Goal: Information Seeking & Learning: Check status

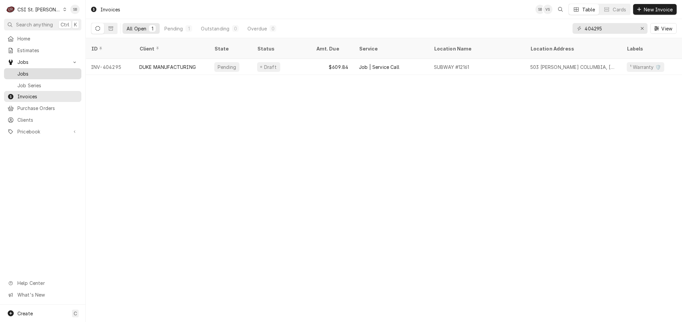
click at [36, 70] on span "Jobs" at bounding box center [47, 73] width 61 height 7
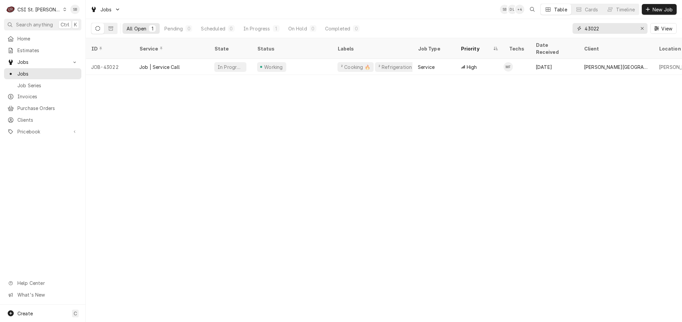
click at [587, 27] on input "43022" at bounding box center [609, 28] width 50 height 11
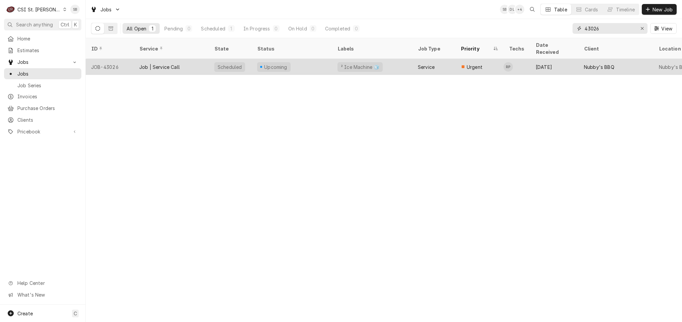
type input "43026"
click at [168, 64] on div "Job | Service Call" at bounding box center [159, 67] width 41 height 7
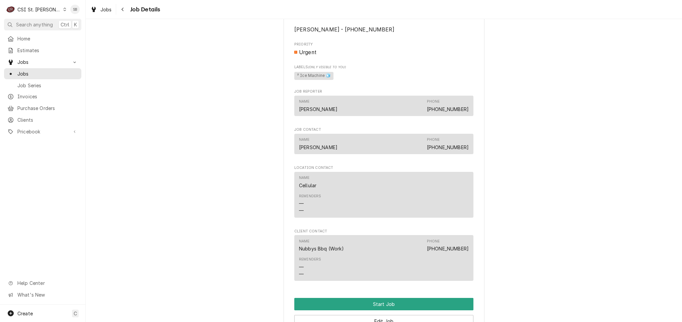
scroll to position [723, 0]
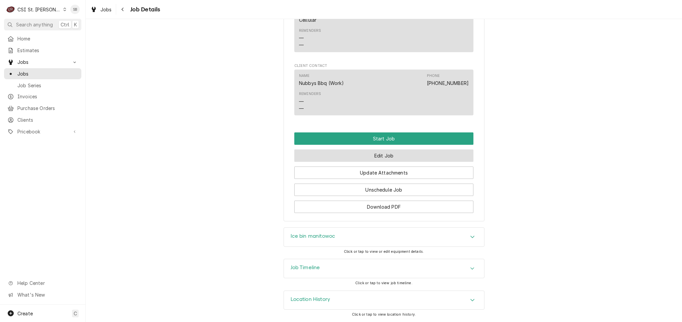
click at [338, 155] on button "Edit Job" at bounding box center [383, 156] width 179 height 12
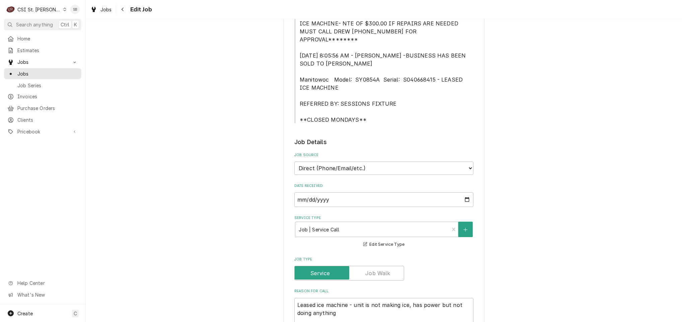
scroll to position [452, 0]
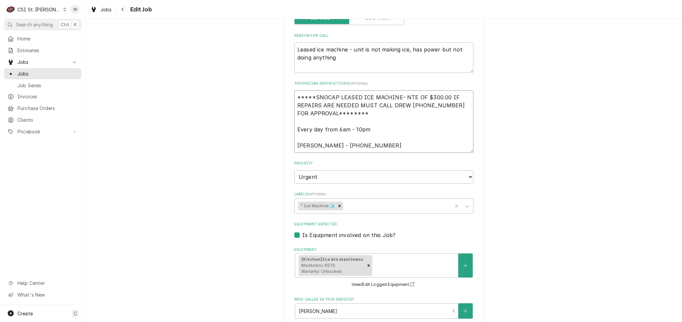
click at [374, 140] on textarea "*****SNOCAP LEASED ICE MACHINE- NTE OF $300.00 IF REPAIRS ARE NEEDED MUST CALL …" at bounding box center [383, 121] width 179 height 63
type textarea "x"
type textarea "*****SNOCAP LEASED ICE MACHINE- NTE OF $300.00 IF REPAIRS ARE NEEDED MUST CALL …"
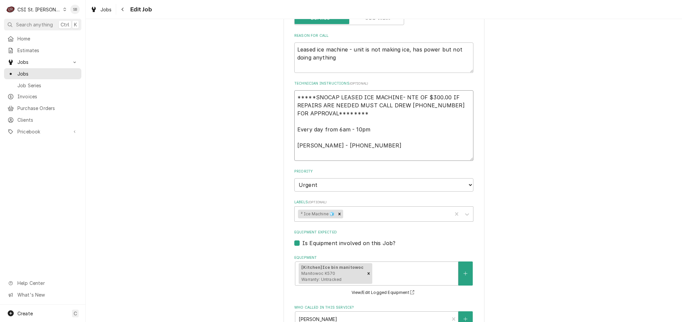
type textarea "x"
type textarea "*****SNOCAP LEASED ICE MACHINE- NTE OF $300.00 IF REPAIRS ARE NEEDED MUST CALL …"
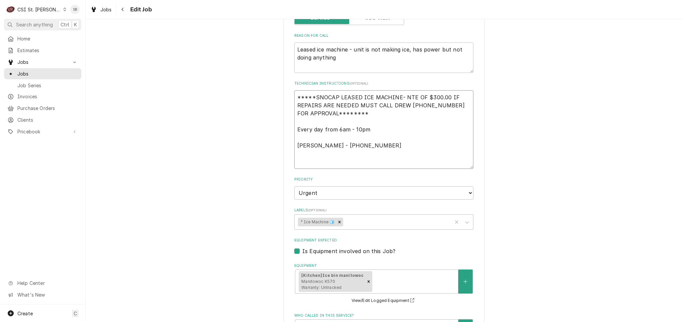
type textarea "x"
type textarea "*****SNOCAP LEASED ICE MACHINE- NTE OF $300.00 IF REPAIRS ARE NEEDED MUST CALL …"
type textarea "x"
type textarea "*****SNOCAP LEASED ICE MACHINE- NTE OF $300.00 IF REPAIRS ARE NEEDED MUST CALL …"
type textarea "x"
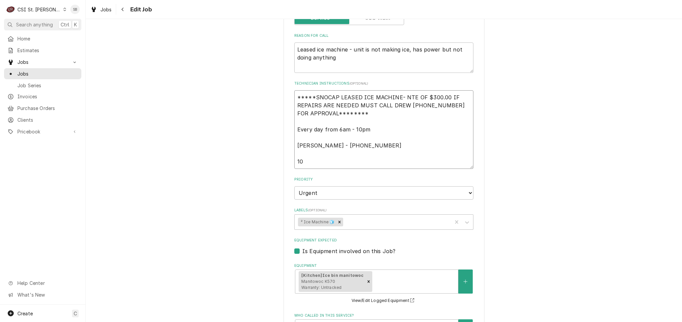
type textarea "*****SNOCAP LEASED ICE MACHINE- NTE OF $300.00 IF REPAIRS ARE NEEDED MUST CALL …"
type textarea "x"
type textarea "*****SNOCAP LEASED ICE MACHINE- NTE OF $300.00 IF REPAIRS ARE NEEDED MUST CALL …"
type textarea "x"
type textarea "*****SNOCAP LEASED ICE MACHINE- NTE OF $300.00 IF REPAIRS ARE NEEDED MUST CALL …"
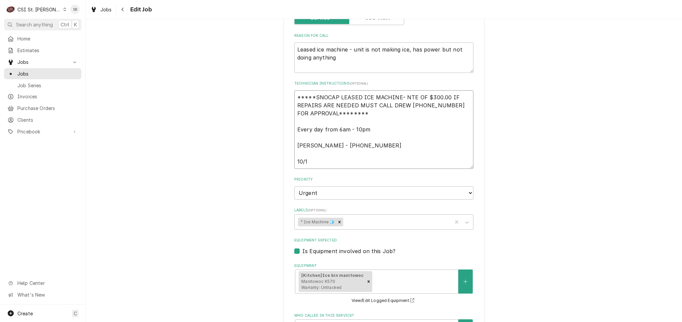
type textarea "x"
type textarea "*****SNOCAP LEASED ICE MACHINE- NTE OF $300.00 IF REPAIRS ARE NEEDED MUST CALL …"
type textarea "x"
type textarea "*****SNOCAP LEASED ICE MACHINE- NTE OF $300.00 IF REPAIRS ARE NEEDED MUST CALL …"
type textarea "x"
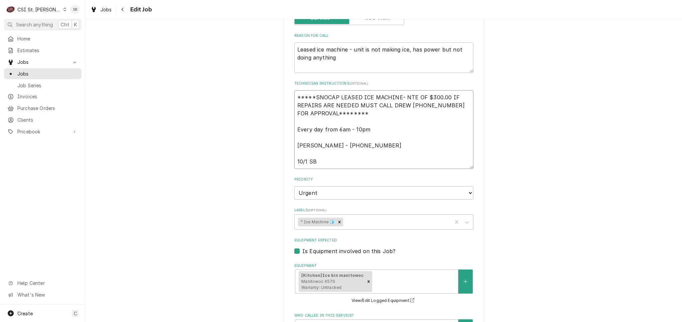
type textarea "*****SNOCAP LEASED ICE MACHINE- NTE OF $300.00 IF REPAIRS ARE NEEDED MUST CALL …"
type textarea "x"
type textarea "*****SNOCAP LEASED ICE MACHINE- NTE OF $300.00 IF REPAIRS ARE NEEDED MUST CALL …"
type textarea "x"
type textarea "*****SNOCAP LEASED ICE MACHINE- NTE OF $300.00 IF REPAIRS ARE NEEDED MUST CALL …"
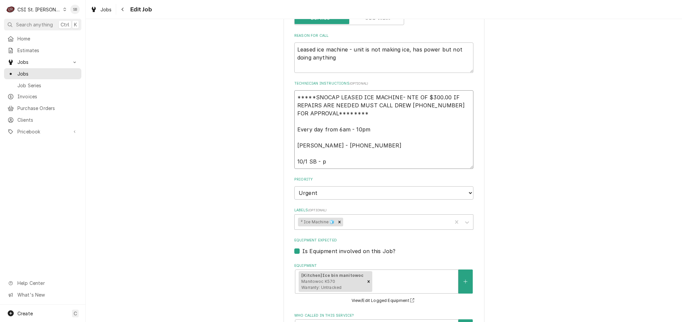
type textarea "x"
type textarea "*****SNOCAP LEASED ICE MACHINE- NTE OF $300.00 IF REPAIRS ARE NEEDED MUST CALL …"
type textarea "x"
type textarea "*****SNOCAP LEASED ICE MACHINE- NTE OF $300.00 IF REPAIRS ARE NEEDED MUST CALL …"
type textarea "x"
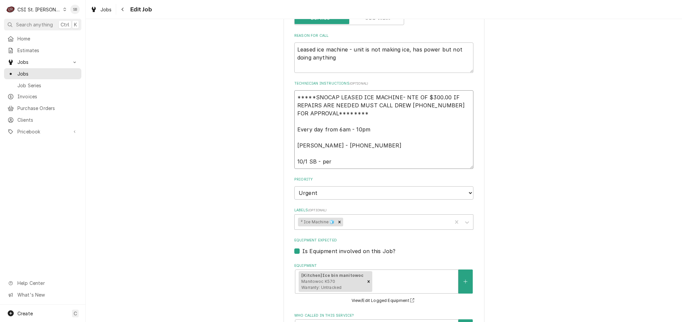
type textarea "*****SNOCAP LEASED ICE MACHINE- NTE OF $300.00 IF REPAIRS ARE NEEDED MUST CALL …"
type textarea "x"
type textarea "*****SNOCAP LEASED ICE MACHINE- NTE OF $300.00 IF REPAIRS ARE NEEDED MUST CALL …"
type textarea "x"
type textarea "*****SNOCAP LEASED ICE MACHINE- NTE OF $300.00 IF REPAIRS ARE NEEDED MUST CALL …"
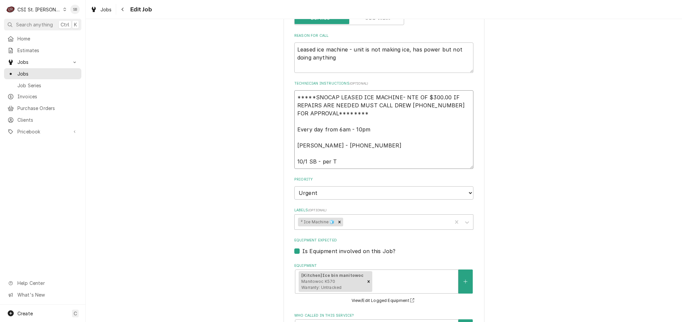
type textarea "x"
type textarea "*****SNOCAP LEASED ICE MACHINE- NTE OF $300.00 IF REPAIRS ARE NEEDED MUST CALL …"
type textarea "x"
type textarea "*****SNOCAP LEASED ICE MACHINE- NTE OF $300.00 IF REPAIRS ARE NEEDED MUST CALL …"
type textarea "x"
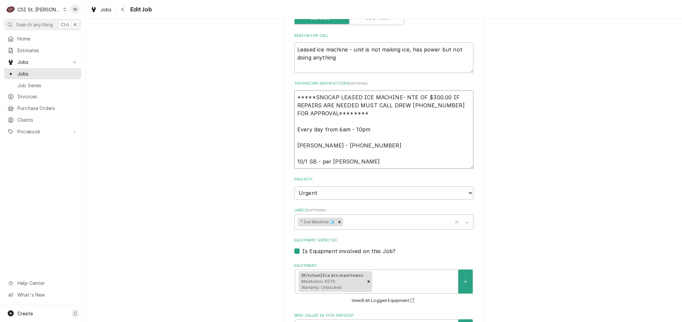
type textarea "*****SNOCAP LEASED ICE MACHINE- NTE OF $300.00 IF REPAIRS ARE NEEDED MUST CALL …"
type textarea "x"
type textarea "*****SNOCAP LEASED ICE MACHINE- NTE OF $300.00 IF REPAIRS ARE NEEDED MUST CALL …"
type textarea "x"
type textarea "*****SNOCAP LEASED ICE MACHINE- NTE OF $300.00 IF REPAIRS ARE NEEDED MUST CALL …"
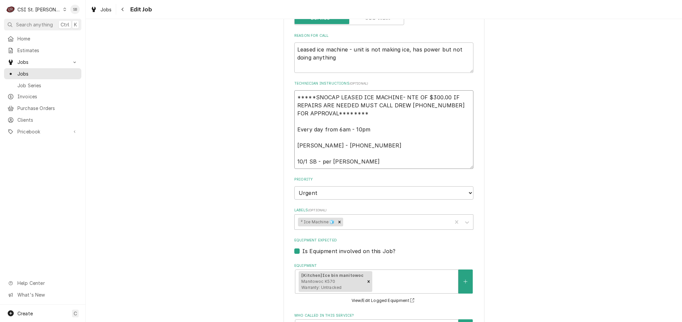
type textarea "x"
type textarea "*****SNOCAP LEASED ICE MACHINE- NTE OF $300.00 IF REPAIRS ARE NEEDED MUST CALL …"
type textarea "x"
type textarea "*****SNOCAP LEASED ICE MACHINE- NTE OF $300.00 IF REPAIRS ARE NEEDED MUST CALL …"
type textarea "x"
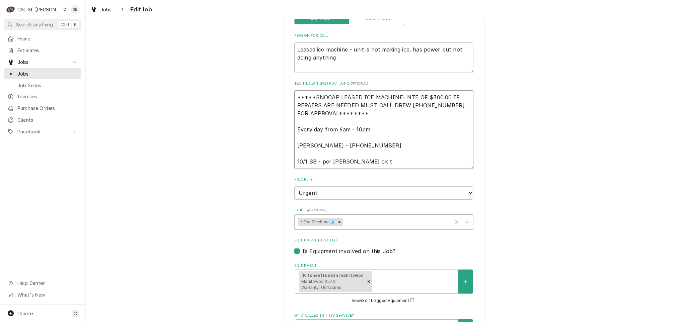
type textarea "*****SNOCAP LEASED ICE MACHINE- NTE OF $300.00 IF REPAIRS ARE NEEDED MUST CALL …"
type textarea "x"
type textarea "*****SNOCAP LEASED ICE MACHINE- NTE OF $300.00 IF REPAIRS ARE NEEDED MUST CALL …"
type textarea "x"
type textarea "*****SNOCAP LEASED ICE MACHINE- NTE OF $300.00 IF REPAIRS ARE NEEDED MUST CALL …"
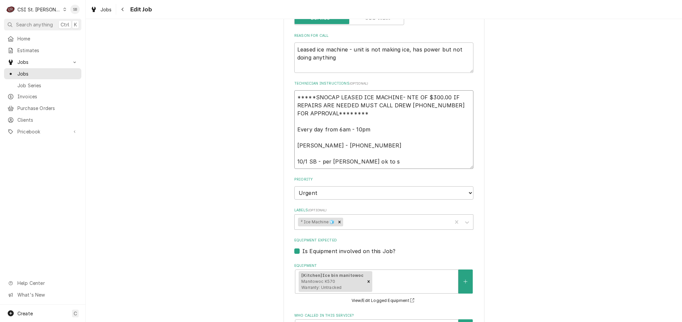
type textarea "x"
type textarea "*****SNOCAP LEASED ICE MACHINE- NTE OF $300.00 IF REPAIRS ARE NEEDED MUST CALL …"
type textarea "x"
type textarea "*****SNOCAP LEASED ICE MACHINE- NTE OF $300.00 IF REPAIRS ARE NEEDED MUST CALL …"
type textarea "x"
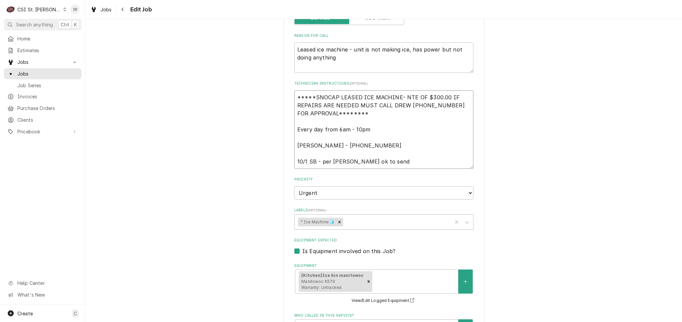
type textarea "*****SNOCAP LEASED ICE MACHINE- NTE OF $300.00 IF REPAIRS ARE NEEDED MUST CALL …"
type textarea "x"
type textarea "*****SNOCAP LEASED ICE MACHINE- NTE OF $300.00 IF REPAIRS ARE NEEDED MUST CALL …"
type textarea "x"
type textarea "*****SNOCAP LEASED ICE MACHINE- NTE OF $300.00 IF REPAIRS ARE NEEDED MUST CALL …"
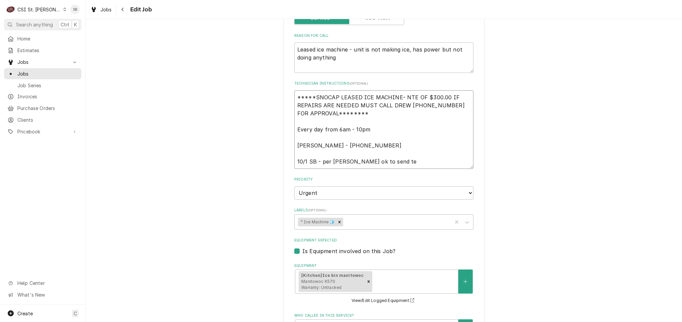
type textarea "x"
type textarea "*****SNOCAP LEASED ICE MACHINE- NTE OF $300.00 IF REPAIRS ARE NEEDED MUST CALL …"
type textarea "x"
type textarea "*****SNOCAP LEASED ICE MACHINE- NTE OF $300.00 IF REPAIRS ARE NEEDED MUST CALL …"
type textarea "x"
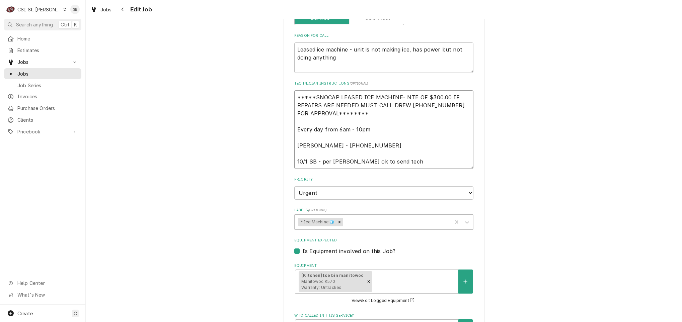
type textarea "*****SNOCAP LEASED ICE MACHINE- NTE OF $300.00 IF REPAIRS ARE NEEDED MUST CALL …"
type textarea "x"
type textarea "*****SNOCAP LEASED ICE MACHINE- NTE OF $300.00 IF REPAIRS ARE NEEDED MUST CALL …"
type textarea "x"
type textarea "*****SNOCAP LEASED ICE MACHINE- NTE OF $300.00 IF REPAIRS ARE NEEDED MUST CALL …"
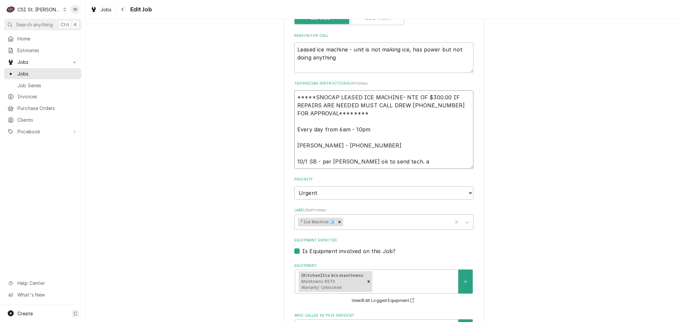
type textarea "x"
type textarea "*****SNOCAP LEASED ICE MACHINE- NTE OF $300.00 IF REPAIRS ARE NEEDED MUST CALL …"
type textarea "x"
type textarea "*****SNOCAP LEASED ICE MACHINE- NTE OF $300.00 IF REPAIRS ARE NEEDED MUST CALL …"
type textarea "x"
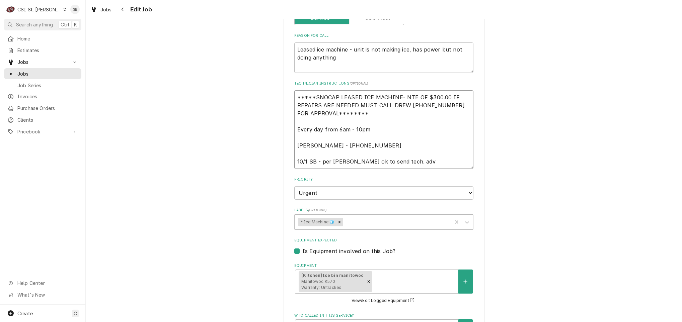
type textarea "*****SNOCAP LEASED ICE MACHINE- NTE OF $300.00 IF REPAIRS ARE NEEDED MUST CALL …"
type textarea "x"
type textarea "*****SNOCAP LEASED ICE MACHINE- NTE OF $300.00 IF REPAIRS ARE NEEDED MUST CALL …"
type textarea "x"
type textarea "*****SNOCAP LEASED ICE MACHINE- NTE OF $300.00 IF REPAIRS ARE NEEDED MUST CALL …"
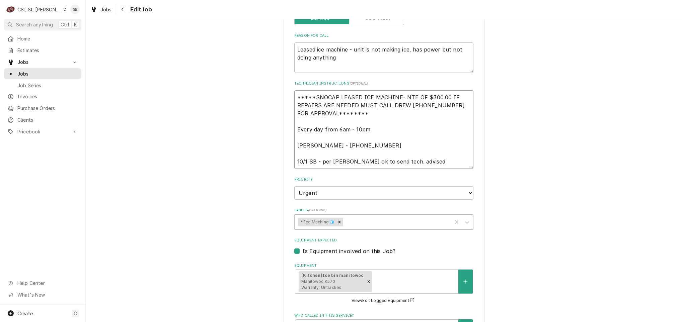
type textarea "x"
type textarea "*****SNOCAP LEASED ICE MACHINE- NTE OF $300.00 IF REPAIRS ARE NEEDED MUST CALL …"
type textarea "x"
type textarea "*****SNOCAP LEASED ICE MACHINE- NTE OF $300.00 IF REPAIRS ARE NEEDED MUST CALL …"
type textarea "x"
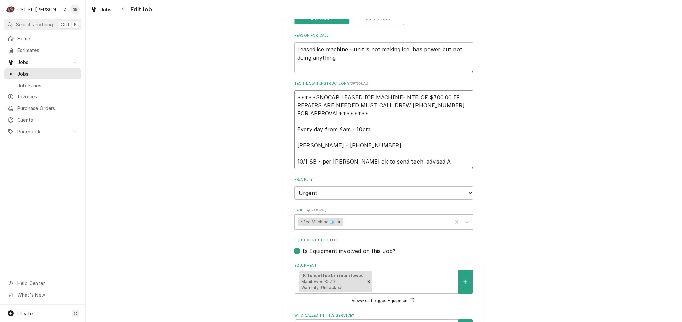
type textarea "*****SNOCAP LEASED ICE MACHINE- NTE OF $300.00 IF REPAIRS ARE NEEDED MUST CALL …"
type textarea "x"
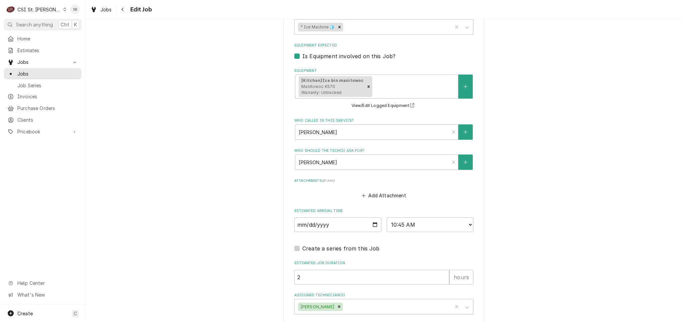
scroll to position [674, 0]
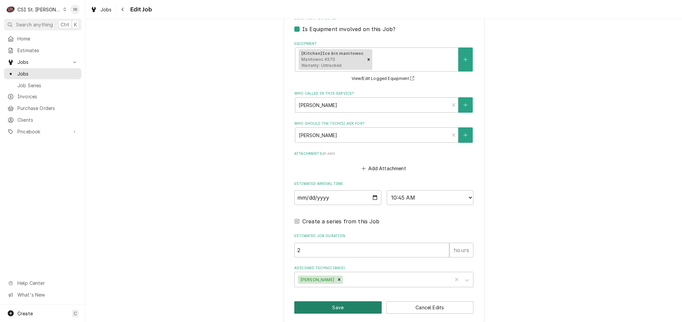
type textarea "*****SNOCAP LEASED ICE MACHINE- NTE OF $300.00 IF REPAIRS ARE NEEDED MUST CALL …"
click at [346, 305] on button "Save" at bounding box center [337, 308] width 87 height 12
type textarea "x"
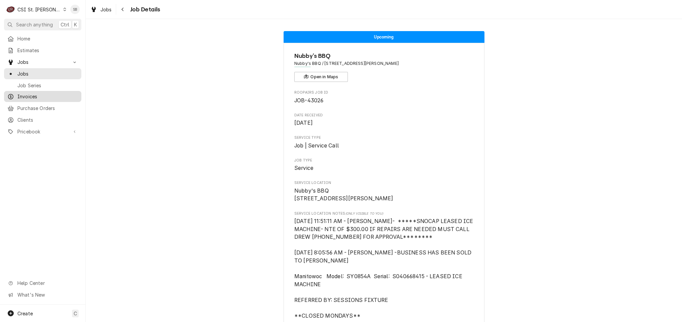
click at [34, 98] on div "Invoices" at bounding box center [42, 96] width 75 height 8
click at [27, 92] on div "Invoices" at bounding box center [42, 96] width 75 height 8
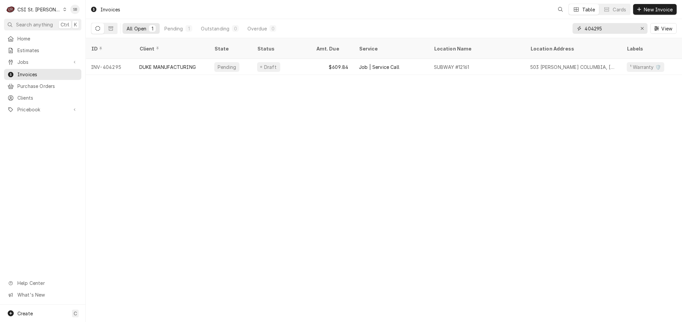
click at [594, 26] on input "404295" at bounding box center [609, 28] width 50 height 11
click at [595, 24] on input "404295" at bounding box center [609, 28] width 50 height 11
click at [591, 24] on input "404295" at bounding box center [609, 28] width 50 height 11
click at [591, 25] on input "404295" at bounding box center [609, 28] width 50 height 11
type input "5"
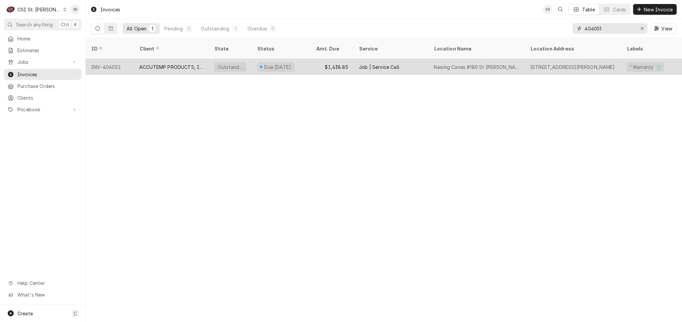
type input "404051"
click at [170, 64] on div "ACCUTEMP PRODUCTS, INC." at bounding box center [171, 67] width 64 height 7
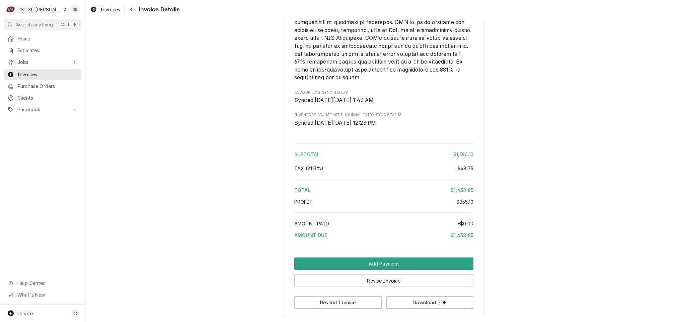
scroll to position [1481, 0]
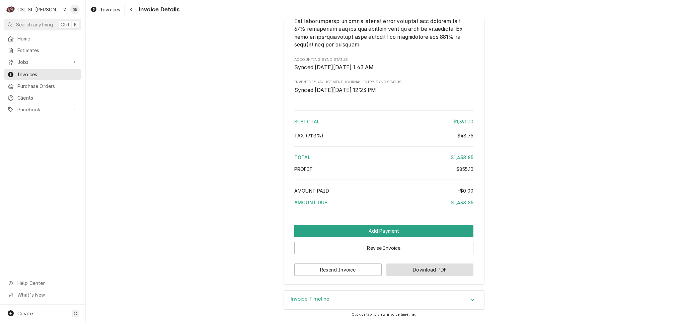
click at [415, 271] on button "Download PDF" at bounding box center [429, 270] width 87 height 12
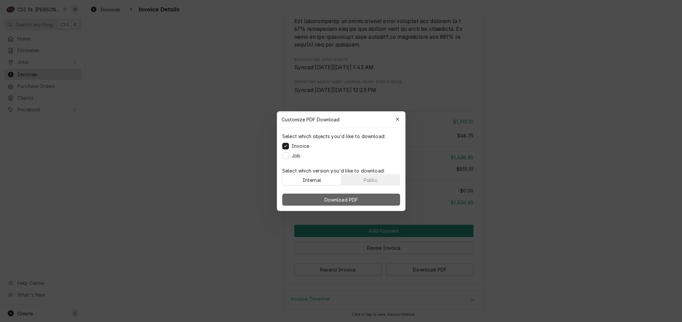
click at [347, 200] on span "Download PDF" at bounding box center [341, 199] width 36 height 7
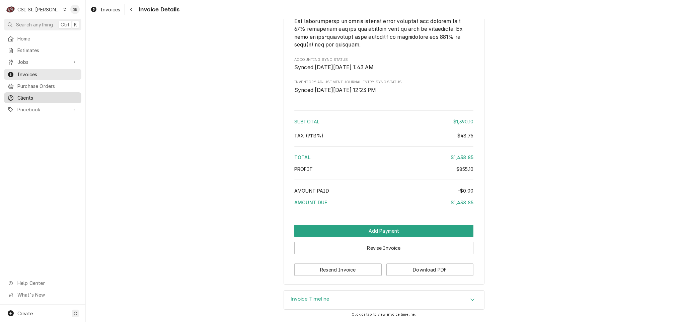
click at [40, 94] on span "Clients" at bounding box center [47, 97] width 61 height 7
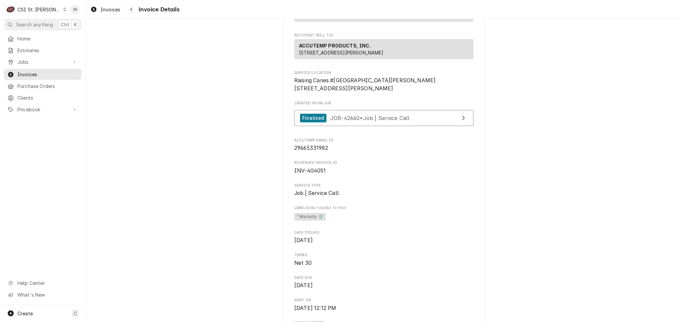
scroll to position [100, 0]
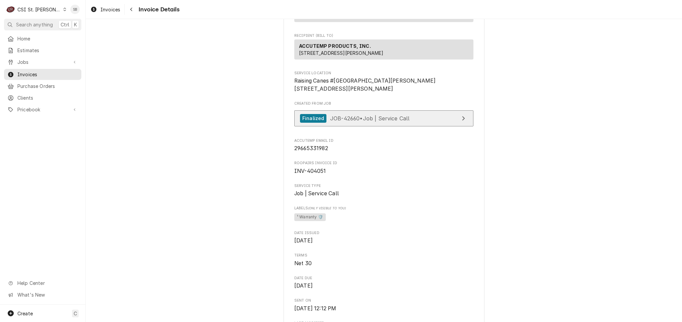
click at [364, 122] on span "JOB-42660 • Job | Service Call" at bounding box center [370, 118] width 80 height 7
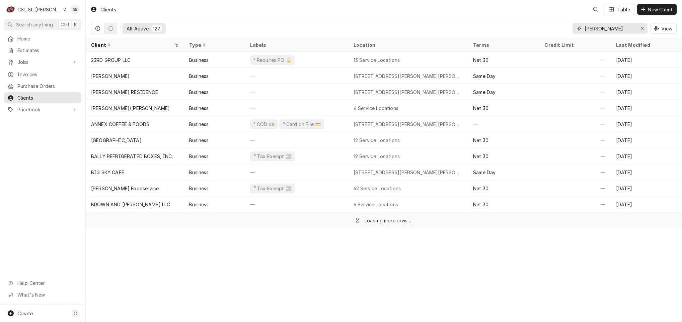
click at [594, 28] on input "Webster" at bounding box center [609, 28] width 50 height 11
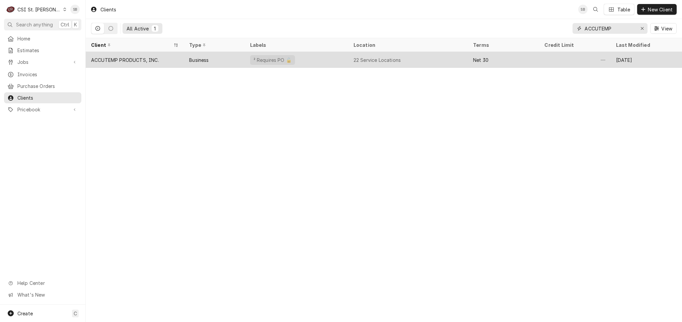
type input "ACCUTEMP"
click at [133, 64] on div "ACCUTEMP PRODUCTS, INC." at bounding box center [135, 60] width 98 height 16
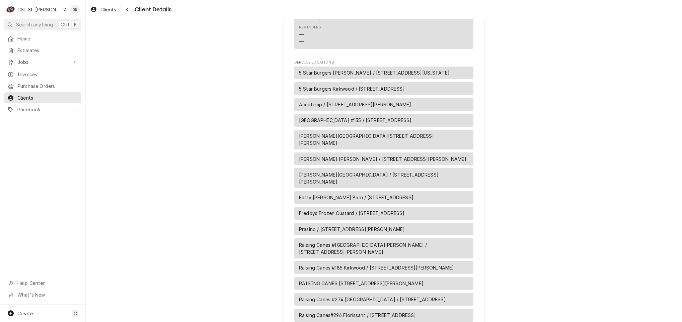
scroll to position [743, 0]
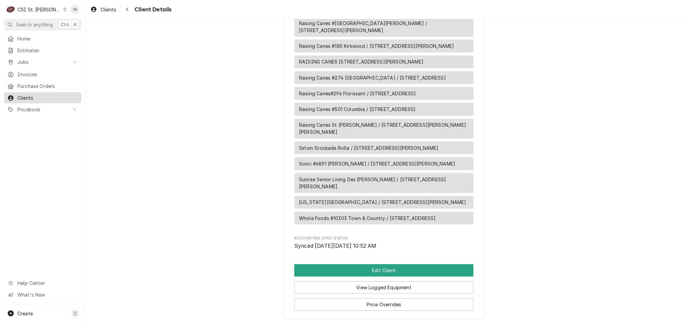
click at [49, 94] on span "Clients" at bounding box center [47, 97] width 61 height 7
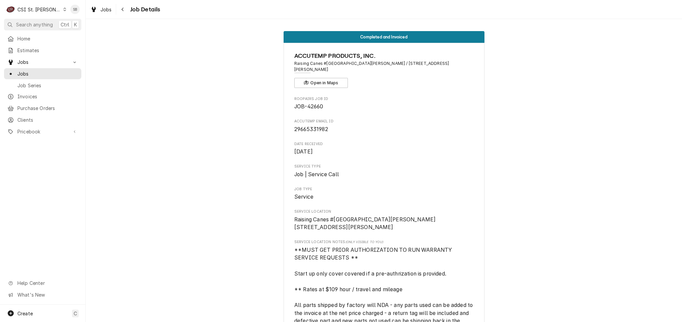
scroll to position [255, 0]
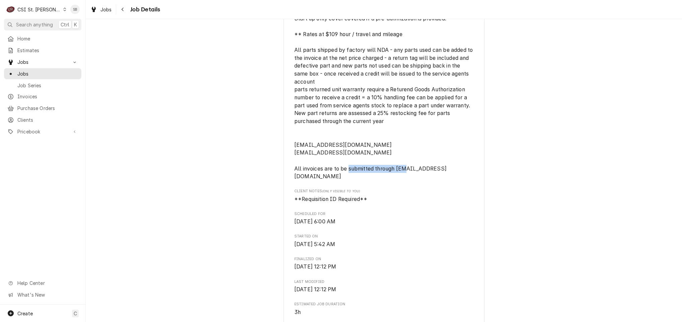
drag, startPoint x: 396, startPoint y: 168, endPoint x: 460, endPoint y: 174, distance: 64.6
click at [460, 174] on span "**MUST GET PRIOR AUTHORIZATION TO RUN WARRANTY SERVICE REQUESTS ** Start up onl…" at bounding box center [383, 86] width 179 height 190
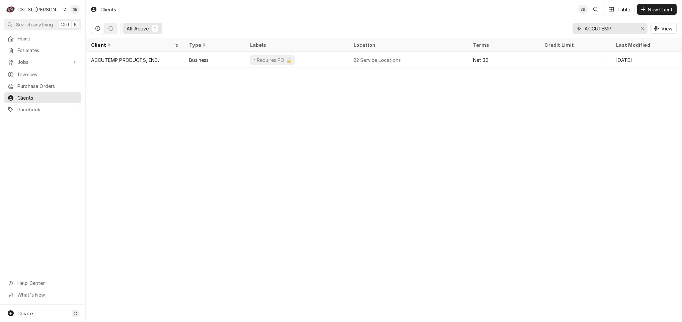
click at [591, 29] on input "ACCUTEMP" at bounding box center [609, 28] width 50 height 11
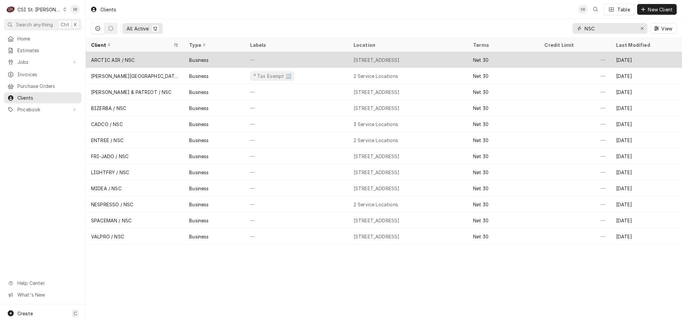
type input "NSC"
click at [177, 62] on div "ARCTIC AIR / NSC" at bounding box center [135, 60] width 98 height 16
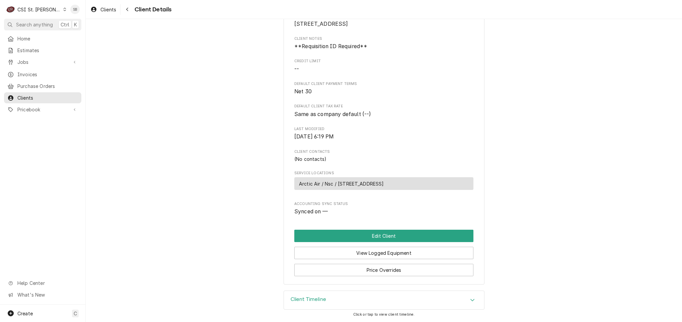
scroll to position [105, 0]
click at [351, 232] on button "Edit Client" at bounding box center [383, 236] width 179 height 12
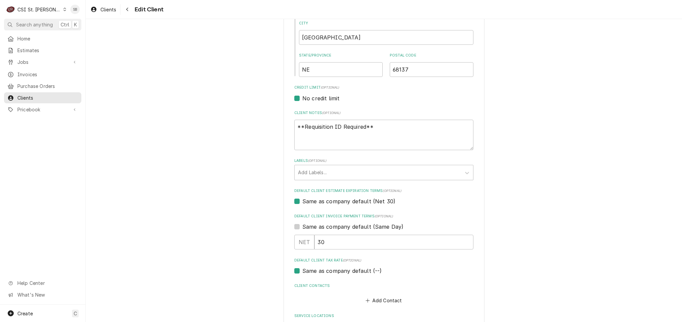
scroll to position [308, 0]
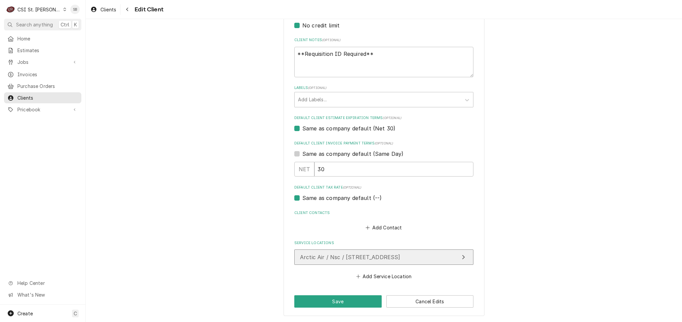
click at [354, 250] on button "Arctic Air / Nsc / 4046 South 108Th Street, Omaha, NE 68137" at bounding box center [383, 257] width 179 height 15
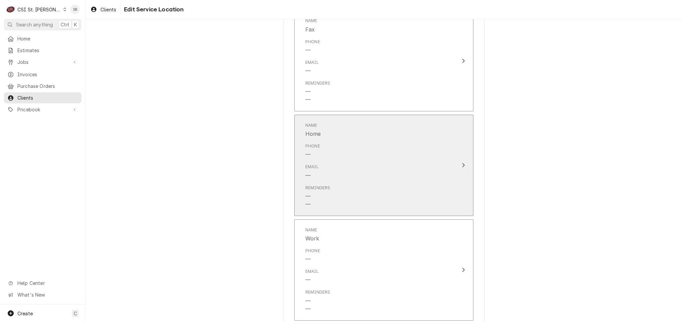
scroll to position [597, 0]
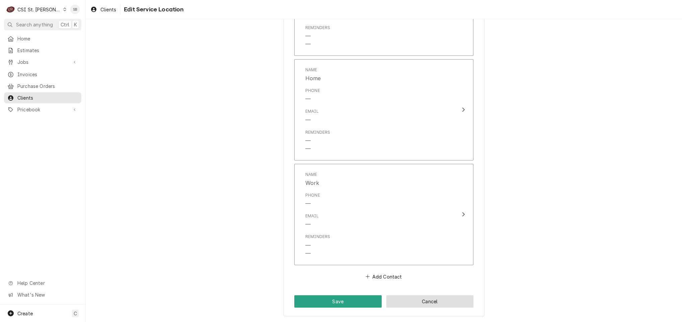
click at [424, 298] on button "Cancel" at bounding box center [429, 302] width 87 height 12
type textarea "x"
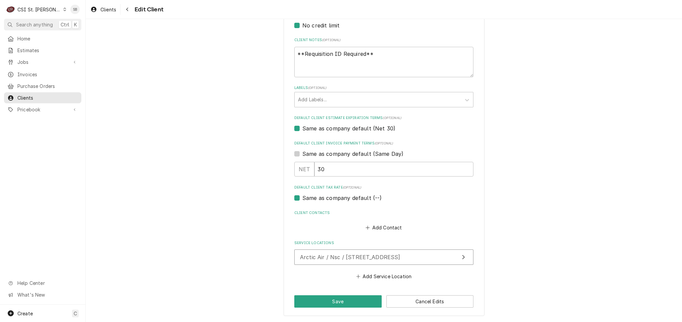
scroll to position [308, 0]
click at [58, 94] on div "Clients" at bounding box center [42, 98] width 75 height 8
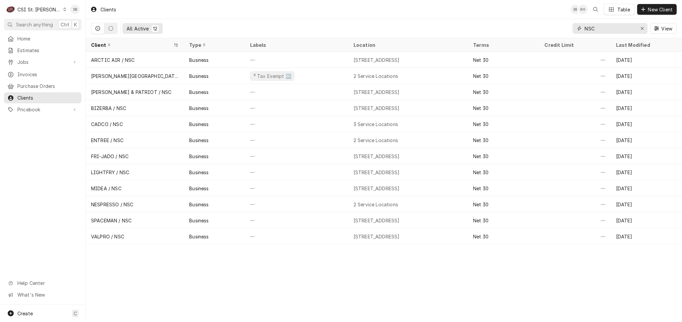
click at [518, 37] on div "All Active 12 NSC View" at bounding box center [383, 28] width 585 height 19
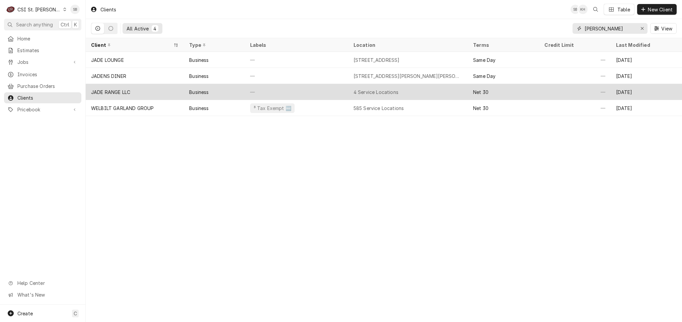
type input "[PERSON_NAME]"
click at [133, 93] on div "JADE RANGE LLC" at bounding box center [135, 92] width 98 height 16
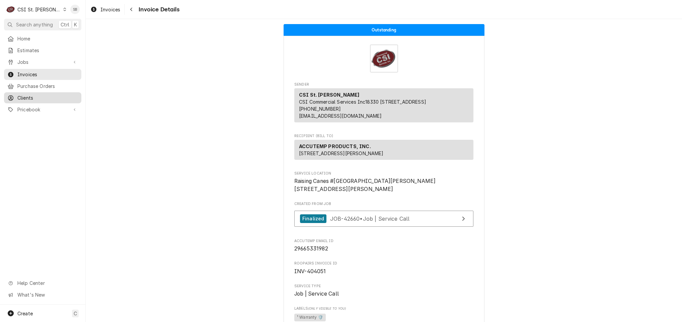
scroll to position [100, 0]
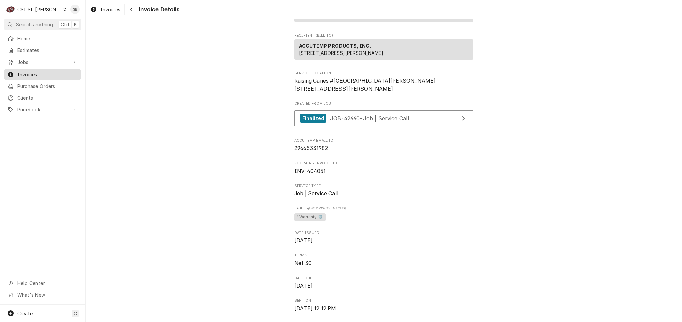
click at [24, 71] on span "Invoices" at bounding box center [47, 74] width 61 height 7
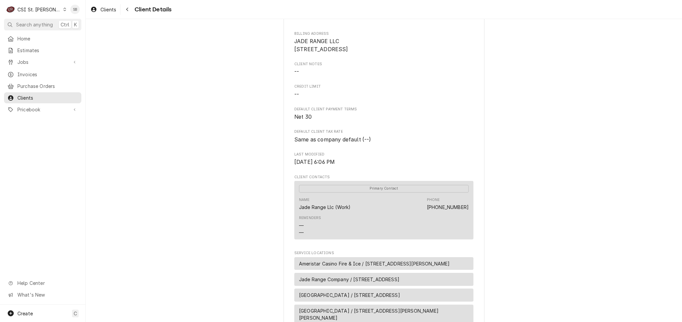
scroll to position [207, 0]
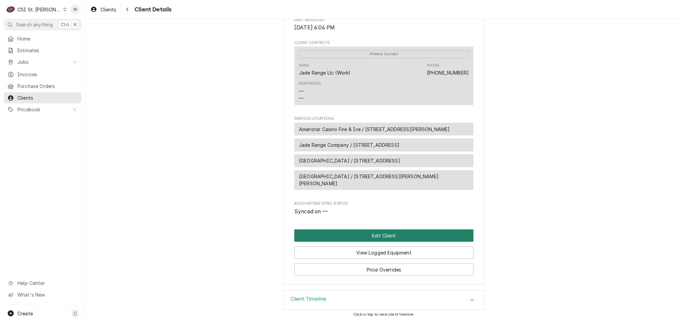
click at [333, 231] on button "Edit Client" at bounding box center [383, 236] width 179 height 12
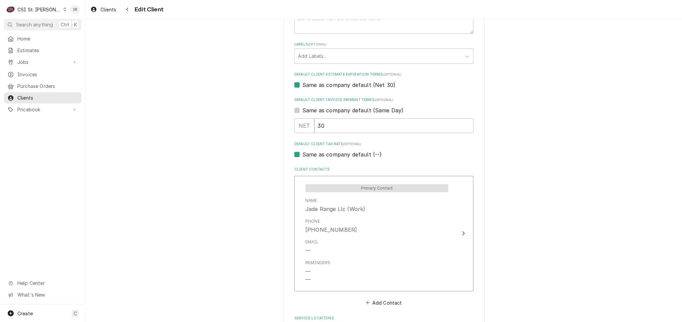
scroll to position [484, 0]
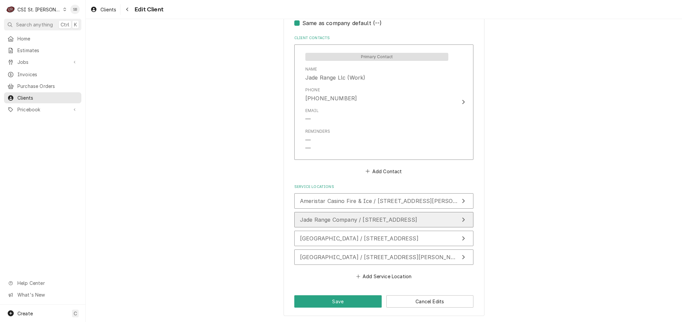
click at [343, 218] on span "Jade Range Company / 2650 Orbiter Street, Brea, CA 92821" at bounding box center [358, 220] width 117 height 7
type textarea "x"
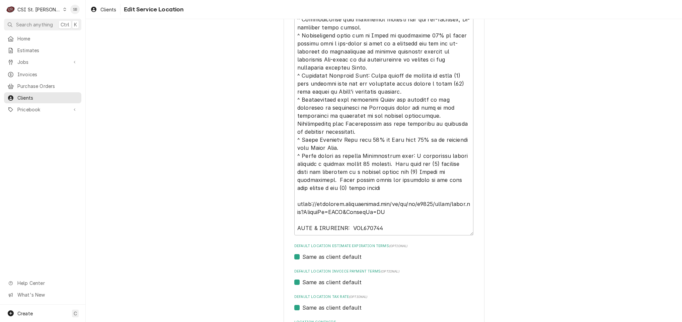
scroll to position [402, 0]
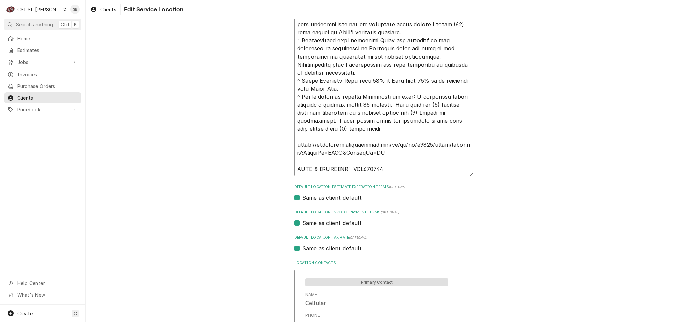
scroll to position [351, 0]
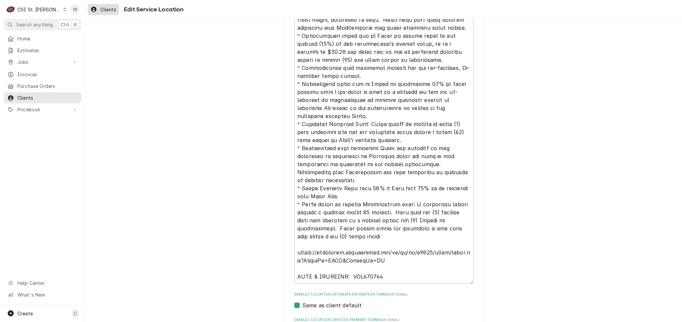
click at [102, 8] on span "Clients" at bounding box center [108, 9] width 16 height 7
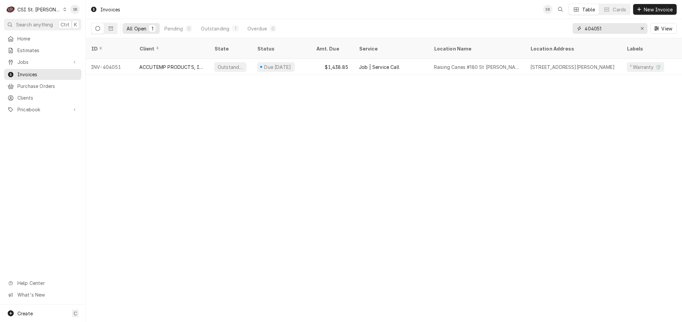
click at [596, 28] on input "404051" at bounding box center [609, 28] width 50 height 11
paste input "3936"
type input "403936"
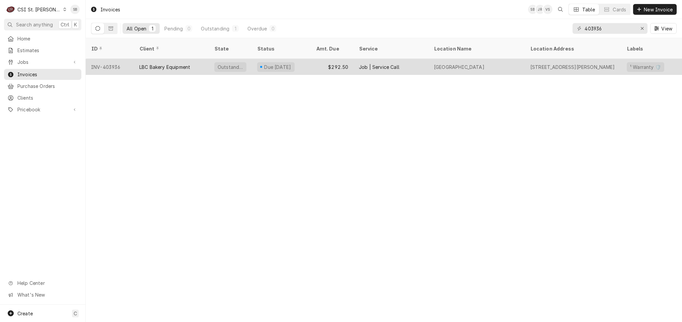
click at [172, 64] on div "LBC Bakery Equipment" at bounding box center [164, 67] width 51 height 7
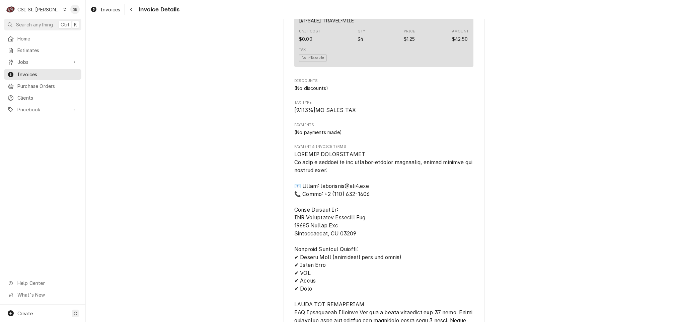
scroll to position [552, 0]
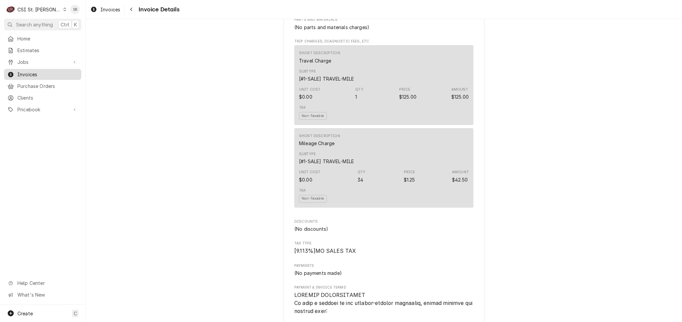
click at [36, 73] on span "Invoices" at bounding box center [47, 74] width 61 height 7
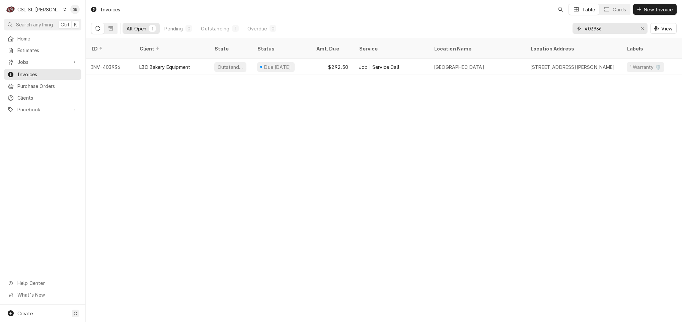
click at [589, 27] on input "403936" at bounding box center [609, 28] width 50 height 11
drag, startPoint x: 589, startPoint y: 27, endPoint x: 582, endPoint y: 31, distance: 7.8
click at [589, 28] on input "403936" at bounding box center [609, 28] width 50 height 11
paste input "4295"
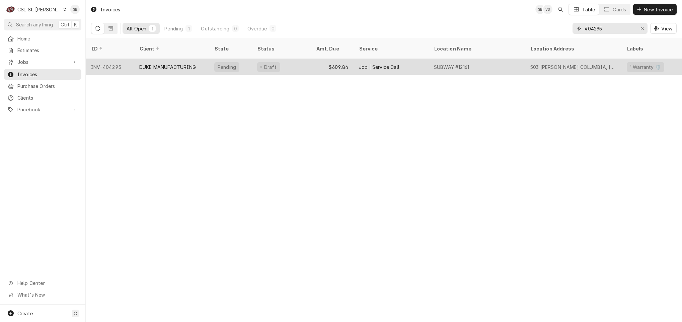
type input "404295"
click at [154, 64] on div "DUKE MANUFACTURING" at bounding box center [167, 67] width 57 height 7
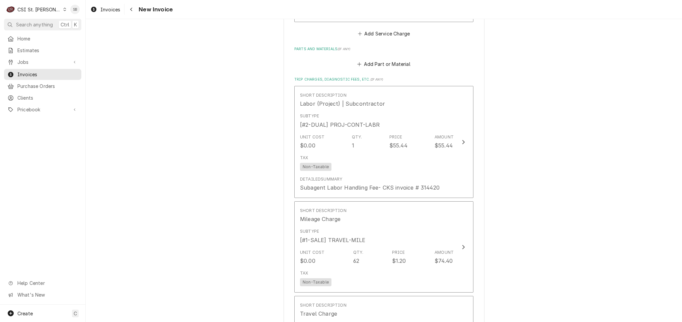
scroll to position [1004, 0]
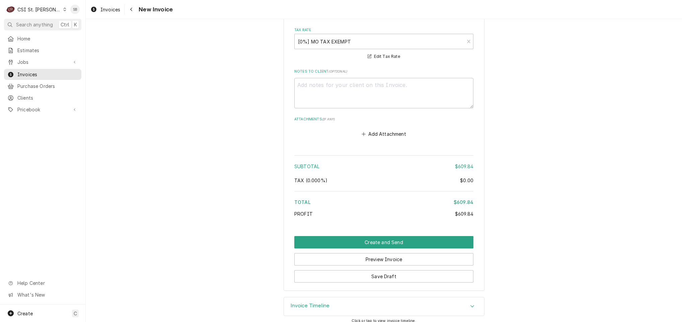
click at [300, 303] on h3 "Invoice Timeline" at bounding box center [310, 306] width 39 height 6
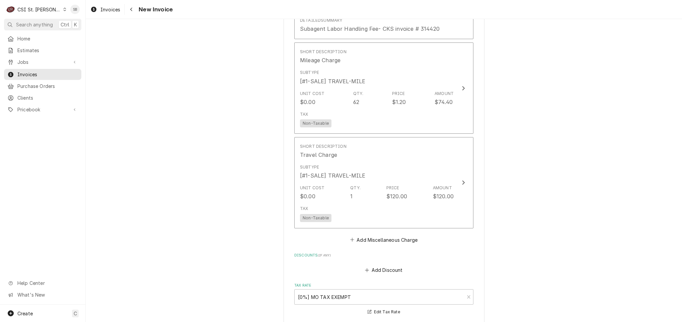
scroll to position [1234, 0]
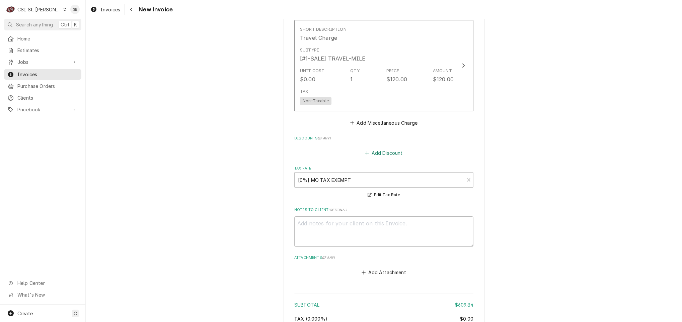
click at [371, 149] on button "Add Discount" at bounding box center [384, 153] width 40 height 9
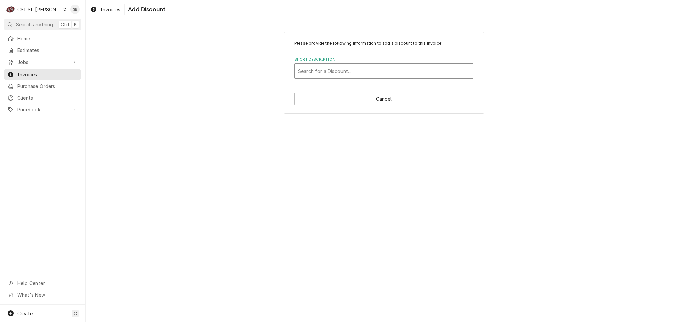
click at [340, 69] on div "Short Description" at bounding box center [384, 71] width 172 height 12
drag, startPoint x: 186, startPoint y: 72, endPoint x: 215, endPoint y: 75, distance: 28.9
click at [198, 73] on div "Please provide the following information to add a discount to this invoice: Sho…" at bounding box center [384, 72] width 596 height 93
click at [344, 100] on button "Cancel" at bounding box center [383, 99] width 179 height 12
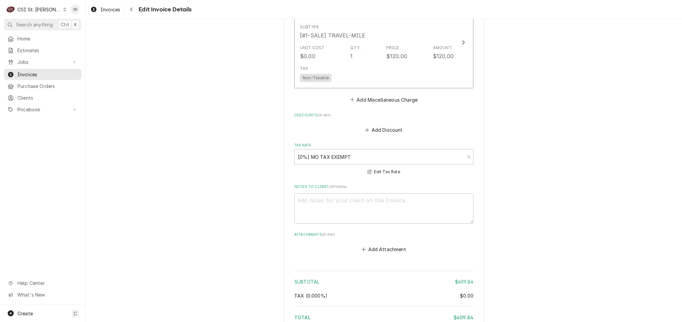
scroll to position [1209, 0]
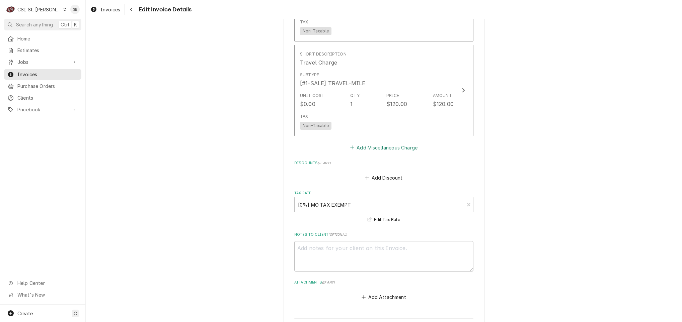
click at [380, 143] on button "Add Miscellaneous Charge" at bounding box center [384, 147] width 70 height 9
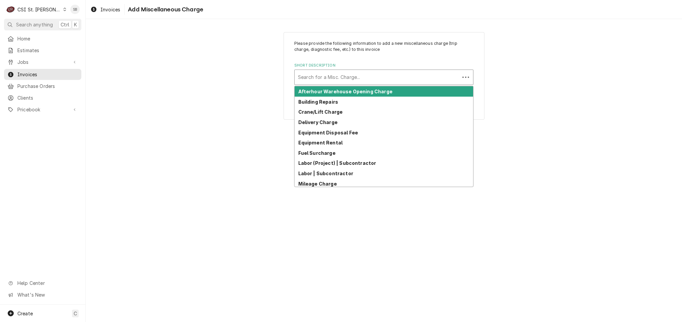
click at [324, 78] on div "Short Description" at bounding box center [377, 77] width 158 height 12
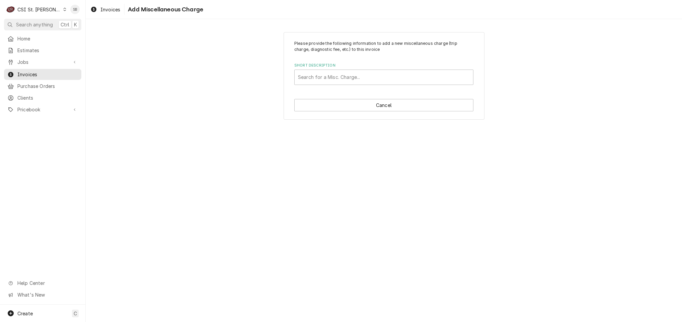
click at [241, 91] on div "Please provide the following information to add a new miscellaneous charge (tri…" at bounding box center [384, 76] width 596 height 100
click at [346, 111] on button "Cancel" at bounding box center [383, 105] width 179 height 12
type textarea "x"
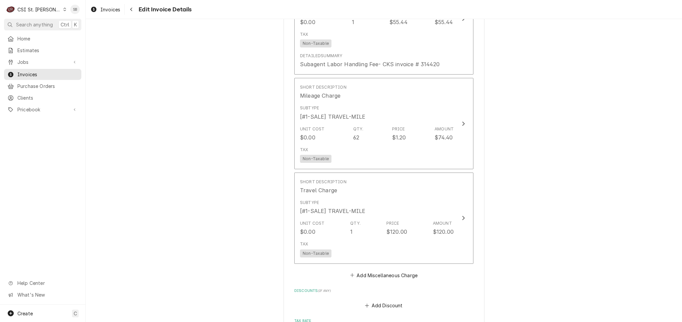
scroll to position [1223, 0]
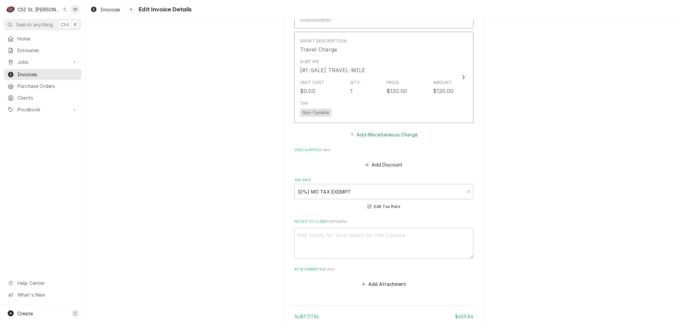
click at [369, 130] on button "Add Miscellaneous Charge" at bounding box center [384, 134] width 70 height 9
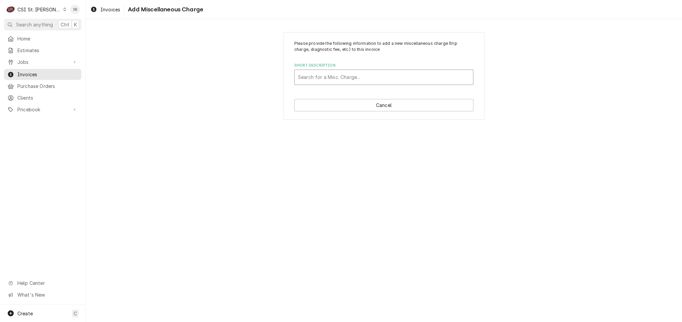
click at [357, 80] on div "Short Description" at bounding box center [384, 77] width 172 height 12
type input "R-290"
drag, startPoint x: 332, startPoint y: 77, endPoint x: 288, endPoint y: 79, distance: 43.6
click at [288, 79] on div "Please provide the following information to add a new miscellaneous charge (tri…" at bounding box center [384, 76] width 201 height 88
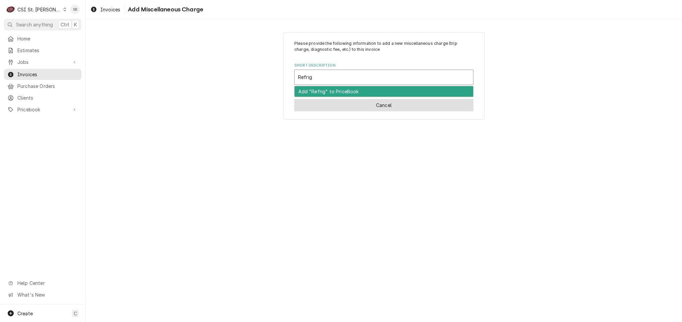
type input "Refrig"
click at [338, 103] on button "Cancel" at bounding box center [383, 105] width 179 height 12
type textarea "x"
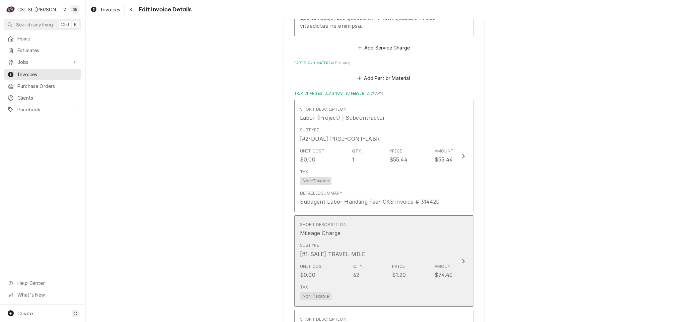
scroll to position [946, 0]
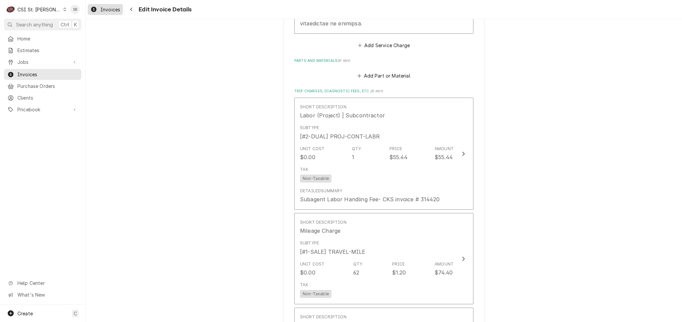
click at [106, 12] on span "Invoices" at bounding box center [110, 9] width 20 height 7
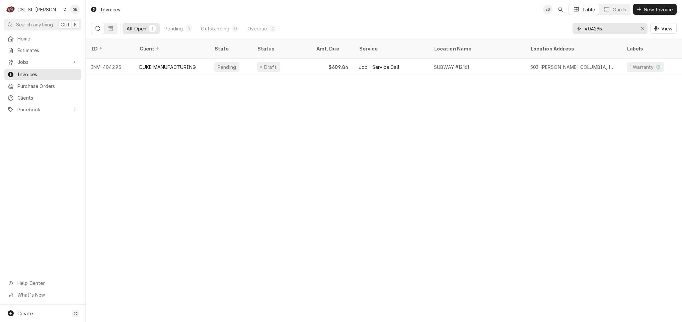
drag, startPoint x: 591, startPoint y: 30, endPoint x: 629, endPoint y: 30, distance: 38.2
click at [629, 30] on input "404295" at bounding box center [609, 28] width 50 height 11
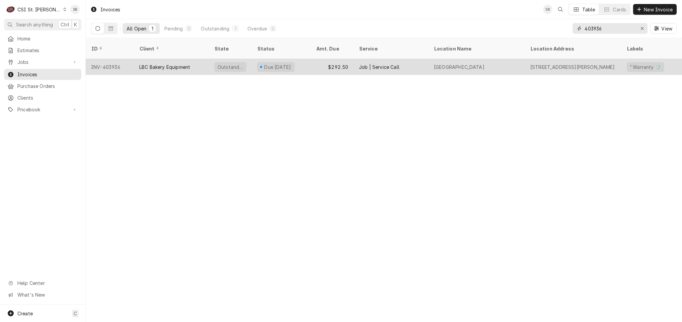
type input "403936"
click at [161, 59] on div "LBC Bakery Equipment" at bounding box center [171, 67] width 75 height 16
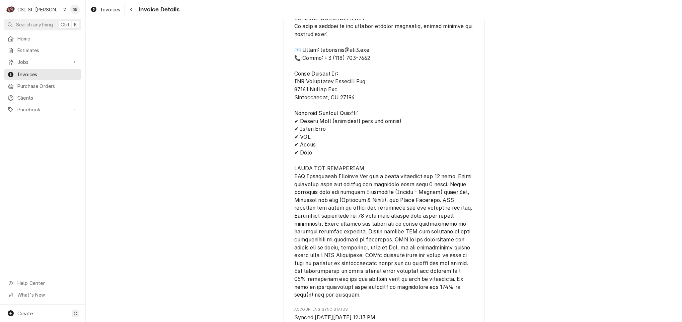
scroll to position [1103, 0]
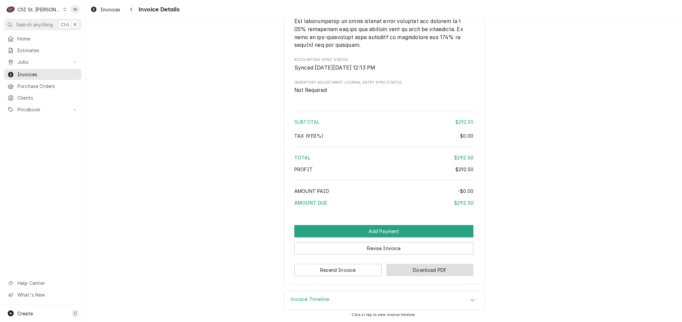
click at [417, 267] on button "Download PDF" at bounding box center [429, 270] width 87 height 12
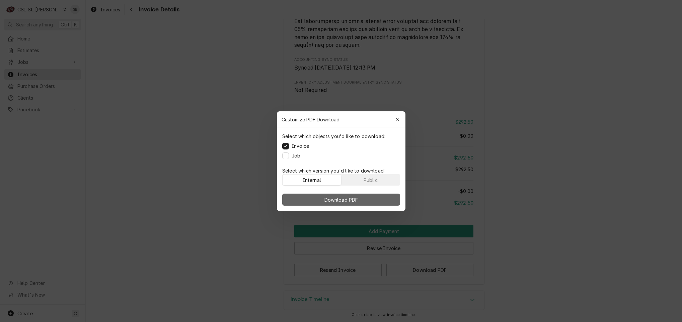
click at [364, 202] on button "Download PDF" at bounding box center [341, 200] width 118 height 12
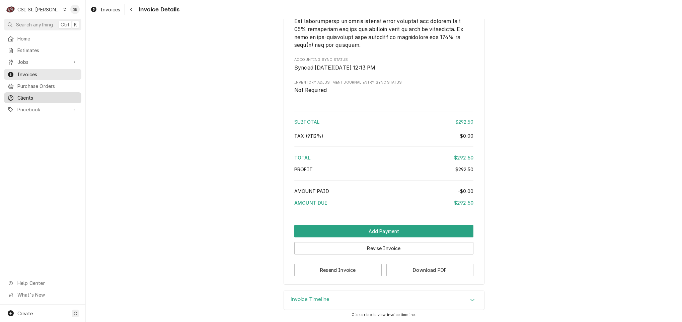
click at [42, 94] on span "Clients" at bounding box center [47, 97] width 61 height 7
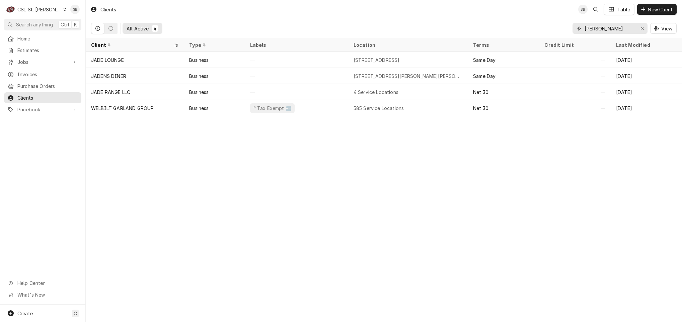
click at [454, 26] on input "[PERSON_NAME]" at bounding box center [609, 28] width 50 height 11
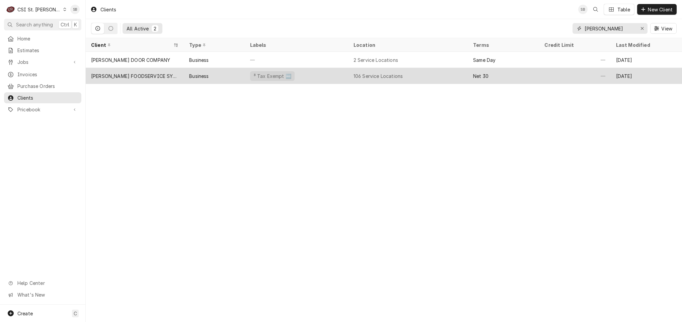
type input "[PERSON_NAME]"
click at [127, 79] on div "[PERSON_NAME] FOODSERVICE SYSTEMS, INC." at bounding box center [135, 76] width 98 height 16
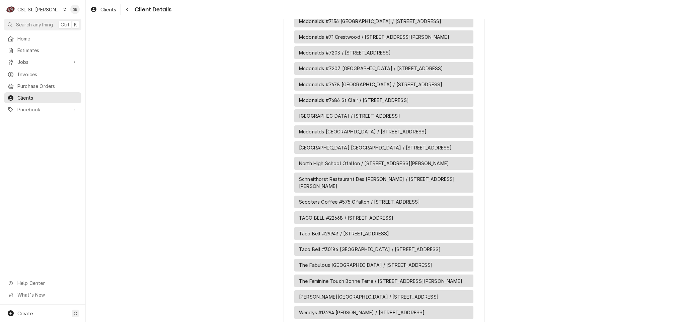
scroll to position [2209, 0]
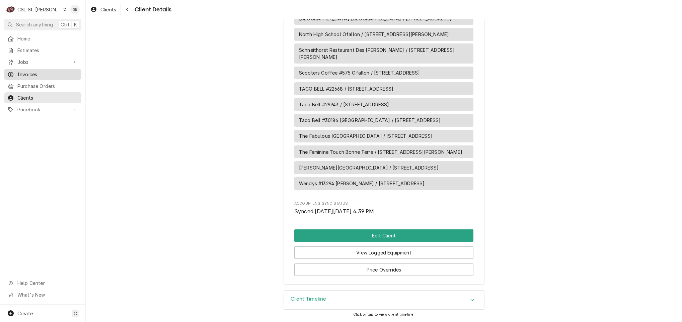
click at [34, 73] on span "Invoices" at bounding box center [47, 74] width 61 height 7
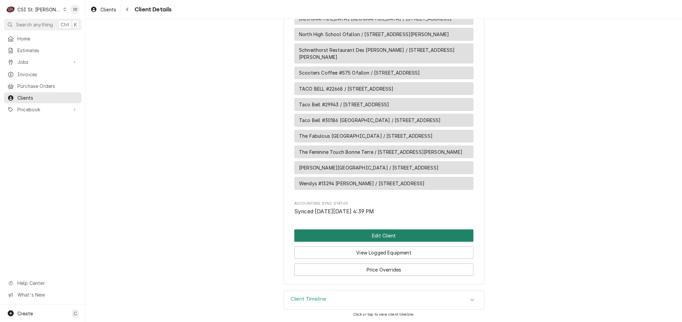
click at [380, 242] on button "Edit Client" at bounding box center [383, 236] width 179 height 12
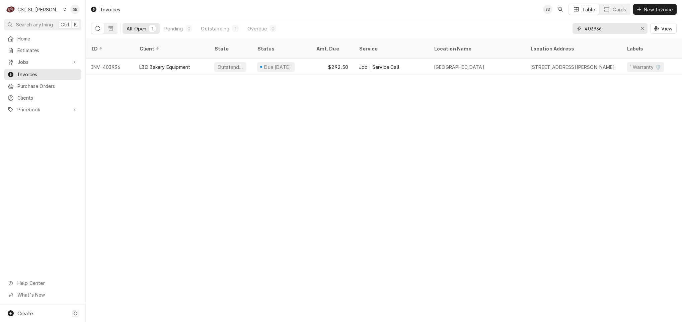
click at [586, 29] on input "403936" at bounding box center [609, 28] width 50 height 11
paste input "4047"
type input "404047"
click at [169, 59] on div "FRANKE FOODSERVICE SYSTEMS, INC." at bounding box center [171, 67] width 75 height 16
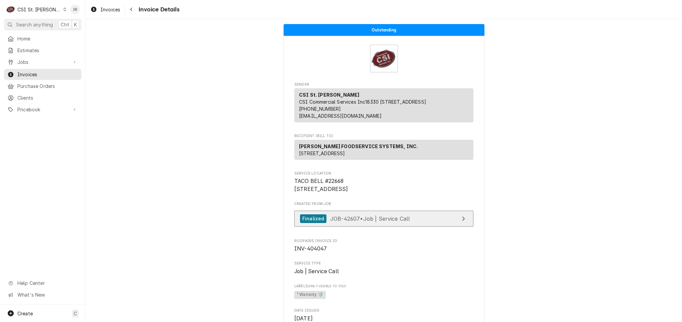
click at [346, 224] on div "Finalized JOB-42607 • Job | Service Call" at bounding box center [355, 219] width 110 height 9
click at [113, 12] on span "Invoices" at bounding box center [110, 9] width 20 height 7
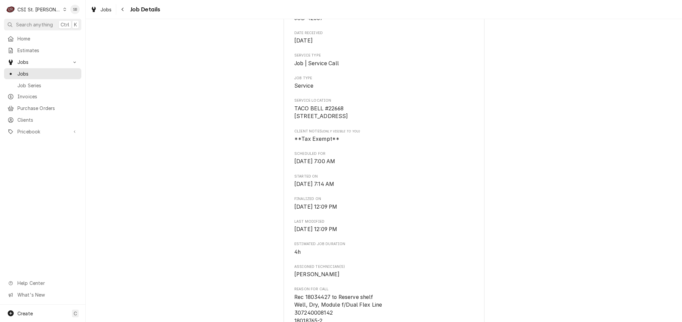
scroll to position [301, 0]
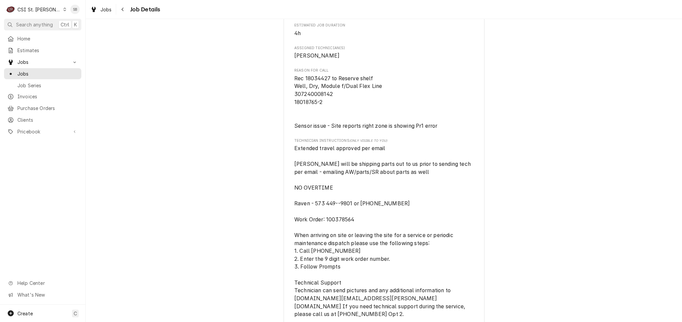
click at [387, 204] on span "Extended travel approved per email [PERSON_NAME] will be shipping parts out to …" at bounding box center [383, 232] width 179 height 174
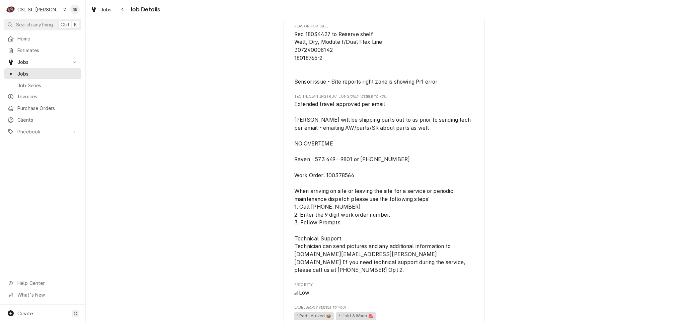
scroll to position [402, 0]
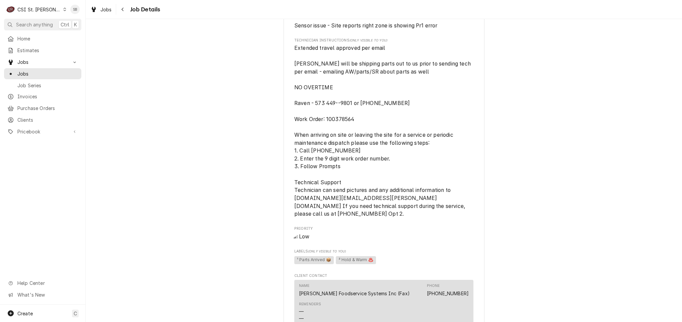
click at [367, 211] on span "Extended travel approved per email [PERSON_NAME] will be shipping parts out to …" at bounding box center [383, 131] width 178 height 172
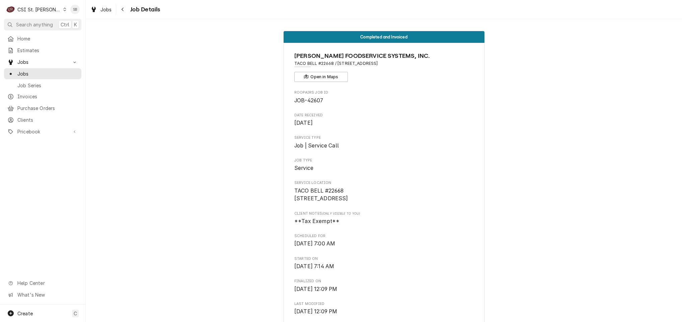
scroll to position [287, 0]
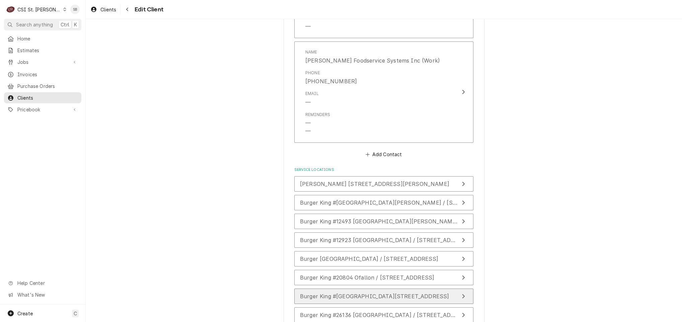
scroll to position [754, 0]
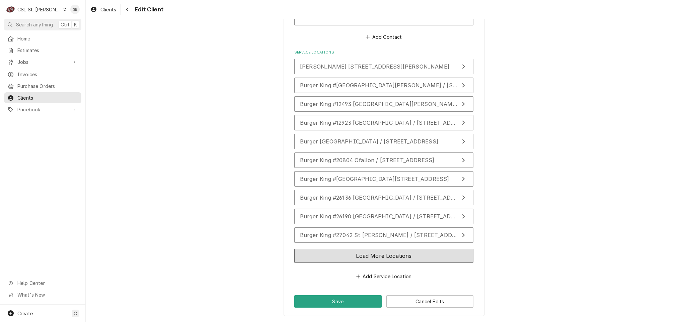
click at [395, 254] on button "Load More Locations" at bounding box center [383, 256] width 179 height 14
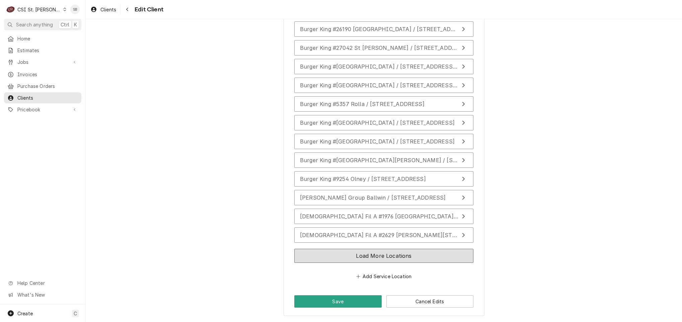
click at [391, 256] on button "Load More Locations" at bounding box center [383, 256] width 179 height 14
click at [381, 258] on button "Load More Locations" at bounding box center [383, 256] width 179 height 14
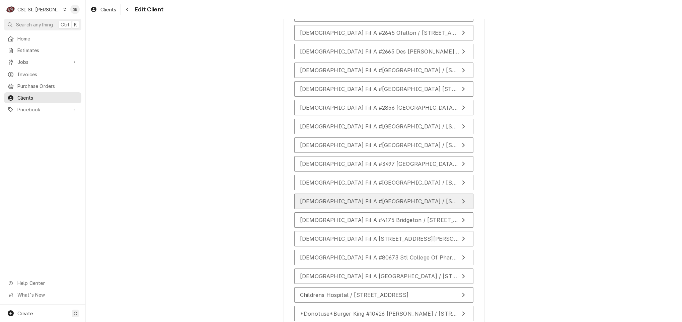
scroll to position [1326, 0]
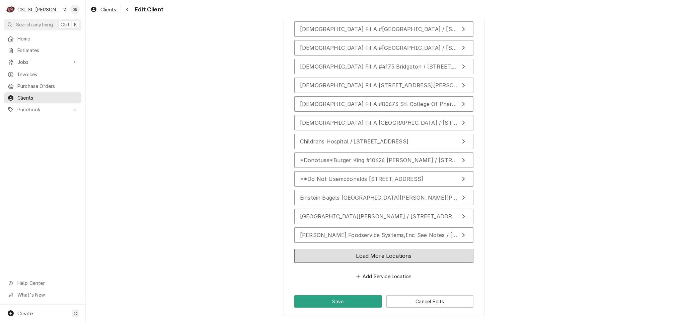
click at [351, 252] on button "Load More Locations" at bounding box center [383, 256] width 179 height 14
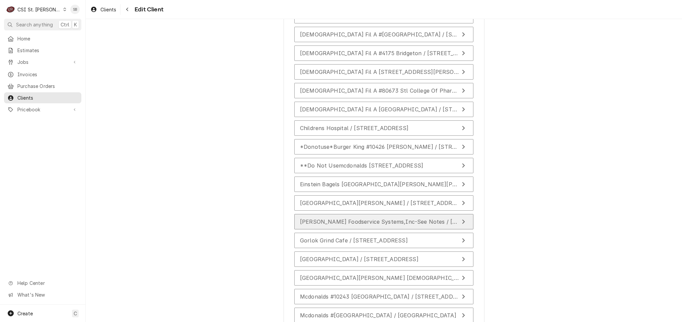
click at [350, 225] on span "Franke Foodservice Systems,Inc-See Notes / 800 Aviation Parkway, Smyrna, TN 371…" at bounding box center [402, 222] width 205 height 7
type textarea "x"
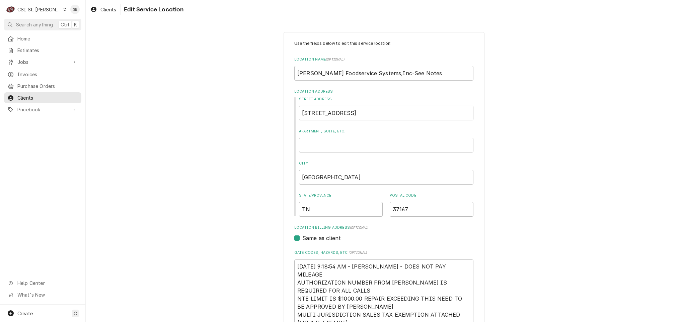
scroll to position [151, 0]
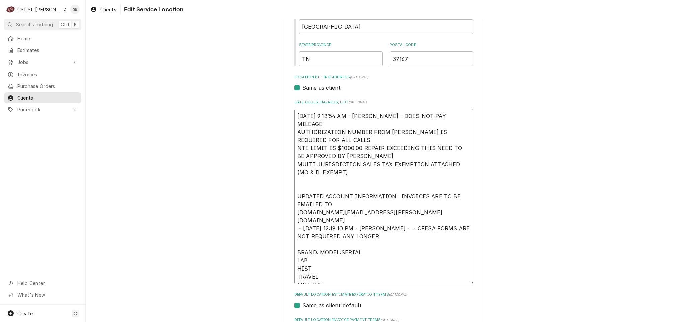
drag, startPoint x: 371, startPoint y: 204, endPoint x: 269, endPoint y: 204, distance: 101.8
click at [30, 97] on span "Clients" at bounding box center [47, 97] width 61 height 7
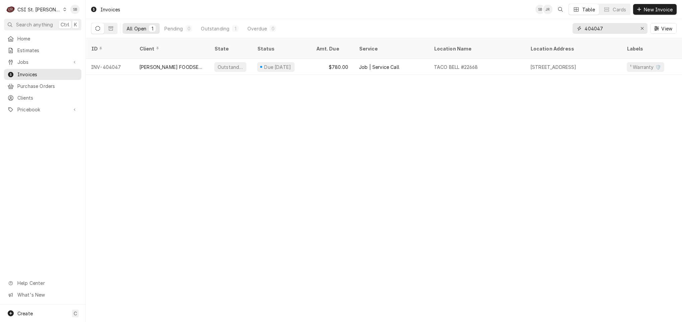
click at [589, 28] on input "404047" at bounding box center [609, 28] width 50 height 11
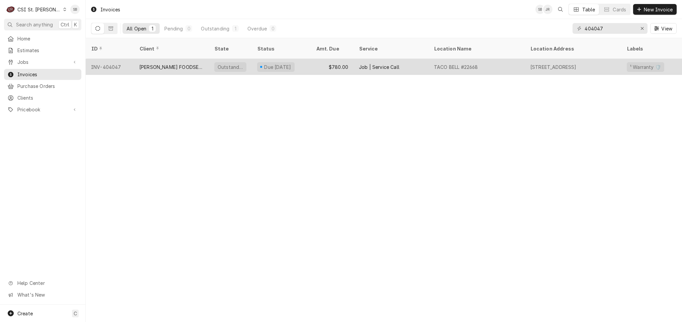
click at [358, 59] on div "Job | Service Call" at bounding box center [391, 67] width 75 height 16
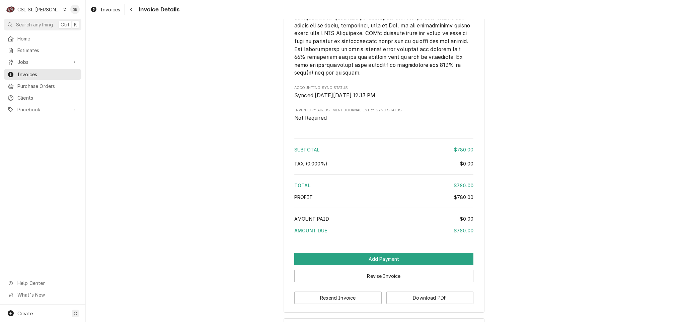
scroll to position [1081, 0]
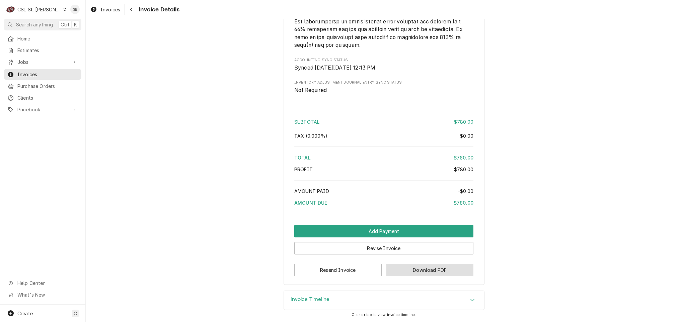
click at [425, 272] on button "Download PDF" at bounding box center [429, 270] width 87 height 12
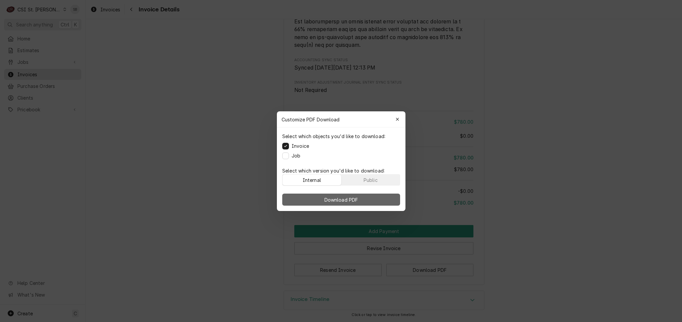
click at [352, 197] on span "Download PDF" at bounding box center [341, 199] width 36 height 7
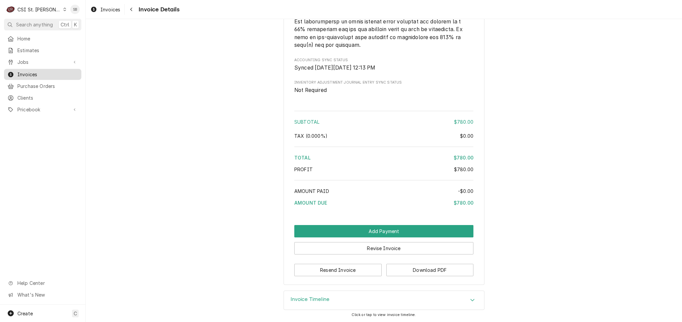
click at [34, 73] on span "Invoices" at bounding box center [47, 74] width 61 height 7
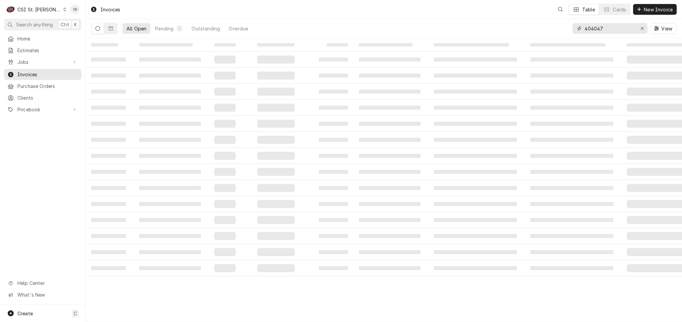
click at [594, 31] on input "404047" at bounding box center [609, 28] width 50 height 11
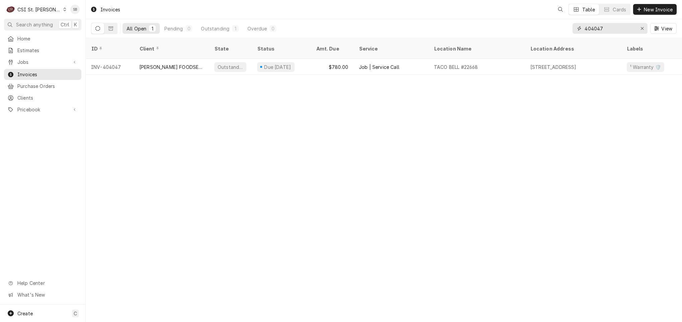
paste input "100"
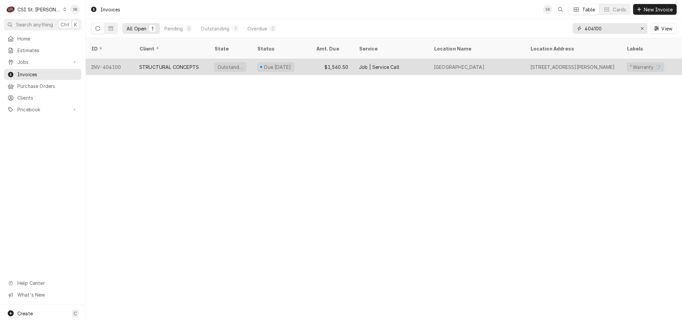
type input "404100"
click at [160, 59] on div "STRUCTURAL CONCEPTS" at bounding box center [171, 67] width 75 height 16
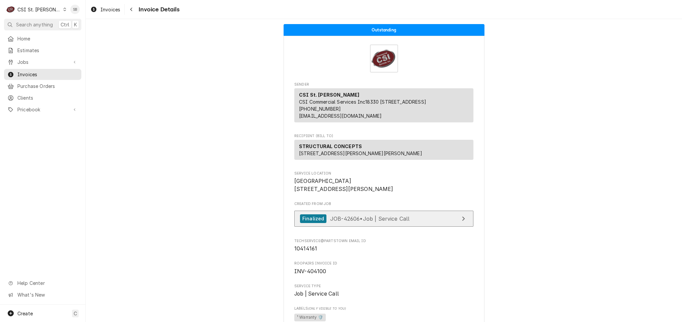
click at [345, 222] on span "JOB-42606 • Job | Service Call" at bounding box center [370, 218] width 80 height 7
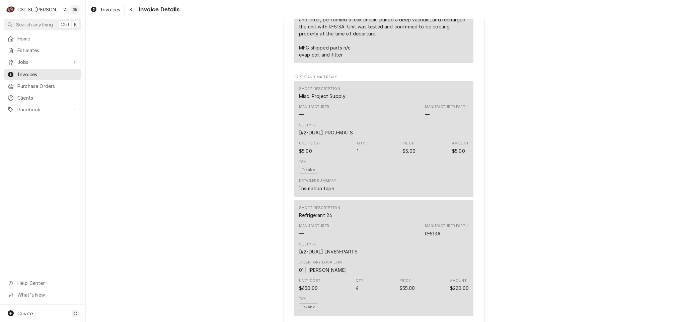
scroll to position [603, 0]
click at [25, 72] on span "Invoices" at bounding box center [47, 74] width 61 height 7
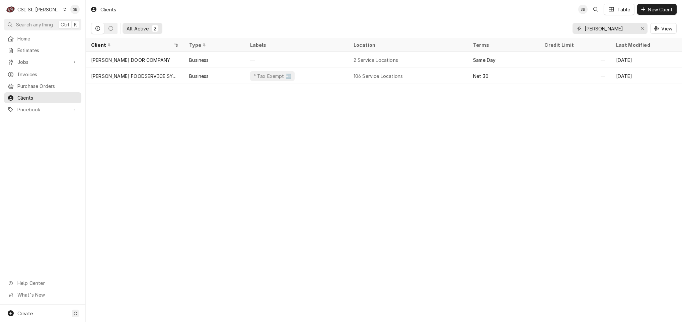
drag, startPoint x: 605, startPoint y: 29, endPoint x: 516, endPoint y: 34, distance: 89.2
click at [516, 34] on div "All Active 2 Franke View" at bounding box center [383, 28] width 585 height 19
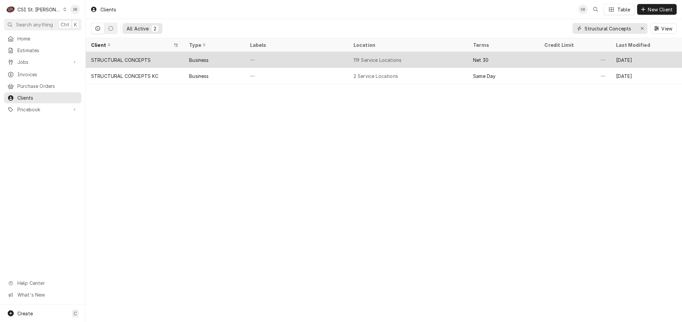
type input "Structural Concepts"
click at [156, 60] on div "STRUCTURAL CONCEPTS" at bounding box center [135, 60] width 98 height 16
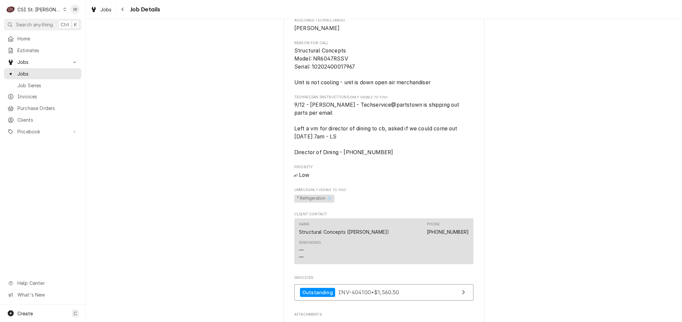
scroll to position [628, 0]
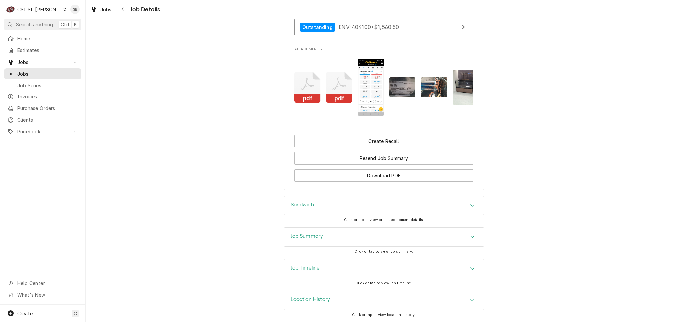
click at [354, 236] on div "Job Summary" at bounding box center [384, 237] width 200 height 19
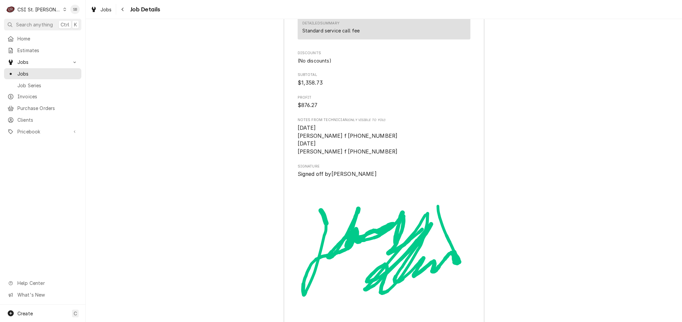
scroll to position [2192, 0]
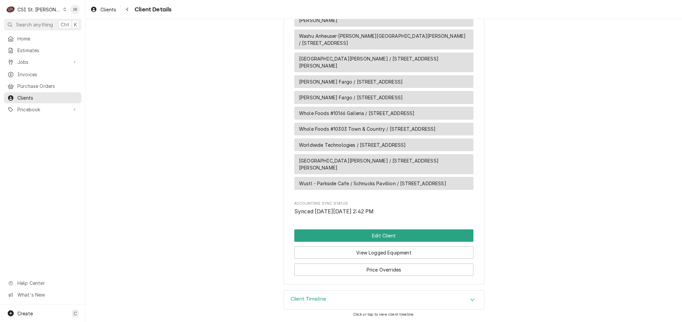
scroll to position [2450, 0]
click at [389, 232] on button "Edit Client" at bounding box center [383, 236] width 179 height 12
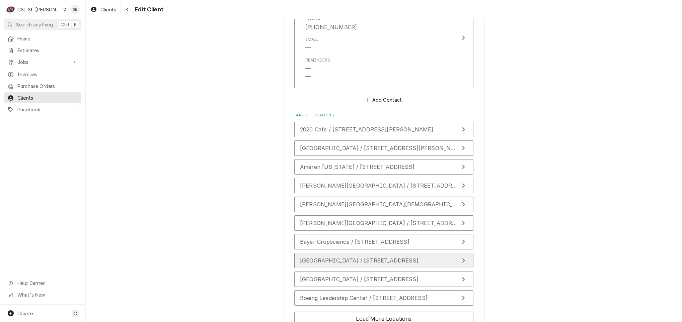
scroll to position [936, 0]
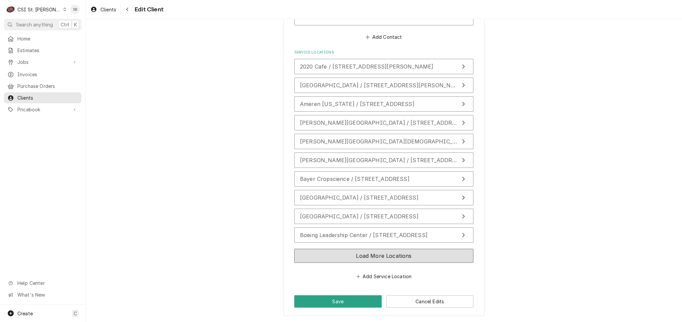
click at [358, 258] on button "Load More Locations" at bounding box center [383, 256] width 179 height 14
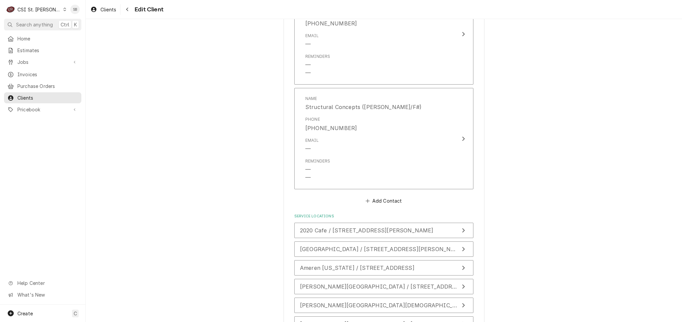
scroll to position [925, 0]
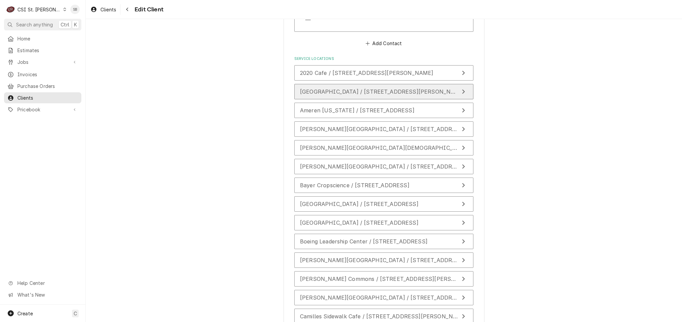
click at [339, 89] on span "[GEOGRAPHIC_DATA] / [STREET_ADDRESS][PERSON_NAME]" at bounding box center [382, 91] width 165 height 7
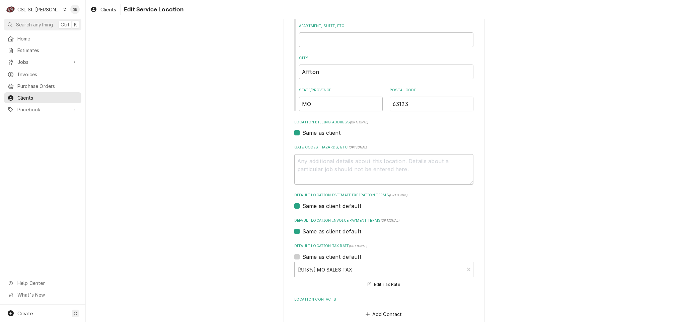
scroll to position [144, 0]
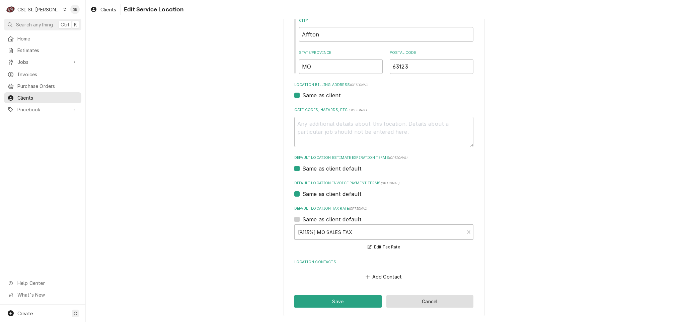
click at [428, 299] on button "Cancel" at bounding box center [429, 302] width 87 height 12
type textarea "x"
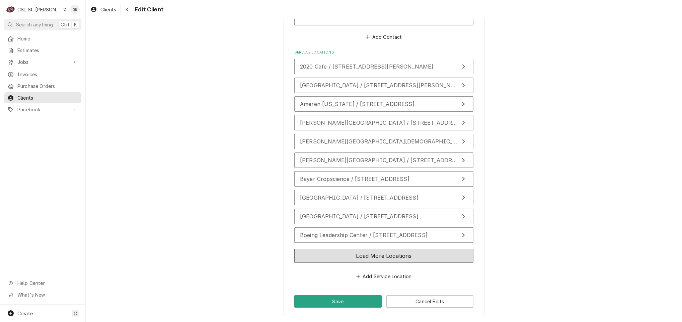
click at [384, 252] on button "Load More Locations" at bounding box center [383, 256] width 179 height 14
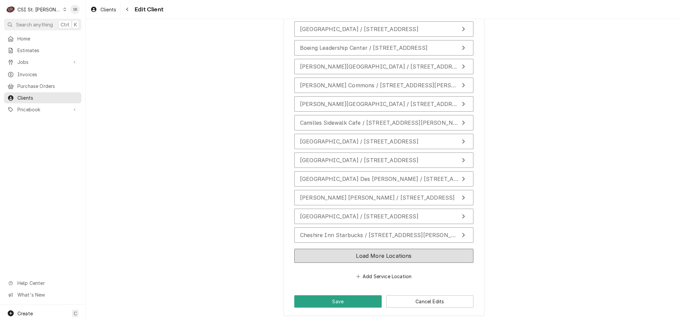
click at [386, 258] on button "Load More Locations" at bounding box center [383, 256] width 179 height 14
click at [384, 259] on button "Load More Locations" at bounding box center [383, 256] width 179 height 14
click at [383, 256] on button "Load More Locations" at bounding box center [383, 256] width 179 height 14
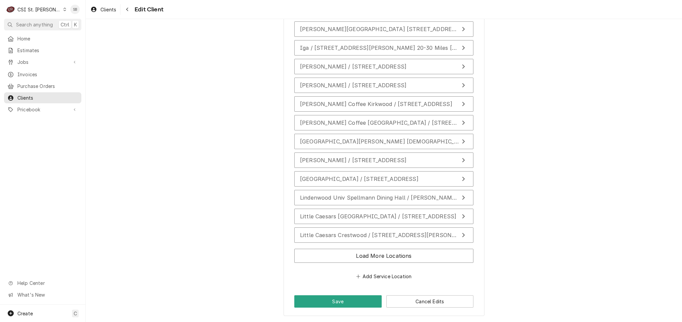
click at [383, 265] on div "Load More Locations" at bounding box center [383, 257] width 179 height 22
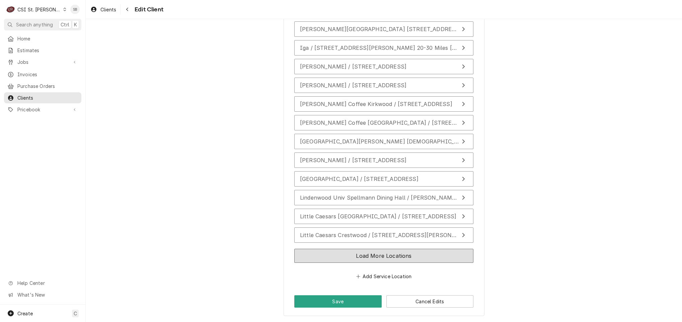
click at [384, 256] on button "Load More Locations" at bounding box center [383, 256] width 179 height 14
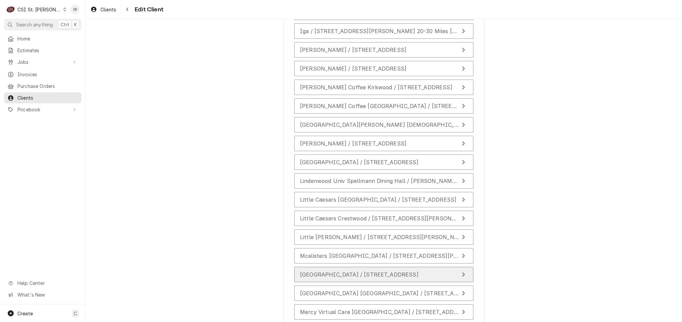
scroll to position [1889, 0]
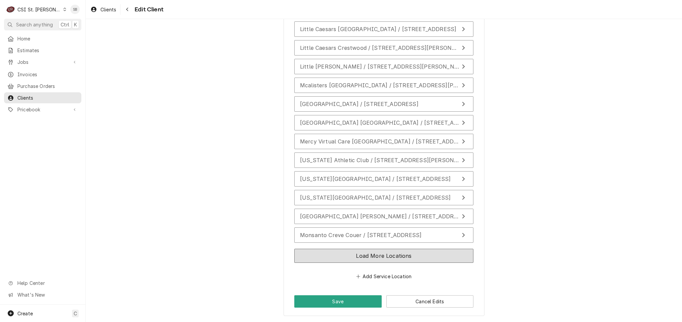
click at [385, 253] on button "Load More Locations" at bounding box center [383, 256] width 179 height 14
click at [387, 252] on button "Load More Locations" at bounding box center [383, 256] width 179 height 14
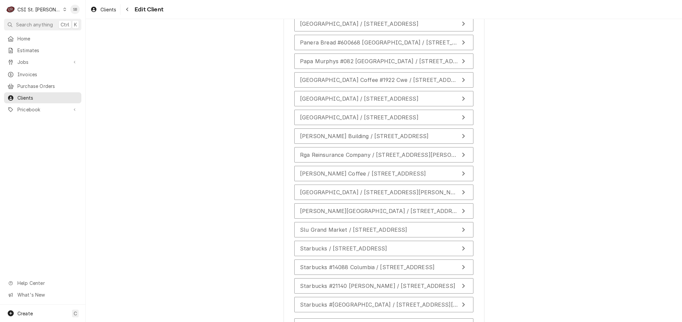
scroll to position [2270, 0]
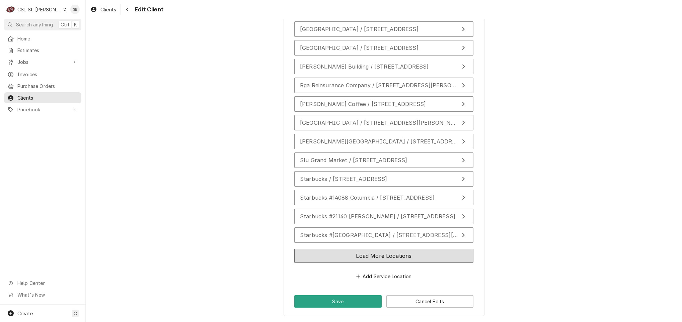
click at [392, 252] on button "Load More Locations" at bounding box center [383, 256] width 179 height 14
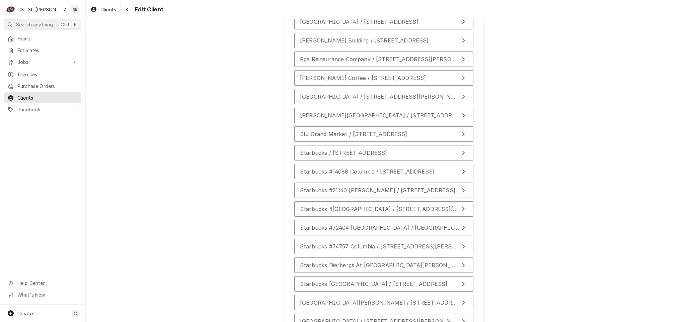
scroll to position [2461, 0]
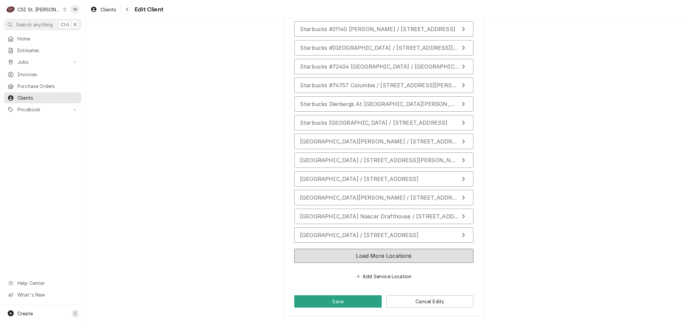
click at [389, 253] on button "Load More Locations" at bounding box center [383, 256] width 179 height 14
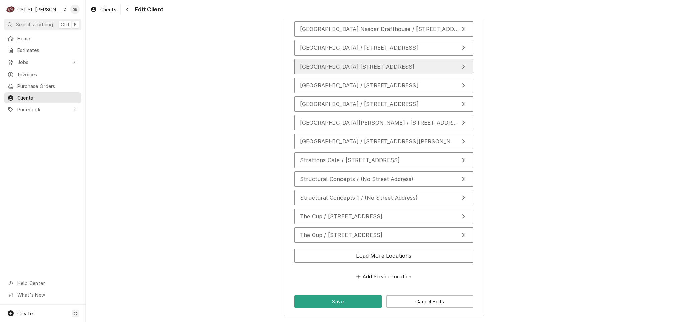
scroll to position [2652, 0]
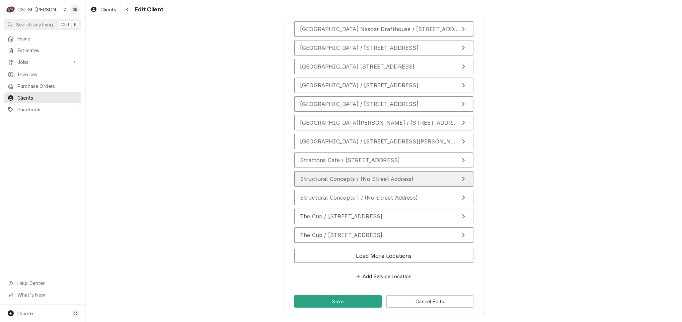
click at [383, 183] on button "Structural Concepts / (No Street Address)" at bounding box center [383, 178] width 179 height 15
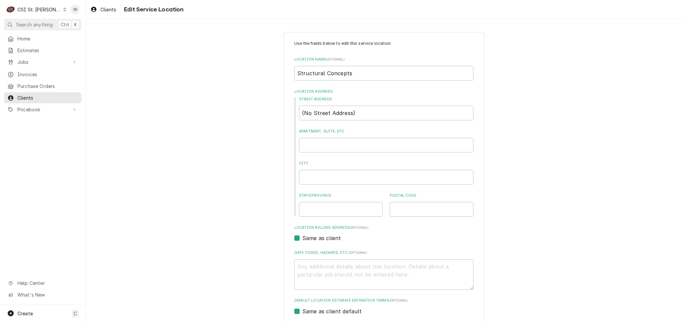
scroll to position [115, 0]
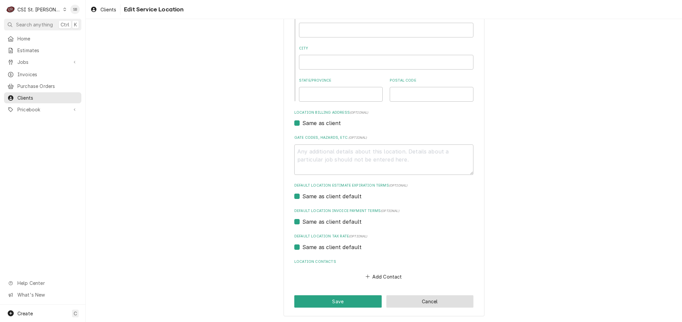
click at [419, 298] on button "Cancel" at bounding box center [429, 302] width 87 height 12
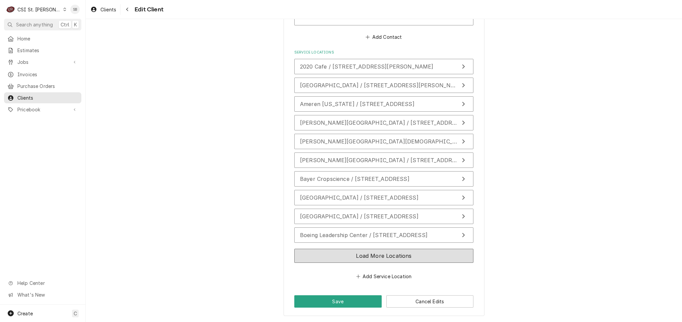
click at [394, 249] on button "Load More Locations" at bounding box center [383, 256] width 179 height 14
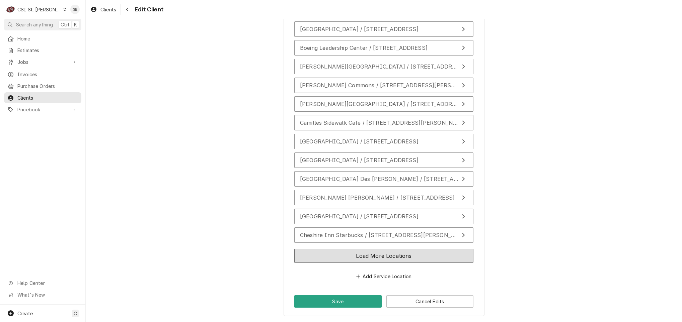
click at [385, 260] on button "Load More Locations" at bounding box center [383, 256] width 179 height 14
click at [383, 257] on button "Load More Locations" at bounding box center [383, 256] width 179 height 14
click at [391, 254] on button "Load More Locations" at bounding box center [383, 256] width 179 height 14
click at [374, 255] on button "Load More Locations" at bounding box center [383, 256] width 179 height 14
click at [379, 258] on button "Load More Locations" at bounding box center [383, 256] width 179 height 14
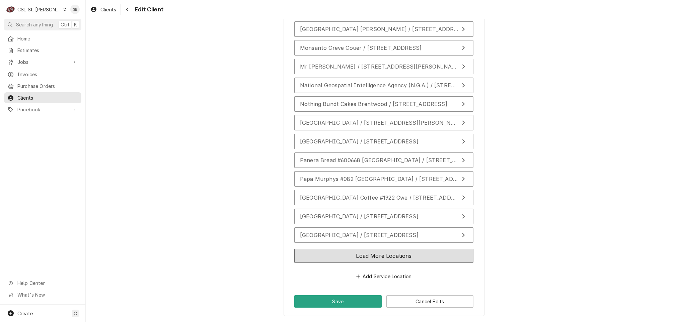
click at [376, 259] on button "Load More Locations" at bounding box center [383, 256] width 179 height 14
click at [375, 258] on button "Load More Locations" at bounding box center [383, 256] width 179 height 14
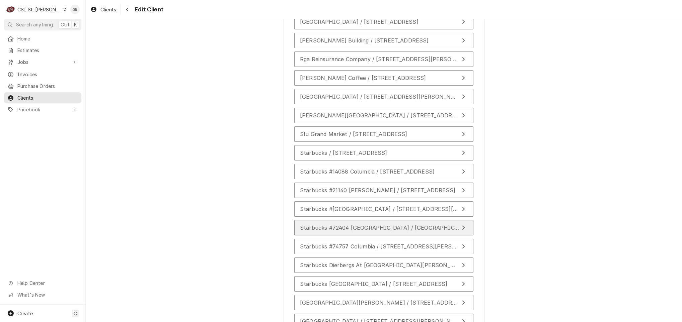
scroll to position [2461, 0]
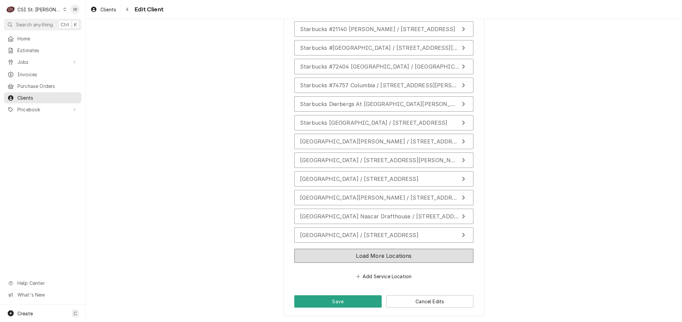
click at [374, 257] on button "Load More Locations" at bounding box center [383, 256] width 179 height 14
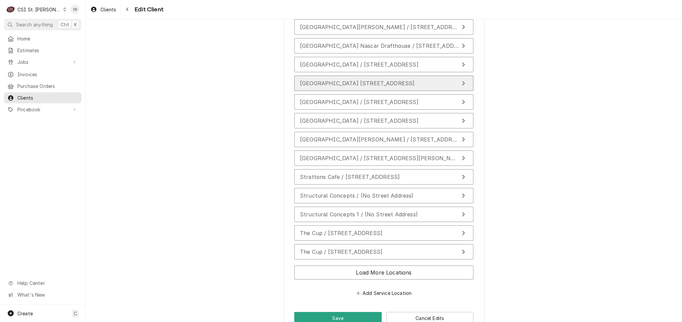
scroll to position [2611, 0]
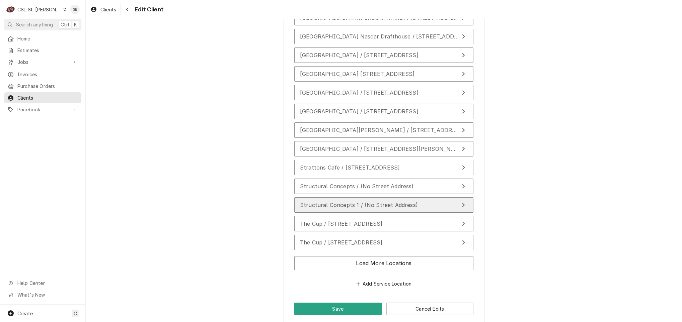
click at [346, 209] on span "Structural Concepts 1 / (No Street Address)" at bounding box center [359, 205] width 118 height 7
type textarea "x"
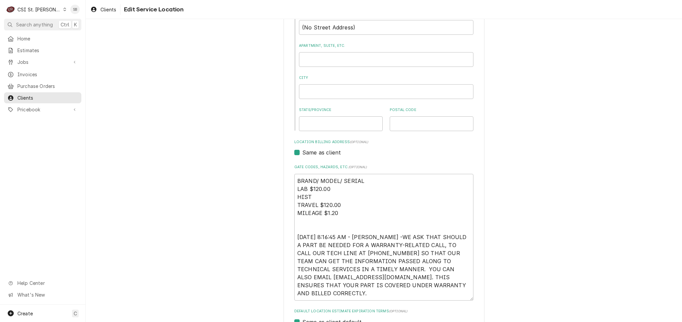
scroll to position [212, 0]
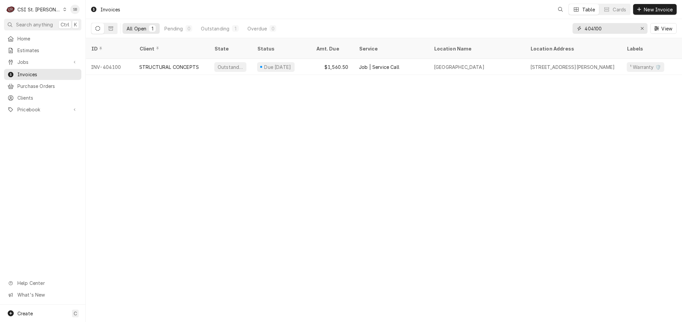
click at [589, 27] on input "404100" at bounding box center [609, 28] width 50 height 11
paste input "2"
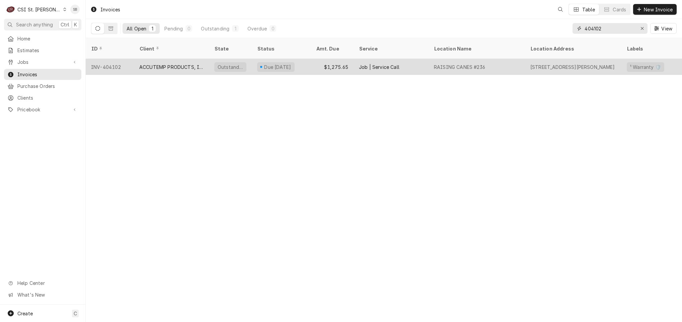
type input "404102"
click at [159, 64] on div "ACCUTEMP PRODUCTS, INC." at bounding box center [171, 67] width 64 height 7
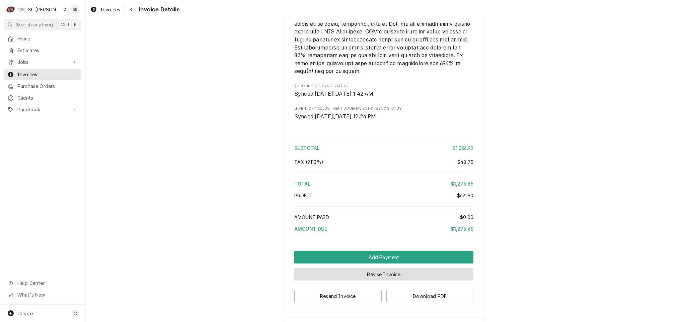
scroll to position [1467, 0]
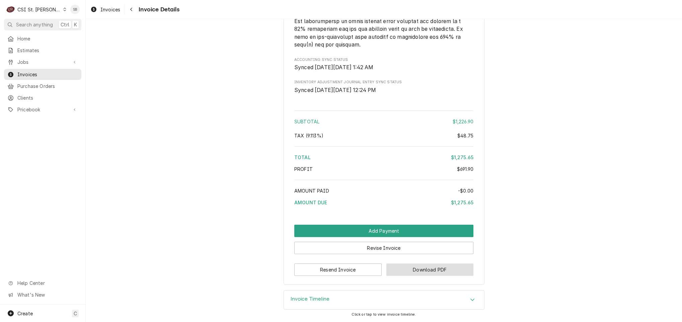
click at [432, 266] on button "Download PDF" at bounding box center [429, 270] width 87 height 12
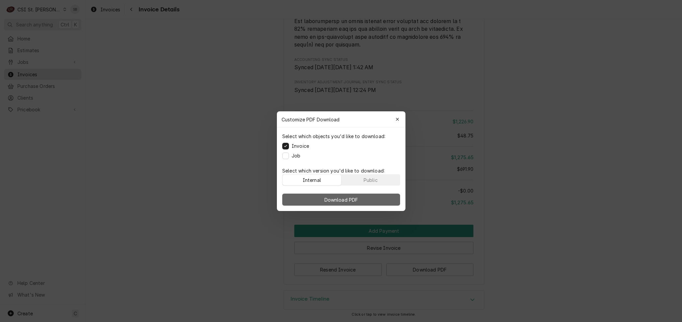
click at [343, 200] on span "Download PDF" at bounding box center [341, 199] width 36 height 7
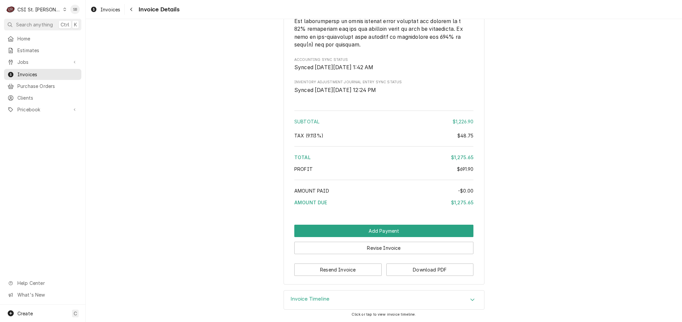
click at [63, 7] on div "Dynamic Content Wrapper" at bounding box center [65, 9] width 4 height 5
click at [70, 9] on div "CSI [US_STATE][GEOGRAPHIC_DATA]" at bounding box center [103, 13] width 92 height 8
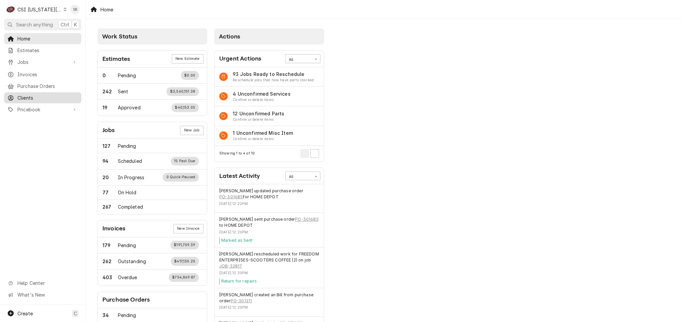
click at [35, 94] on span "Clients" at bounding box center [47, 97] width 61 height 7
click at [41, 74] on span "Invoices" at bounding box center [47, 74] width 61 height 7
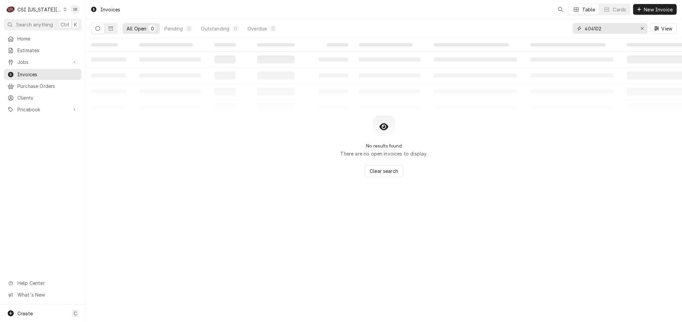
click at [595, 26] on input "404102" at bounding box center [609, 28] width 50 height 11
paste input "303539"
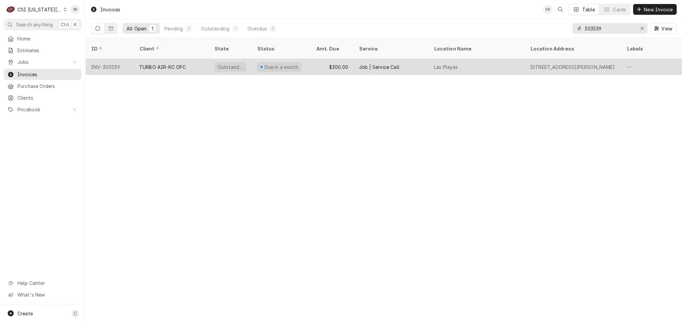
type input "303539"
click at [164, 63] on div "TURBO AIR-KC OFC" at bounding box center [171, 67] width 75 height 16
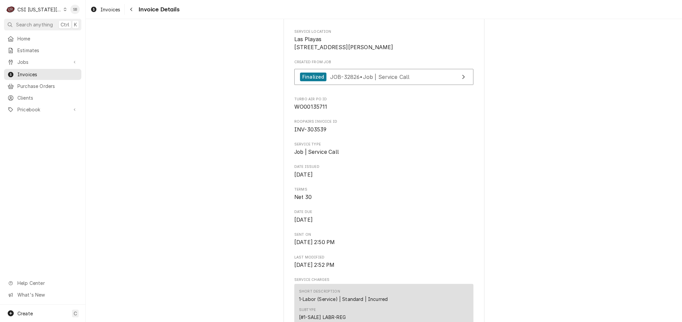
scroll to position [151, 0]
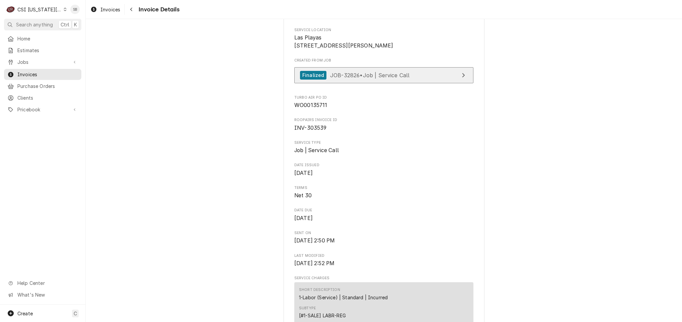
click at [356, 80] on div "Finalized JOB-32826 • Job | Service Call" at bounding box center [354, 75] width 109 height 9
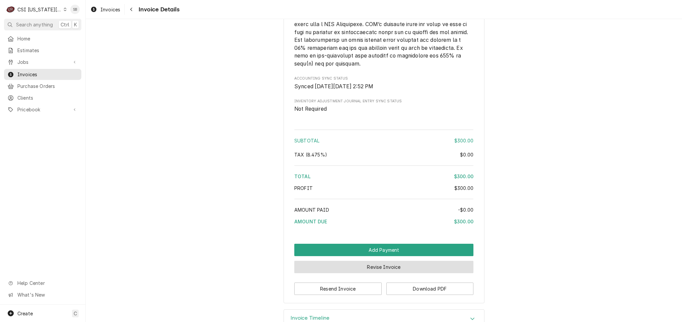
scroll to position [1075, 0]
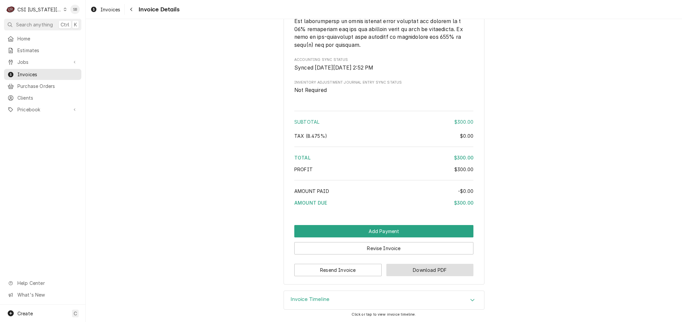
click at [420, 273] on button "Download PDF" at bounding box center [429, 270] width 87 height 12
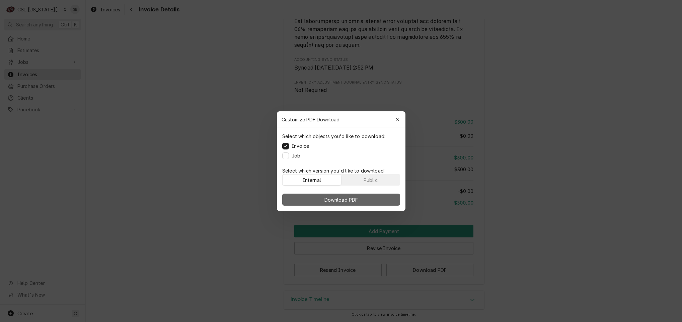
click at [371, 199] on button "Download PDF" at bounding box center [341, 200] width 118 height 12
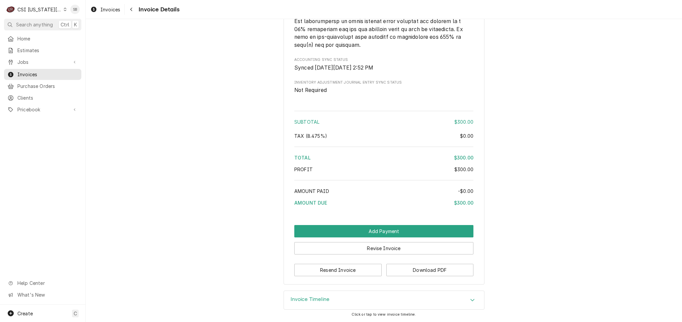
click at [47, 9] on div "CSI Kansas City" at bounding box center [39, 9] width 44 height 7
click at [77, 33] on div "CSI St. [PERSON_NAME]" at bounding box center [115, 37] width 102 height 8
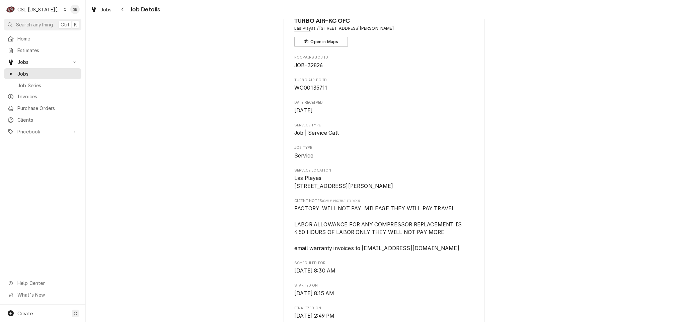
scroll to position [50, 0]
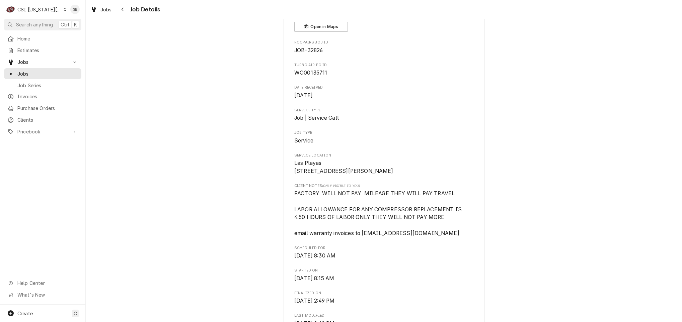
click at [307, 75] on span "WO00135711" at bounding box center [310, 73] width 33 height 6
copy span "WO00135711"
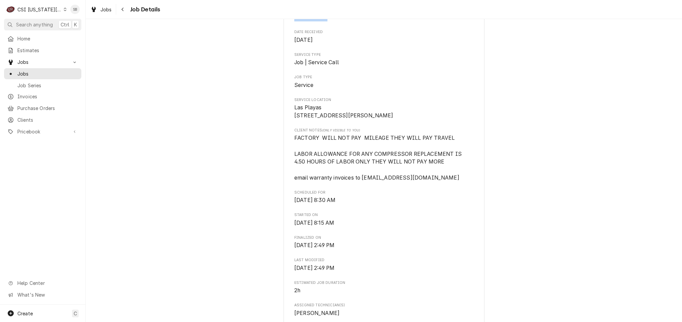
scroll to position [100, 0]
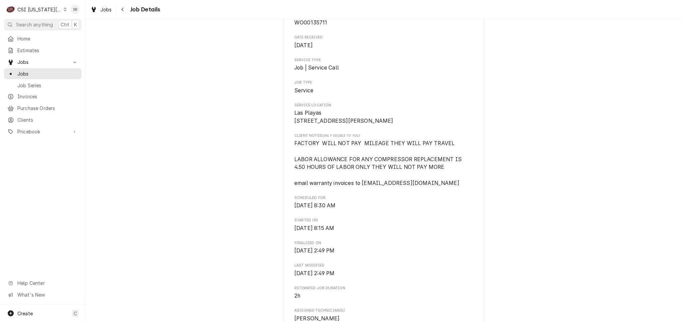
click at [335, 180] on span "FACTORY WILL NOT PAY MILEAGE THEY WILL PAY TRAVEL LABOR ALLOWANCE FOR ANY COMPR…" at bounding box center [383, 164] width 179 height 48
drag, startPoint x: 361, startPoint y: 192, endPoint x: 440, endPoint y: 192, distance: 79.7
click at [440, 187] on span "FACTORY WILL NOT PAY MILEAGE THEY WILL PAY TRAVEL LABOR ALLOWANCE FOR ANY COMPR…" at bounding box center [383, 164] width 179 height 48
copy span "warranty@turboairinc.com"
drag, startPoint x: 389, startPoint y: 190, endPoint x: 320, endPoint y: 153, distance: 78.5
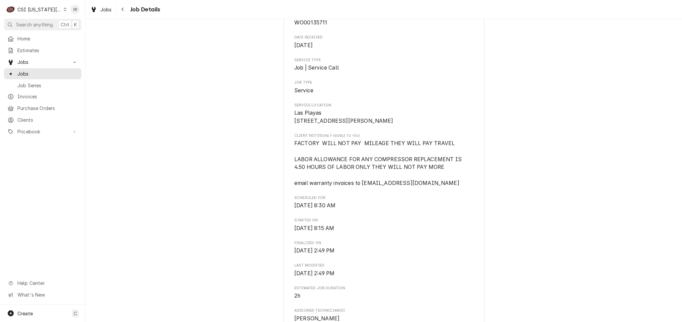
click at [316, 154] on span "FACTORY WILL NOT PAY MILEAGE THEY WILL PAY TRAVEL LABOR ALLOWANCE FOR ANY COMPR…" at bounding box center [378, 163] width 169 height 46
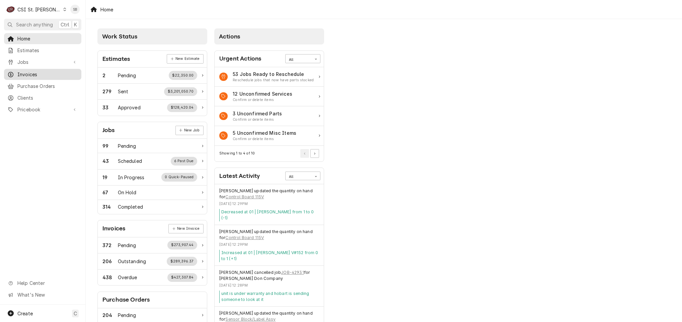
click at [30, 70] on div "Invoices" at bounding box center [42, 74] width 75 height 8
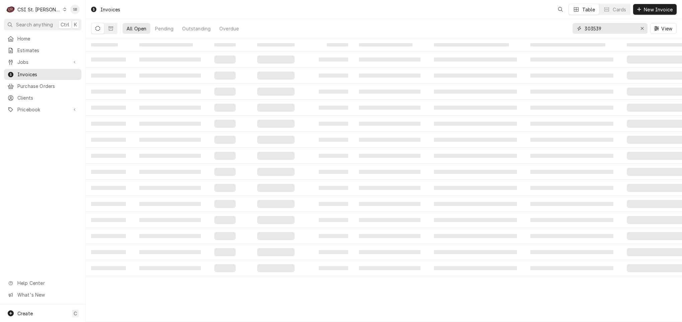
click at [589, 30] on input "303539" at bounding box center [609, 28] width 50 height 11
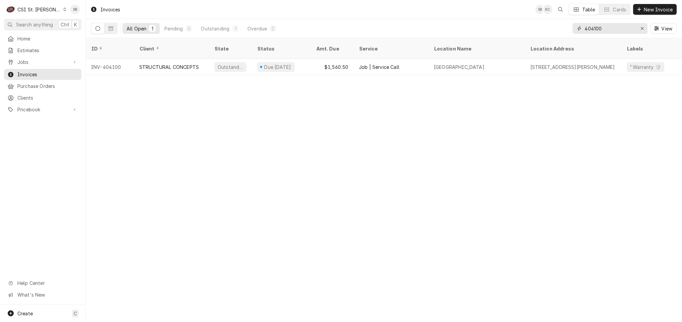
type input "404100"
drag, startPoint x: 254, startPoint y: 129, endPoint x: 176, endPoint y: 101, distance: 83.4
click at [254, 129] on div "Invoices SB KC Table Cards New Invoice All Open 1 Pending 0 Outstanding 1 Overd…" at bounding box center [384, 161] width 596 height 322
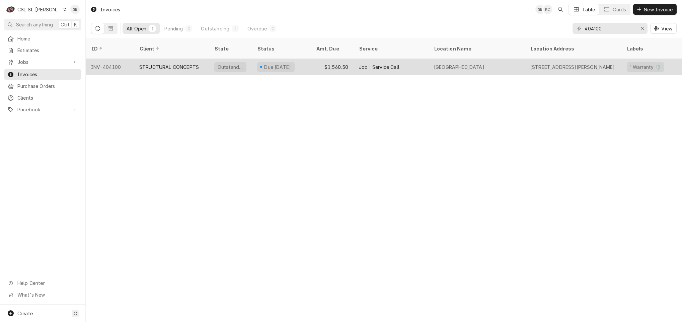
click at [170, 66] on div "STRUCTURAL CONCEPTS" at bounding box center [171, 67] width 75 height 16
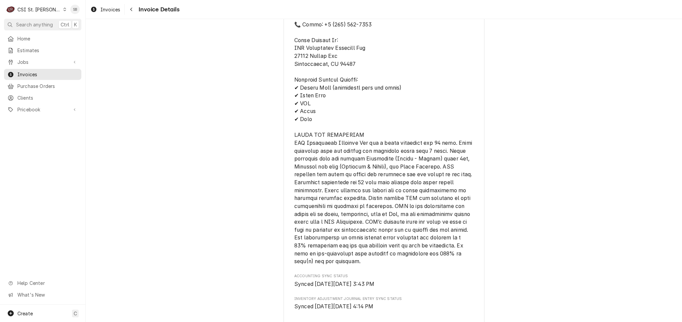
scroll to position [1560, 0]
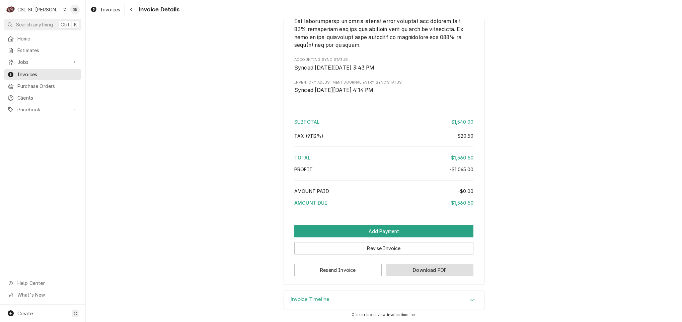
click at [442, 270] on button "Download PDF" at bounding box center [429, 270] width 87 height 12
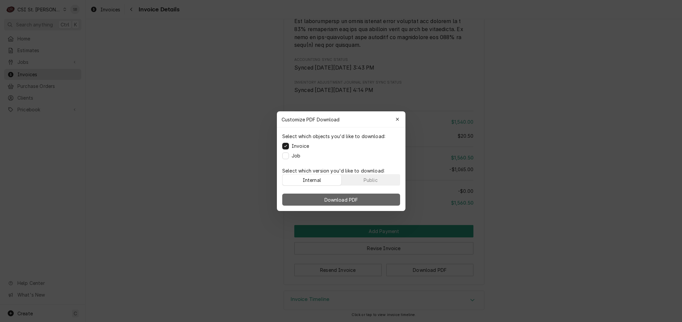
click at [362, 198] on button "Download PDF" at bounding box center [341, 200] width 118 height 12
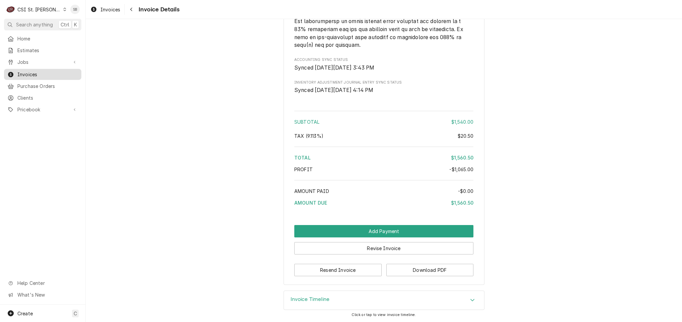
click at [33, 72] on span "Invoices" at bounding box center [47, 74] width 61 height 7
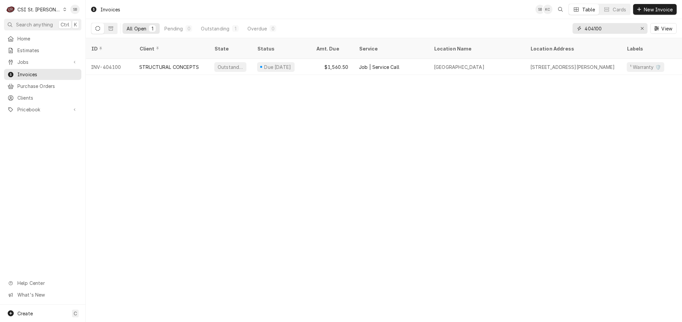
click at [597, 24] on input "404100" at bounding box center [609, 28] width 50 height 11
paste input "201"
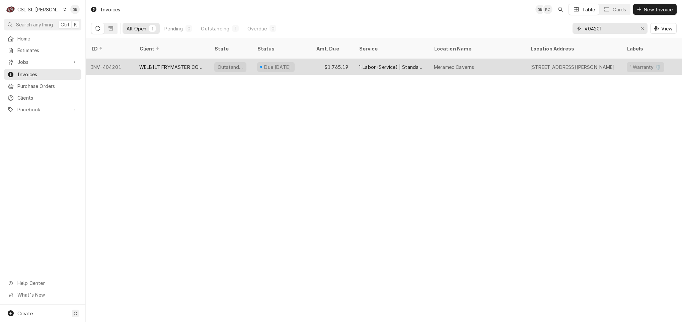
type input "404201"
click at [169, 64] on div "WELBILT FRYMASTER CORPORATION" at bounding box center [171, 67] width 64 height 7
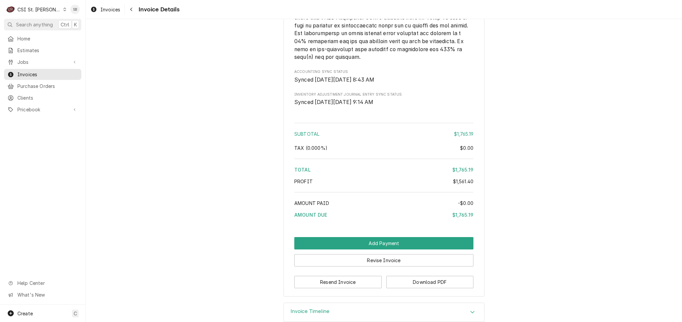
scroll to position [1329, 0]
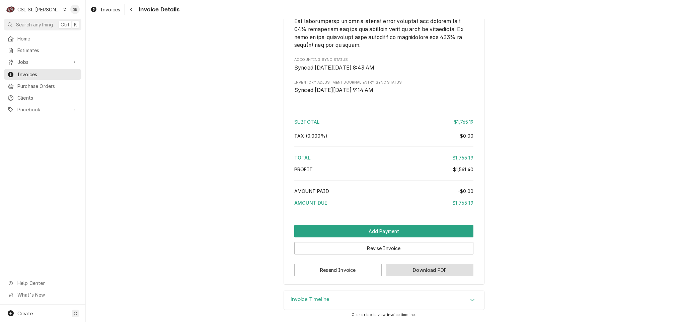
click at [430, 268] on button "Download PDF" at bounding box center [429, 270] width 87 height 12
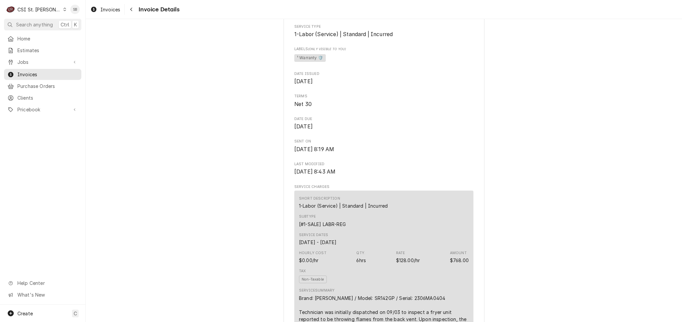
scroll to position [351, 0]
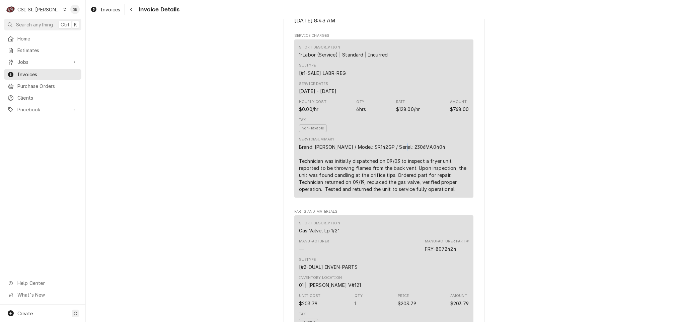
click at [399, 167] on div "Brand: [PERSON_NAME] / Model: SR142GP / Serial: 2306MA0404 Technician was initi…" at bounding box center [384, 168] width 170 height 49
click at [399, 168] on div "Brand: Dean / Model: SR142GP / Serial: 2306MA0404 Technician was initially disp…" at bounding box center [384, 168] width 170 height 49
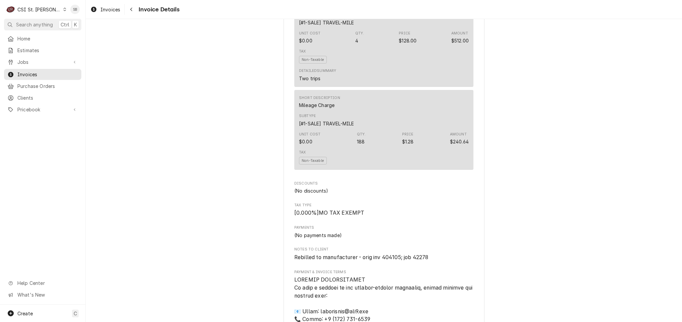
scroll to position [1004, 0]
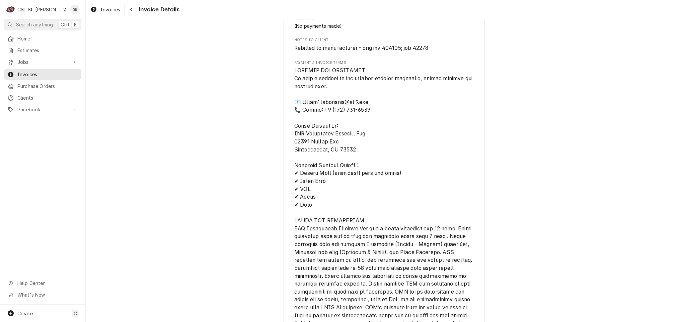
click at [413, 51] on span "Rebilled to manufacturer - orig inv 404105; job 42278" at bounding box center [361, 48] width 134 height 6
copy span "42278"
click at [34, 58] on div "Jobs" at bounding box center [42, 62] width 75 height 8
click at [39, 72] on span "Jobs" at bounding box center [47, 73] width 61 height 7
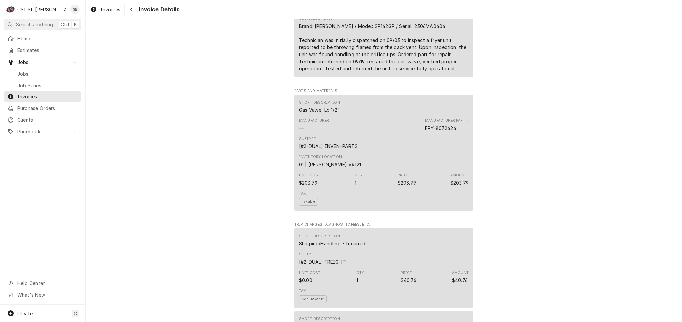
scroll to position [502, 0]
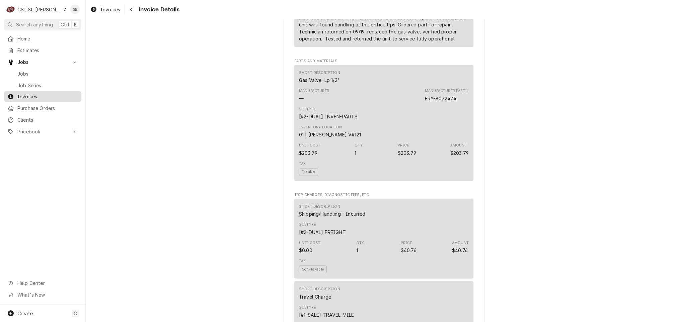
drag, startPoint x: 32, startPoint y: 96, endPoint x: 58, endPoint y: 89, distance: 27.2
click at [31, 96] on span "Invoices" at bounding box center [47, 96] width 61 height 7
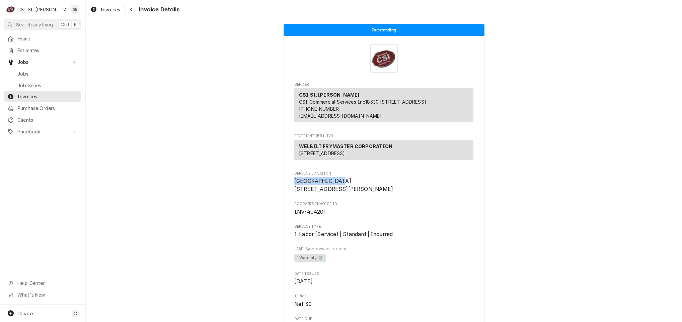
drag, startPoint x: 343, startPoint y: 199, endPoint x: 284, endPoint y: 197, distance: 59.3
copy span "Meramec Caverns"
click at [63, 11] on div "Dynamic Content Wrapper" at bounding box center [65, 9] width 4 height 5
click at [67, 14] on div "CSI [US_STATE][GEOGRAPHIC_DATA]" at bounding box center [103, 13] width 88 height 7
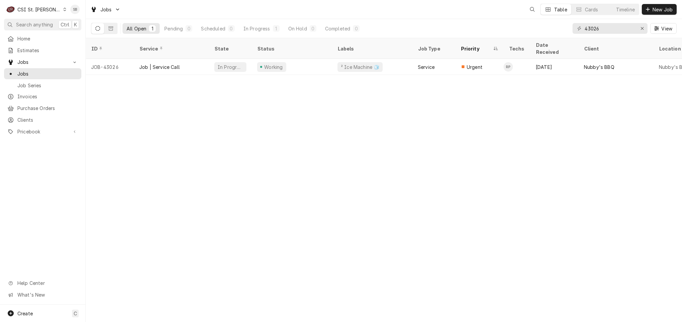
click at [595, 30] on input "43026" at bounding box center [609, 28] width 50 height 11
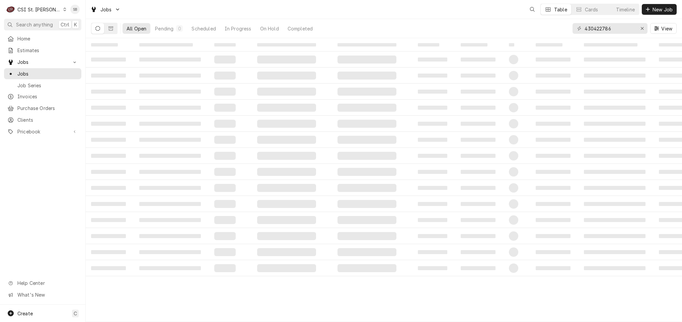
click at [602, 25] on input "430422786" at bounding box center [609, 28] width 50 height 11
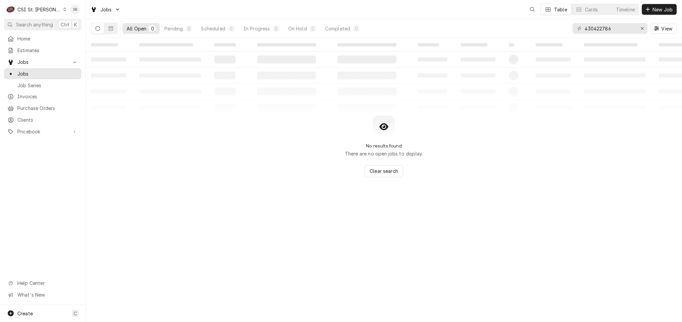
click at [602, 25] on input "430422786" at bounding box center [609, 28] width 50 height 11
type input "42278"
click at [111, 29] on icon "Dynamic Content Wrapper" at bounding box center [110, 28] width 5 height 5
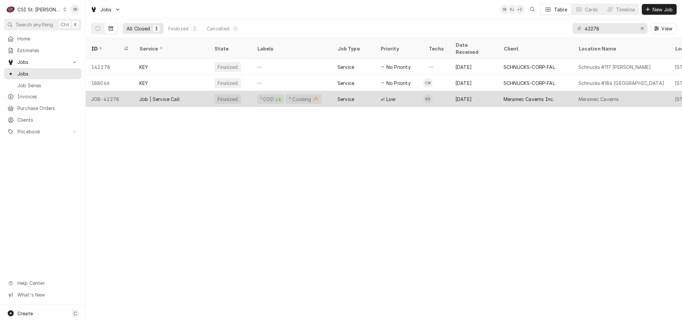
click at [536, 96] on div "Meramec Caverns Inc." at bounding box center [528, 99] width 51 height 7
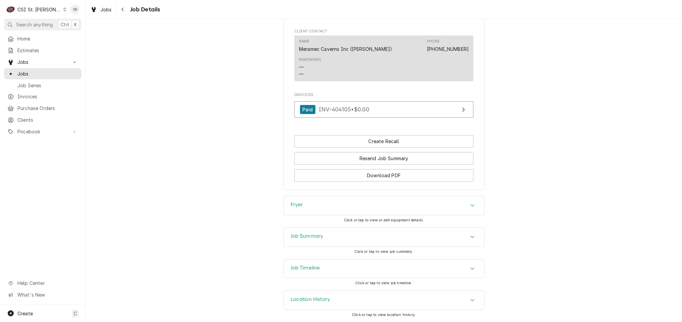
click at [306, 198] on div "Fryer" at bounding box center [384, 206] width 200 height 19
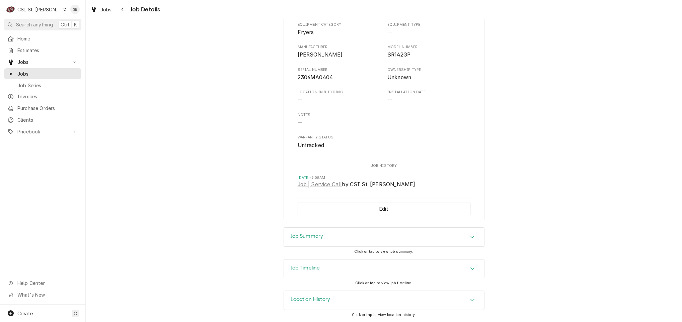
scroll to position [858, 0]
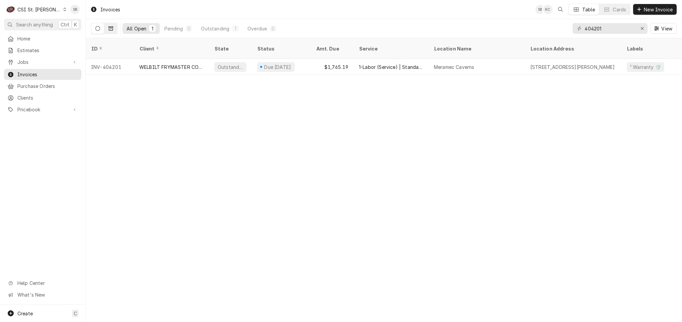
click at [112, 26] on icon "Dynamic Content Wrapper" at bounding box center [110, 28] width 5 height 5
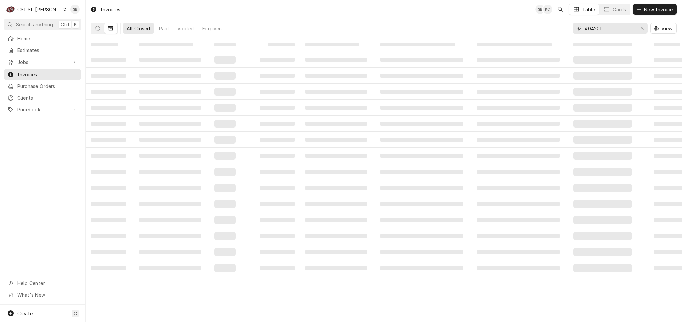
click at [595, 28] on input "404201" at bounding box center [609, 28] width 50 height 11
paste input "Meramec Caverns"
type input "Meramec Caverns"
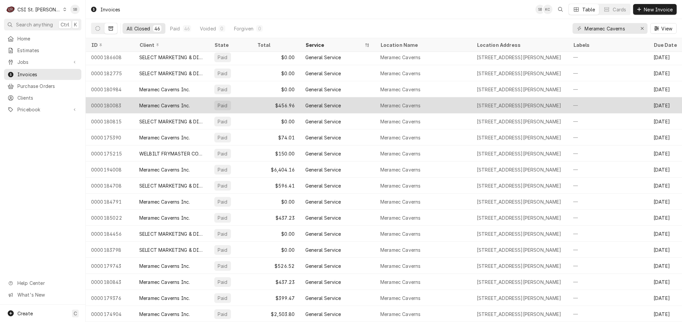
scroll to position [23, 0]
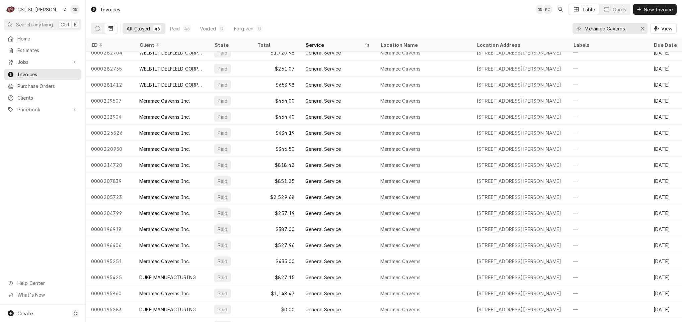
click at [156, 44] on icon "Dynamic Content Wrapper" at bounding box center [157, 45] width 3 height 5
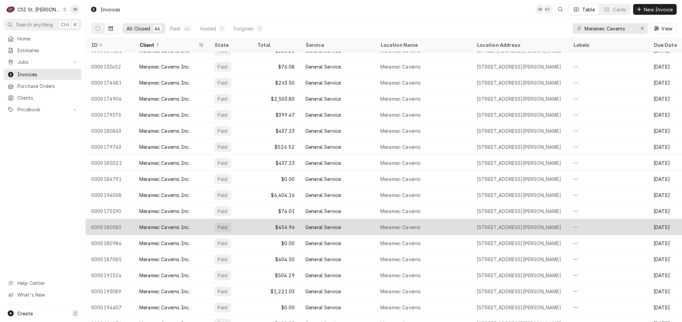
scroll to position [0, 0]
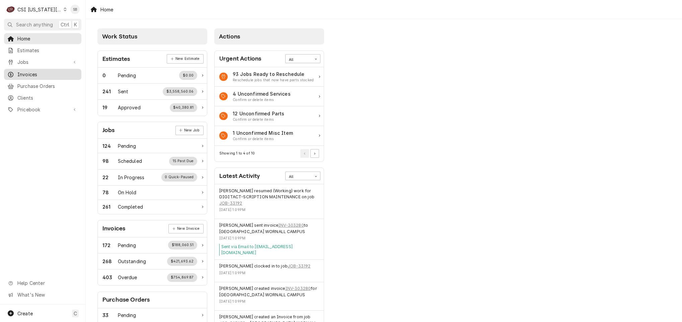
click at [35, 71] on span "Invoices" at bounding box center [47, 74] width 61 height 7
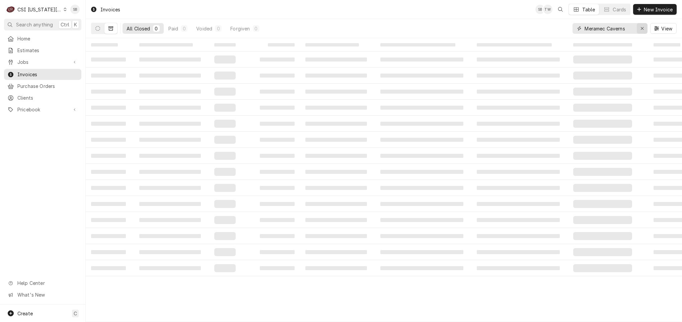
click at [642, 28] on icon "Erase input" at bounding box center [642, 28] width 4 height 5
paste input "303460"
type input "303460"
click at [102, 29] on button "Dynamic Content Wrapper" at bounding box center [97, 28] width 13 height 11
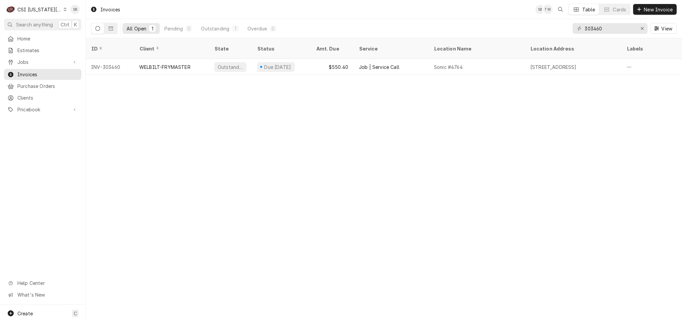
click at [263, 159] on div "Invoices SB TW Table Cards New Invoice All Open 1 Pending 0 Outstanding 1 Overd…" at bounding box center [384, 161] width 596 height 322
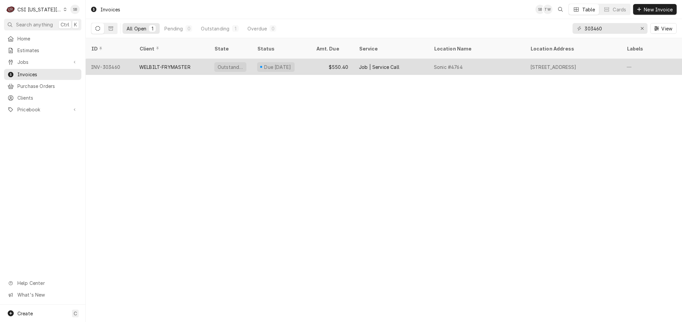
click at [176, 59] on div "WELBILT-FRYMASTER" at bounding box center [171, 67] width 75 height 16
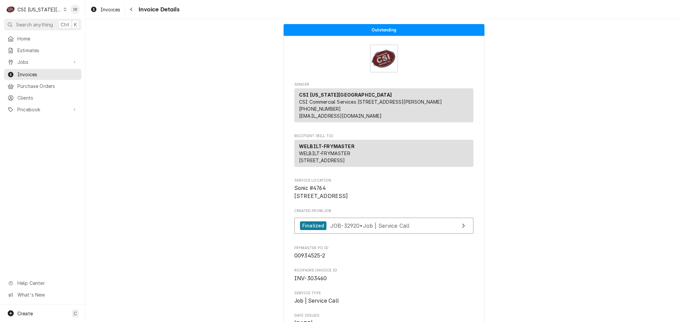
click at [348, 238] on div "Finalized JOB-32920 • Job | Service Call" at bounding box center [383, 228] width 179 height 20
click at [348, 229] on span "JOB-32920 • Job | Service Call" at bounding box center [370, 225] width 80 height 7
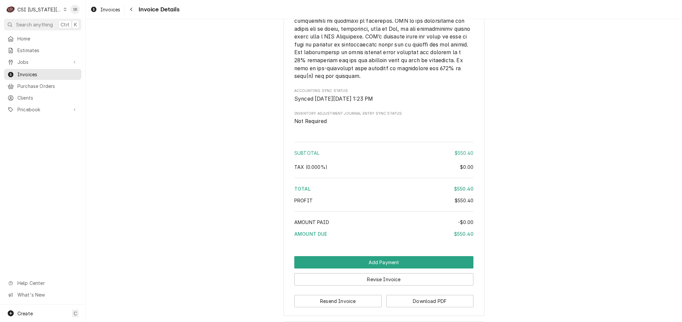
scroll to position [1150, 0]
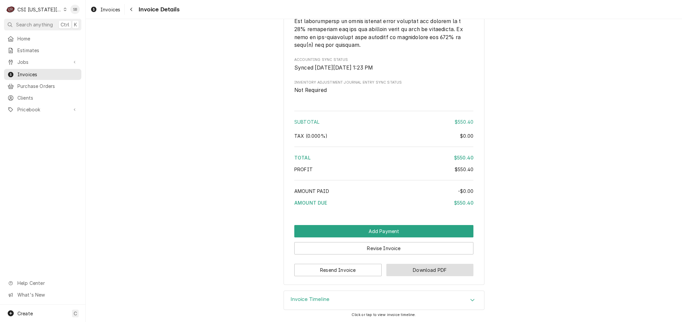
click at [401, 273] on button "Download PDF" at bounding box center [429, 270] width 87 height 12
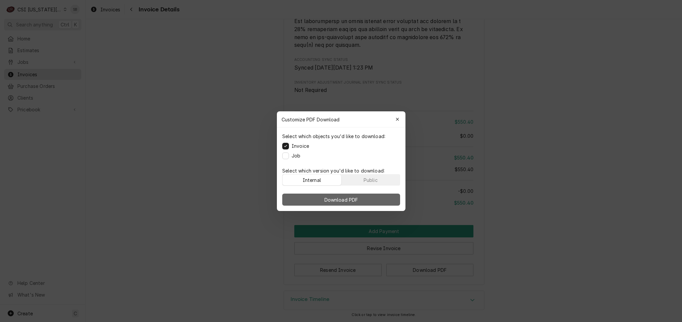
click at [376, 197] on button "Download PDF" at bounding box center [341, 200] width 118 height 12
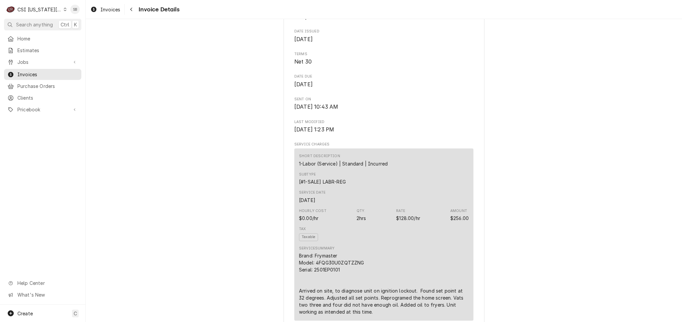
scroll to position [351, 0]
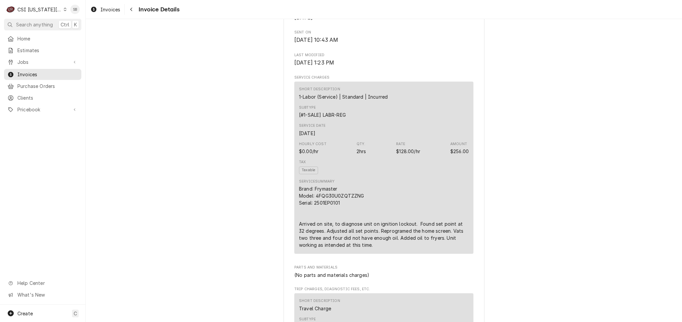
click at [317, 222] on div "Brand: Frymaster Model: 4FQG30U0ZQTZZNG Serial: 2501ΕP0101 Arrived on site, to …" at bounding box center [384, 216] width 170 height 63
copy div "2501ΕP0101"
drag, startPoint x: 371, startPoint y: 253, endPoint x: 441, endPoint y: 255, distance: 70.7
click at [441, 249] on div "Brand: Frymaster Model: 4FQG30U0ZQTZZNG Serial: 2501ΕP0101 Arrived on site, to …" at bounding box center [384, 216] width 170 height 63
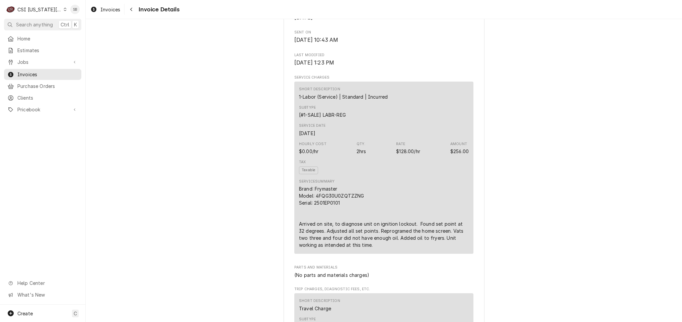
click at [317, 249] on div "Brand: Frymaster Model: 4FQG30U0ZQTZZNG Serial: 2501ΕP0101 Arrived on site, to …" at bounding box center [384, 216] width 170 height 63
drag, startPoint x: 317, startPoint y: 254, endPoint x: 430, endPoint y: 262, distance: 113.8
click at [430, 249] on div "Brand: Frymaster Model: 4FQG30U0ZQTZZNG Serial: 2501ΕP0101 Arrived on site, to …" at bounding box center [384, 216] width 170 height 63
copy div "Adjusted all set points. Reprogramed the home screen. Vats two three and four d…"
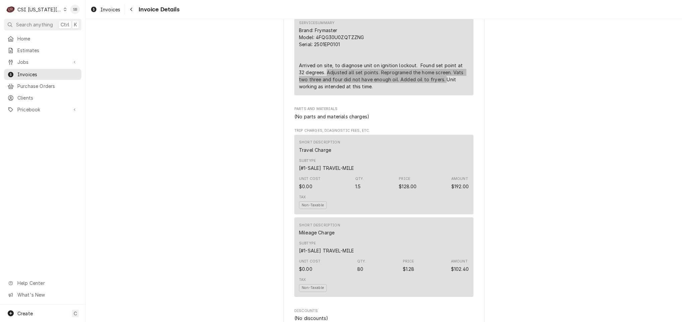
scroll to position [502, 0]
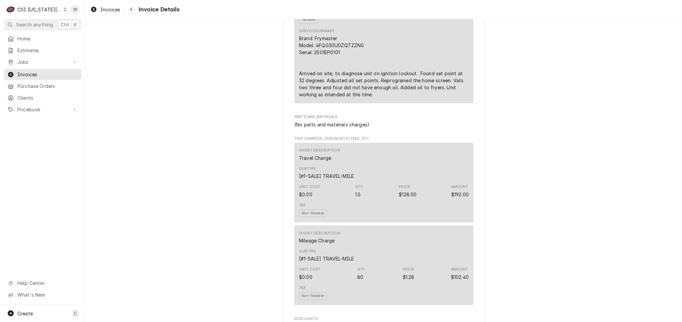
click at [110, 3] on div "Invoices Invoice Details" at bounding box center [384, 9] width 596 height 19
click at [111, 6] on span "Invoices" at bounding box center [110, 9] width 20 height 7
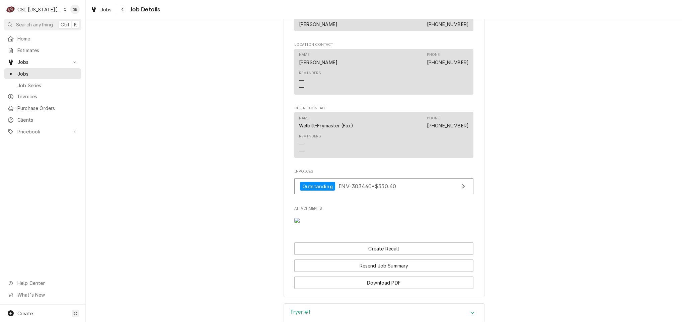
scroll to position [1205, 0]
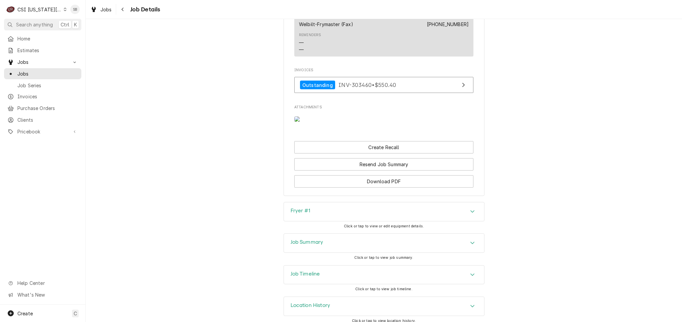
click at [328, 221] on div "Fryer #1" at bounding box center [384, 212] width 200 height 19
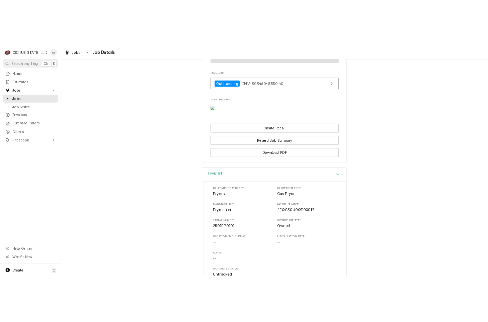
scroll to position [1255, 0]
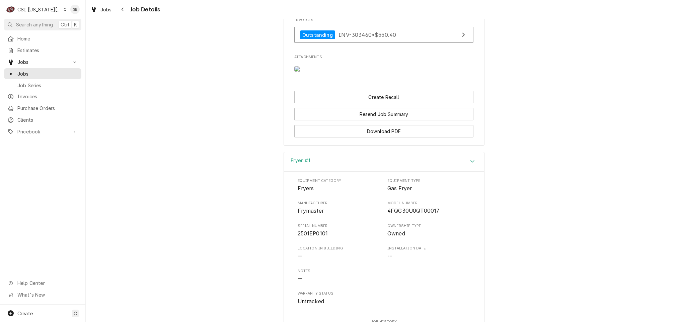
click at [312, 237] on span "2501EP0101" at bounding box center [313, 234] width 30 height 6
copy span "2501EP0101"
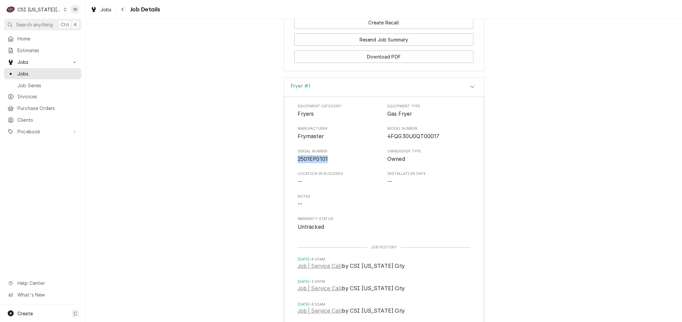
scroll to position [1513, 0]
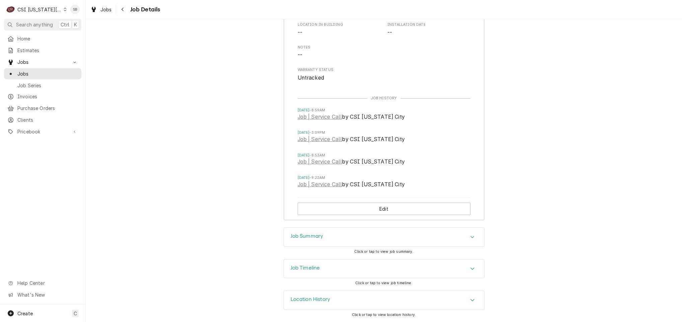
click at [311, 270] on h3 "Job Timeline" at bounding box center [305, 268] width 29 height 6
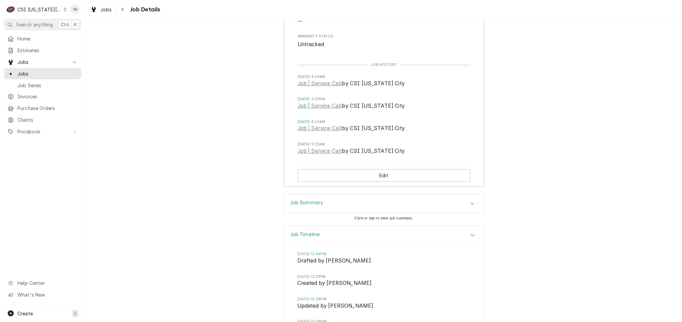
click at [315, 208] on div "Job Summary" at bounding box center [307, 204] width 33 height 8
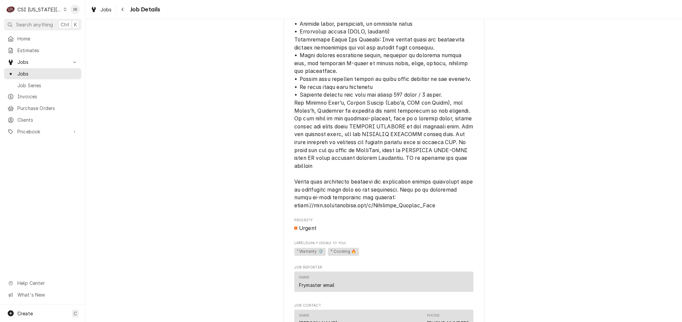
scroll to position [678, 0]
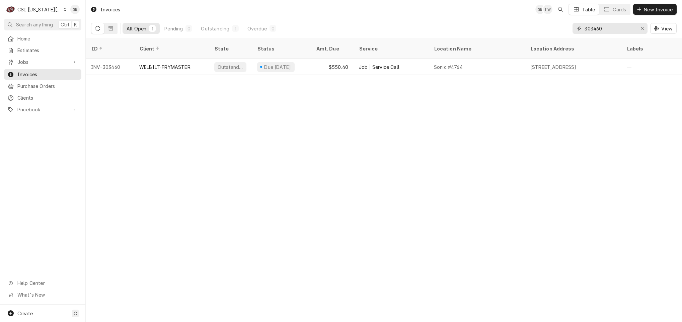
click at [595, 29] on input "303460" at bounding box center [609, 28] width 50 height 11
paste input "281"
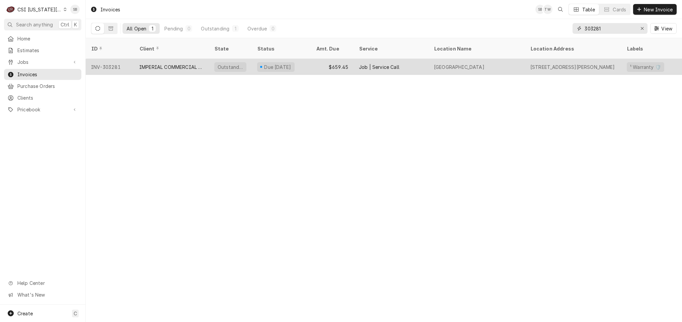
type input "303281"
click at [119, 59] on div "INV-303281" at bounding box center [110, 67] width 48 height 16
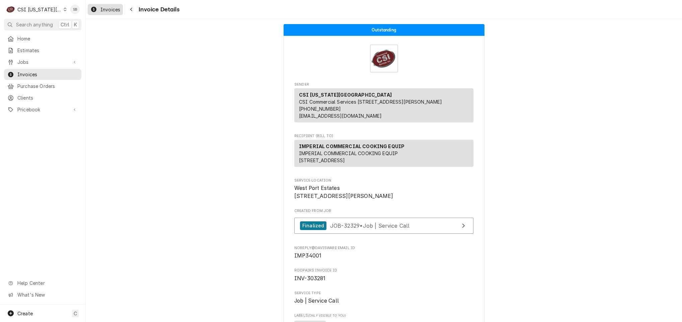
click at [100, 12] on span "Invoices" at bounding box center [110, 9] width 20 height 7
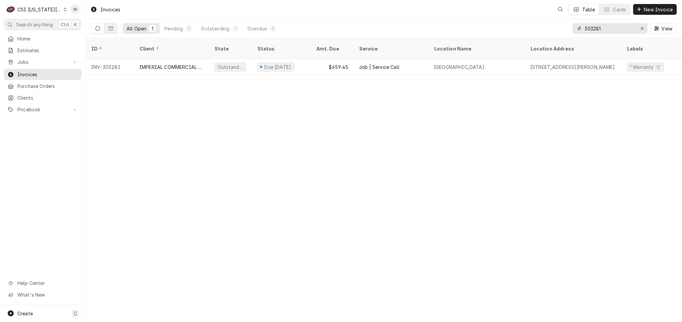
click at [587, 25] on input "303281" at bounding box center [609, 28] width 50 height 11
paste input "66"
click at [587, 25] on input "303281" at bounding box center [609, 28] width 50 height 11
type input "303266"
click at [33, 62] on span "Jobs" at bounding box center [42, 62] width 51 height 7
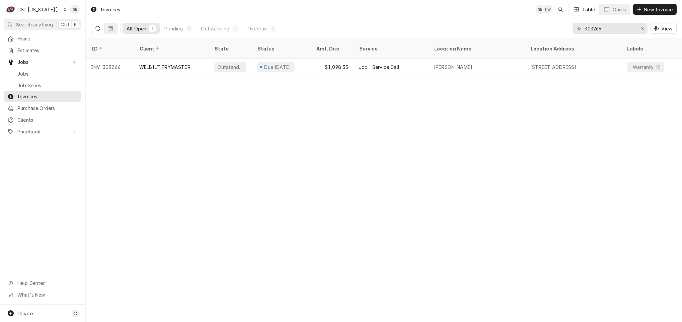
click at [30, 7] on div "CSI Kansas City" at bounding box center [39, 9] width 44 height 7
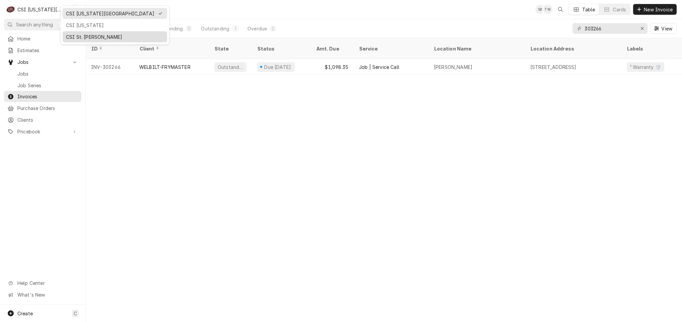
click at [77, 35] on div "CSI St. [PERSON_NAME]" at bounding box center [115, 36] width 98 height 7
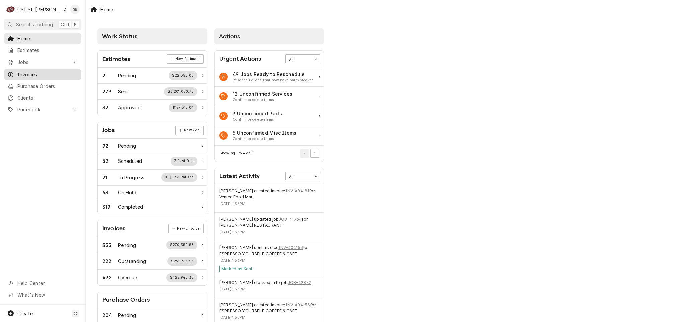
click at [32, 71] on span "Invoices" at bounding box center [47, 74] width 61 height 7
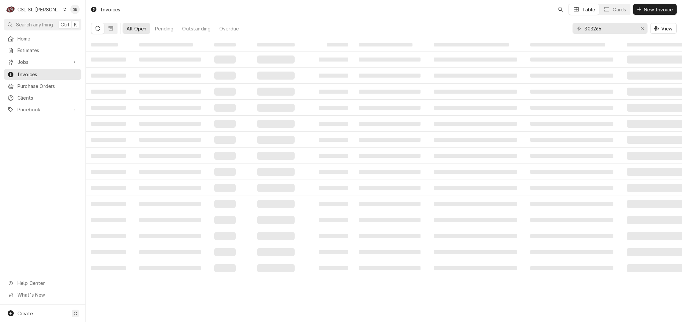
click at [44, 66] on div "Jobs Jobs Job Series" at bounding box center [42, 63] width 77 height 12
click at [44, 64] on div "Jobs" at bounding box center [42, 62] width 75 height 8
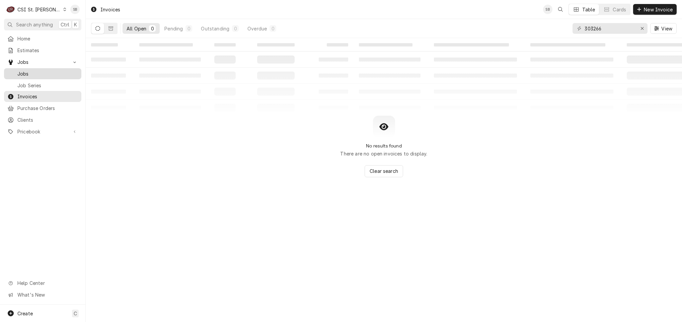
click at [44, 68] on link "Jobs" at bounding box center [42, 73] width 77 height 11
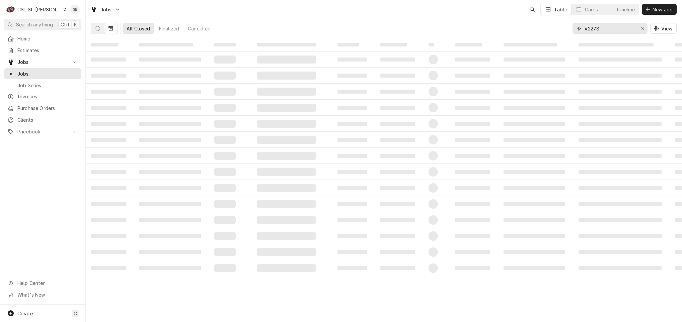
click at [590, 26] on input "42278" at bounding box center [609, 28] width 50 height 11
type input "42760"
click at [97, 25] on button "Dynamic Content Wrapper" at bounding box center [97, 28] width 13 height 11
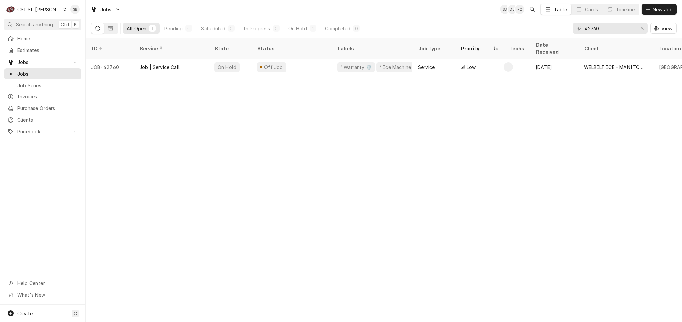
click at [172, 59] on div "Job | Service Call" at bounding box center [171, 67] width 75 height 16
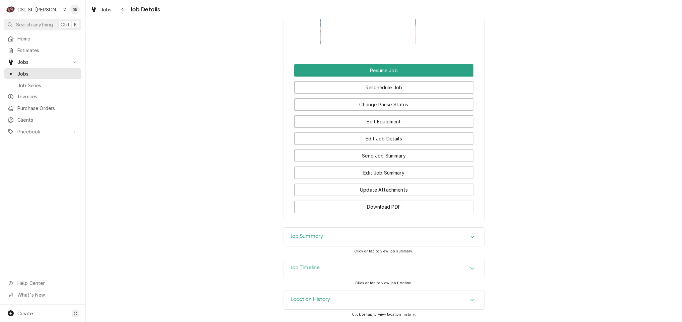
scroll to position [868, 0]
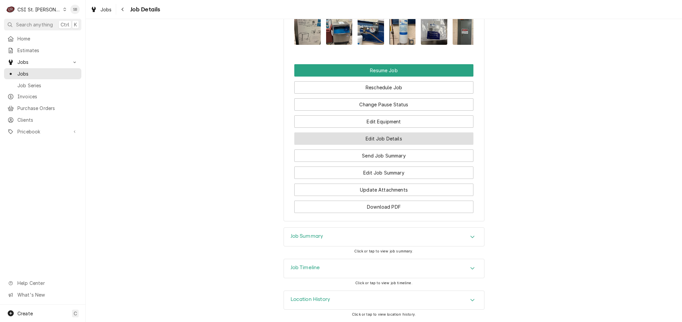
click at [343, 138] on button "Edit Job Details" at bounding box center [383, 139] width 179 height 12
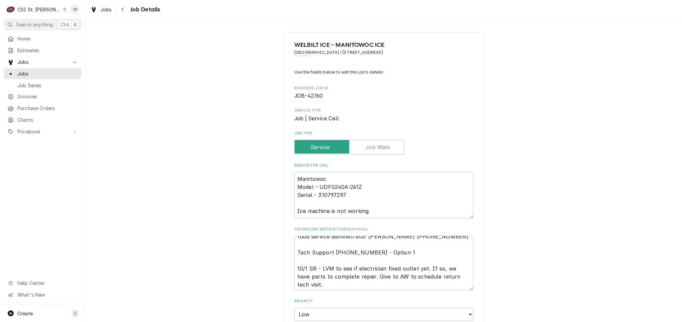
scroll to position [8, 0]
click at [313, 265] on textarea "food service administrator Christina 314-225-8341 Tech Support 800 247-4520 - O…" at bounding box center [383, 263] width 179 height 55
type textarea "x"
type textarea "food service administrator Christina 314-225-8341 Tech Support 800 247-4520 - O…"
type textarea "x"
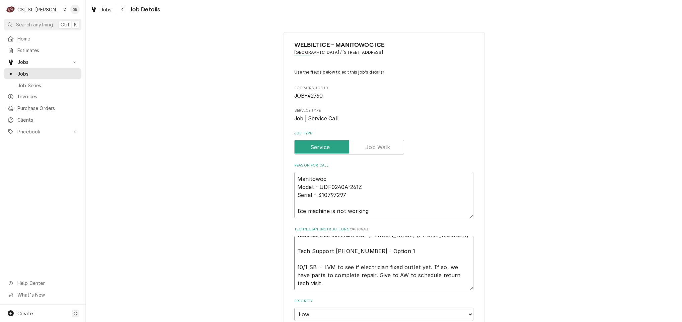
type textarea "food service administrator Christina 314-225-8341 Tech Support 800 247-4520 - O…"
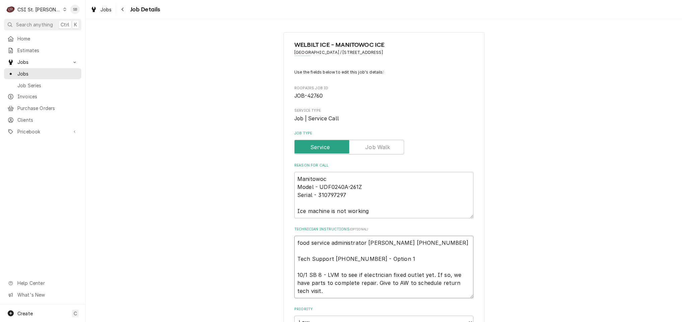
type textarea "x"
type textarea "food service administrator Christina 314-225-8341 Tech Support 800 247-4520 - O…"
type textarea "x"
type textarea "food service administrator Christina 314-225-8341 Tech Support 800 247-4520 - O…"
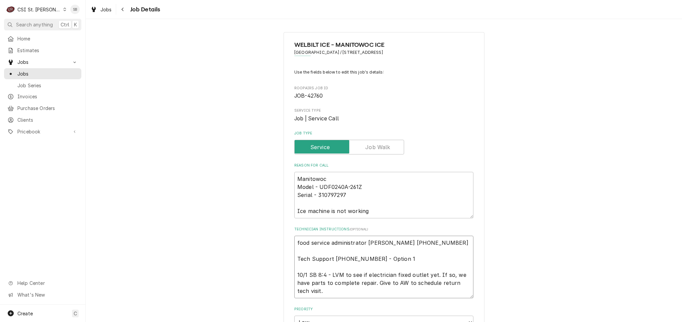
type textarea "x"
type textarea "food service administrator Christina 314-225-8341 Tech Support 800 247-4520 - O…"
click at [329, 292] on textarea "food service administrator Christina 314-225-8341 Tech Support 800 247-4520 - O…" at bounding box center [383, 267] width 179 height 63
type textarea "x"
type textarea "food service administrator Christina 314-225-8341 Tech Support 800 247-4520 - O…"
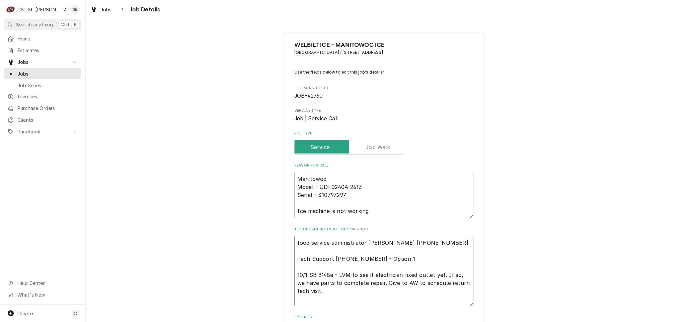
type textarea "x"
type textarea "food service administrator Christina 314-225-8341 Tech Support 800 247-4520 - O…"
type textarea "x"
type textarea "food service administrator Christina 314-225-8341 Tech Support 800 247-4520 - O…"
type textarea "x"
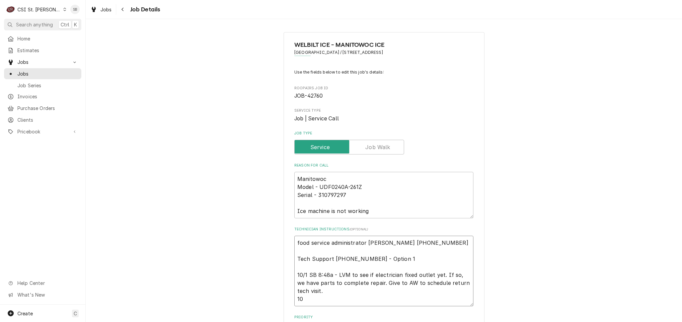
type textarea "food service administrator Christina 314-225-8341 Tech Support 800 247-4520 - O…"
type textarea "x"
type textarea "food service administrator Christina 314-225-8341 Tech Support 800 247-4520 - O…"
type textarea "x"
type textarea "food service administrator Christina 314-225-8341 Tech Support 800 247-4520 - O…"
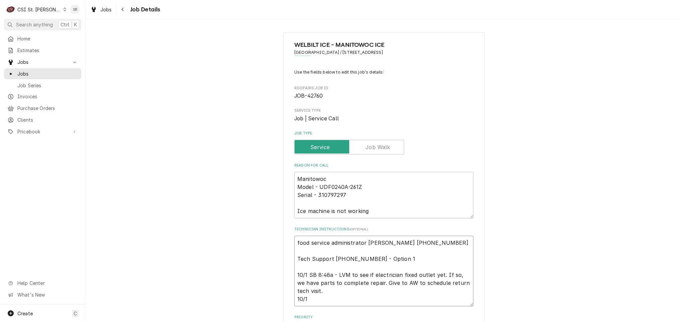
type textarea "x"
type textarea "food service administrator Christina 314-225-8341 Tech Support 800 247-4520 - O…"
type textarea "x"
type textarea "food service administrator Christina 314-225-8341 Tech Support 800 247-4520 - O…"
type textarea "x"
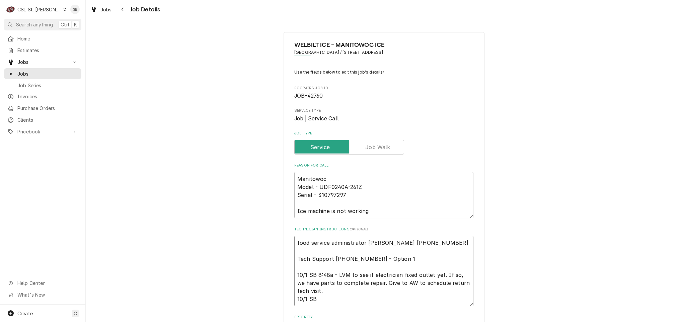
type textarea "food service administrator Christina 314-225-8341 Tech Support 800 247-4520 - O…"
type textarea "x"
type textarea "food service administrator Christina 314-225-8341 Tech Support 800 247-4520 - O…"
click at [350, 301] on textarea "food service administrator Christina 314-225-8341 Tech Support 800 247-4520 - O…" at bounding box center [383, 271] width 179 height 71
type textarea "x"
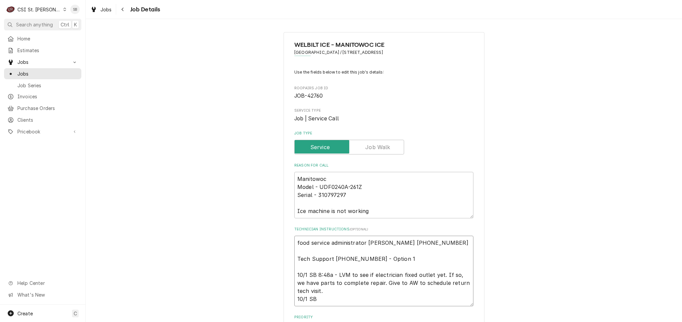
type textarea "food service administrator Christina 314-225-8341 Tech Support 800 247-4520 - O…"
type textarea "x"
type textarea "food service administrator Christina 314-225-8341 Tech Support 800 247-4520 - O…"
type textarea "x"
type textarea "food service administrator Christina 314-225-8341 Tech Support 800 247-4520 - O…"
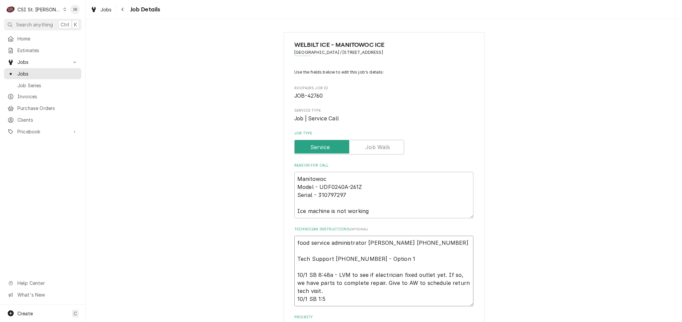
type textarea "x"
type textarea "food service administrator Christina 314-225-8341 Tech Support 800 247-4520 - O…"
type textarea "x"
type textarea "food service administrator Christina 314-225-8341 Tech Support 800 247-4520 - O…"
type textarea "x"
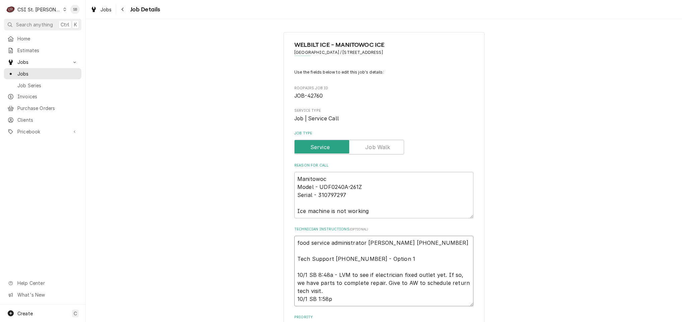
type textarea "food service administrator Christina 314-225-8341 Tech Support 800 247-4520 - O…"
type textarea "x"
type textarea "food service administrator Christina 314-225-8341 Tech Support 800 247-4520 - O…"
type textarea "x"
type textarea "food service administrator Christina 314-225-8341 Tech Support 800 247-4520 - O…"
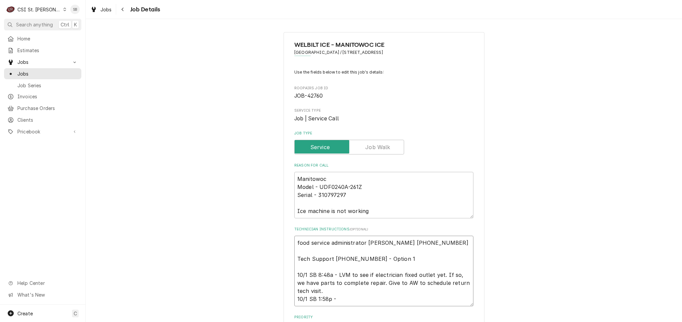
type textarea "x"
type textarea "food service administrator Christina 314-225-8341 Tech Support 800 247-4520 - O…"
type textarea "x"
type textarea "food service administrator Christina 314-225-8341 Tech Support 800 247-4520 - O…"
type textarea "x"
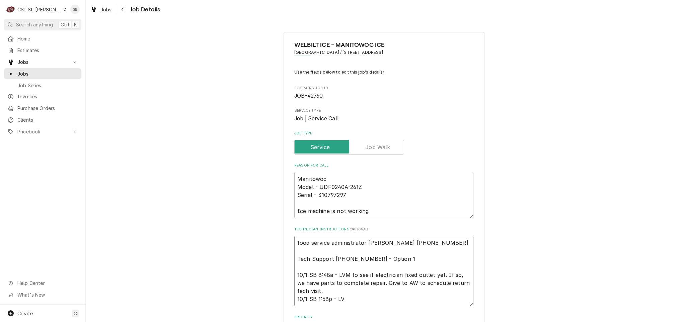
type textarea "food service administrator Christina 314-225-8341 Tech Support 800 247-4520 - O…"
type textarea "x"
type textarea "food service administrator Christina 314-225-8341 Tech Support 800 247-4520 - O…"
type textarea "x"
type textarea "food service administrator Christina 314-225-8341 Tech Support 800 247-4520 - O…"
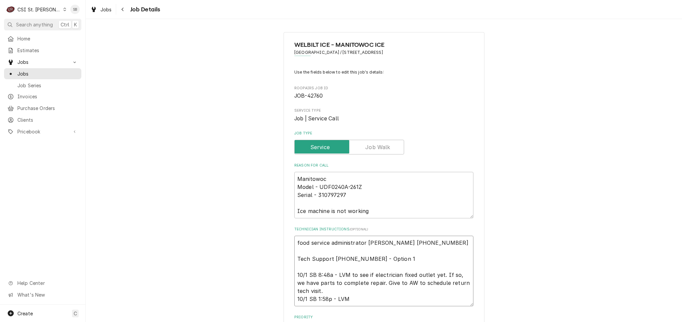
type textarea "x"
type textarea "food service administrator Christina 314-225-8341 Tech Support 800 247-4520 - O…"
type textarea "x"
type textarea "food service administrator Christina 314-225-8341 Tech Support 800 247-4520 - O…"
type textarea "x"
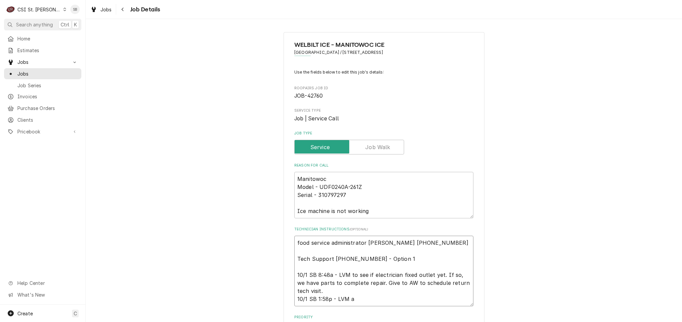
type textarea "food service administrator Christina 314-225-8341 Tech Support 800 247-4520 - O…"
type textarea "x"
type textarea "food service administrator Christina 314-225-8341 Tech Support 800 247-4520 - O…"
type textarea "x"
type textarea "food service administrator Christina 314-225-8341 Tech Support 800 247-4520 - O…"
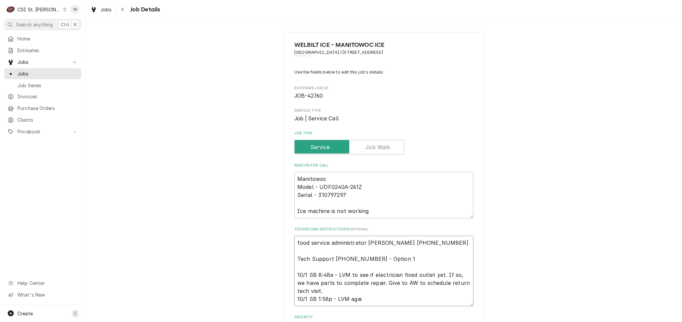
type textarea "x"
type textarea "food service administrator Christina 314-225-8341 Tech Support 800 247-4520 - O…"
type textarea "x"
type textarea "food service administrator Christina 314-225-8341 Tech Support 800 247-4520 - O…"
type textarea "x"
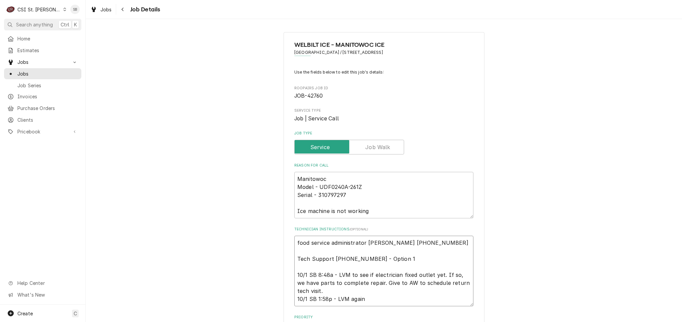
type textarea "food service administrator Christina 314-225-8341 Tech Support 800 247-4520 - O…"
type textarea "x"
type textarea "food service administrator Christina 314-225-8341 Tech Support 800 247-4520 - O…"
type textarea "x"
type textarea "food service administrator Christina 314-225-8341 Tech Support 800 247-4520 - O…"
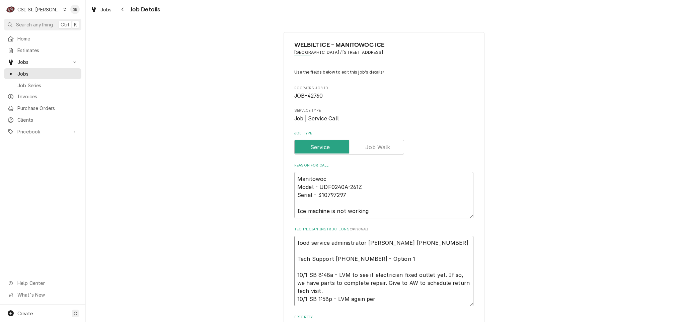
type textarea "x"
type textarea "food service administrator Christina 314-225-8341 Tech Support 800 247-4520 - O…"
type textarea "x"
type textarea "food service administrator Christina 314-225-8341 Tech Support 800 247-4520 - O…"
type textarea "x"
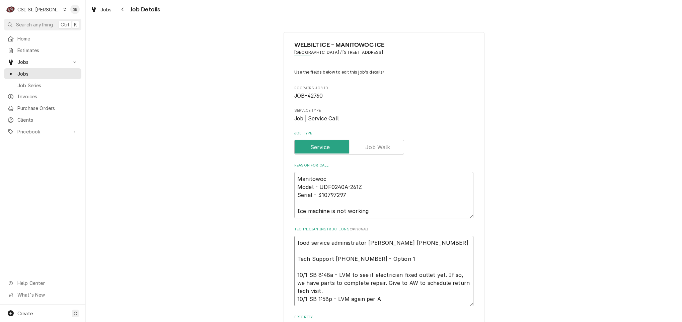
type textarea "food service administrator Christina 314-225-8341 Tech Support 800 247-4520 - O…"
type textarea "x"
type textarea "food service administrator Christina 314-225-8341 Tech Support 800 247-4520 - O…"
type textarea "x"
type textarea "food service administrator Christina 314-225-8341 Tech Support 800 247-4520 - O…"
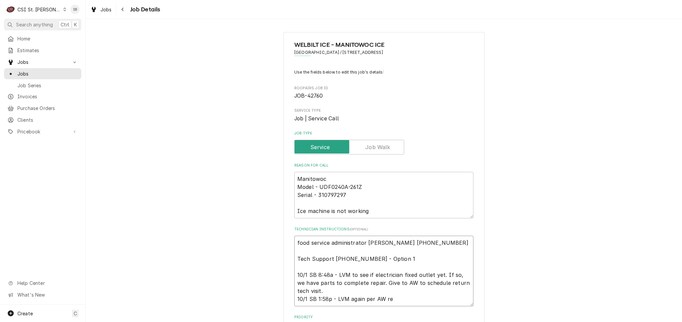
type textarea "x"
type textarea "food service administrator Christina 314-225-8341 Tech Support 800 247-4520 - O…"
type textarea "x"
type textarea "food service administrator Christina 314-225-8341 Tech Support 800 247-4520 - O…"
type textarea "x"
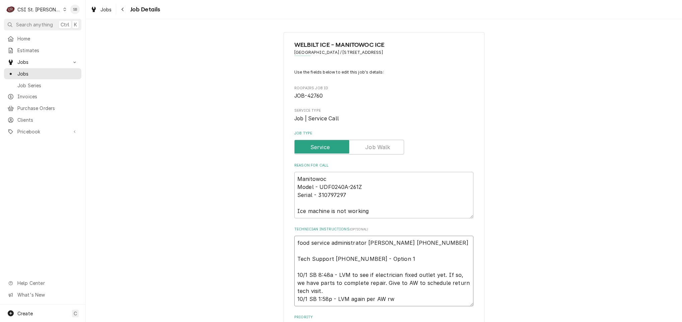
type textarea "food service administrator Christina 314-225-8341 Tech Support 800 247-4520 - O…"
type textarea "x"
type textarea "food service administrator Christina 314-225-8341 Tech Support 800 247-4520 - O…"
type textarea "x"
type textarea "food service administrator Christina 314-225-8341 Tech Support 800 247-4520 - O…"
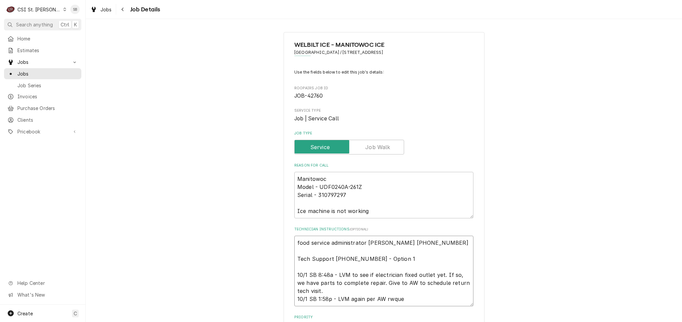
type textarea "x"
type textarea "food service administrator Christina 314-225-8341 Tech Support 800 247-4520 - O…"
type textarea "x"
type textarea "food service administrator Christina 314-225-8341 Tech Support 800 247-4520 - O…"
type textarea "x"
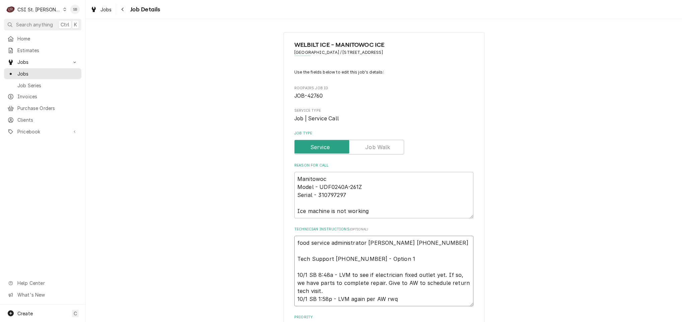
type textarea "food service administrator Christina 314-225-8341 Tech Support 800 247-4520 - O…"
type textarea "x"
type textarea "food service administrator Christina 314-225-8341 Tech Support 800 247-4520 - O…"
type textarea "x"
type textarea "food service administrator Christina 314-225-8341 Tech Support 800 247-4520 - O…"
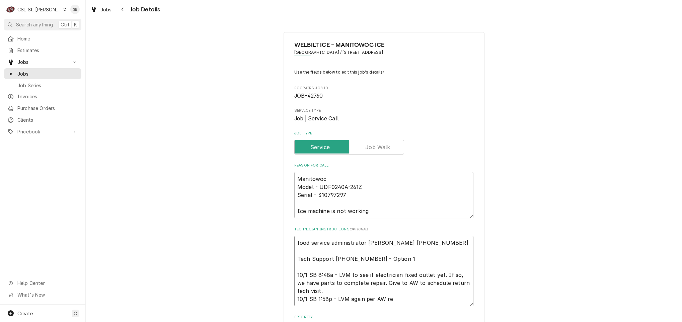
type textarea "x"
type textarea "food service administrator Christina 314-225-8341 Tech Support 800 247-4520 - O…"
type textarea "x"
type textarea "food service administrator Christina 314-225-8341 Tech Support 800 247-4520 - O…"
type textarea "x"
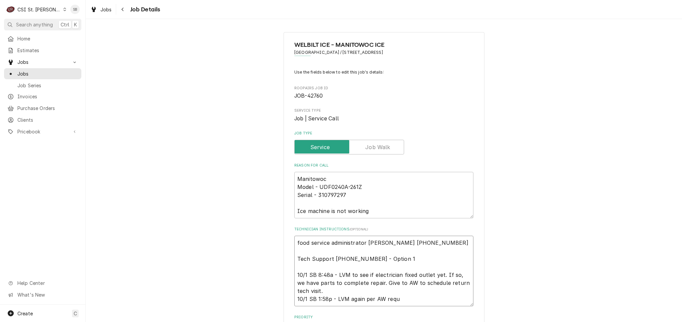
type textarea "food service administrator Christina 314-225-8341 Tech Support 800 247-4520 - O…"
type textarea "x"
type textarea "food service administrator Christina 314-225-8341 Tech Support 800 247-4520 - O…"
type textarea "x"
type textarea "food service administrator Christina 314-225-8341 Tech Support 800 247-4520 - O…"
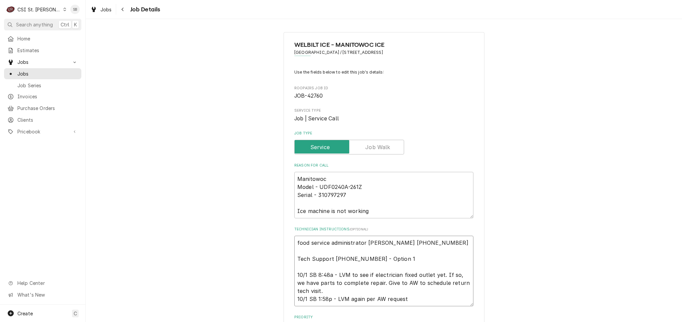
type textarea "x"
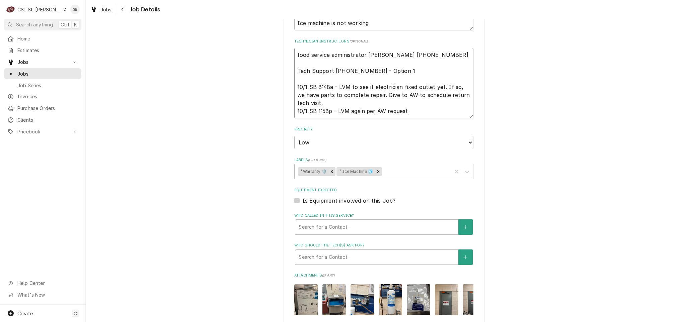
scroll to position [345, 0]
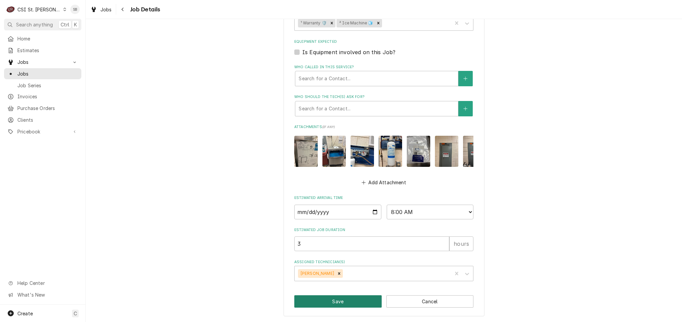
type textarea "food service administrator Christina 314-225-8341 Tech Support 800 247-4520 - O…"
click at [355, 301] on button "Save" at bounding box center [337, 302] width 87 height 12
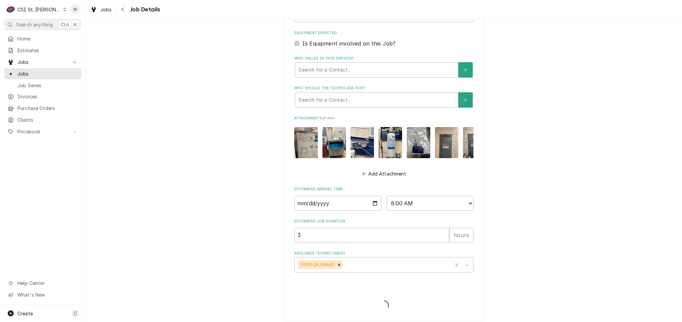
type textarea "x"
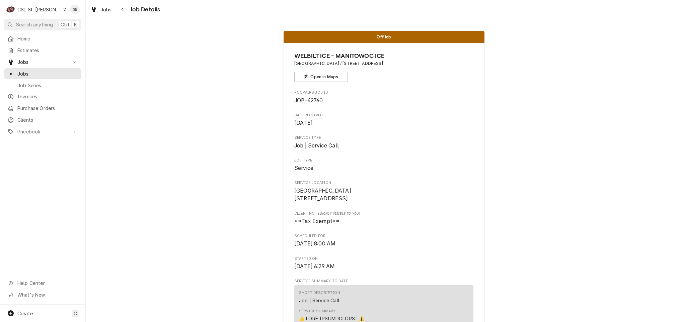
click at [47, 8] on div "C CSI St. [PERSON_NAME]" at bounding box center [36, 9] width 65 height 13
click at [76, 11] on div "CSI [US_STATE][GEOGRAPHIC_DATA]" at bounding box center [103, 13] width 88 height 7
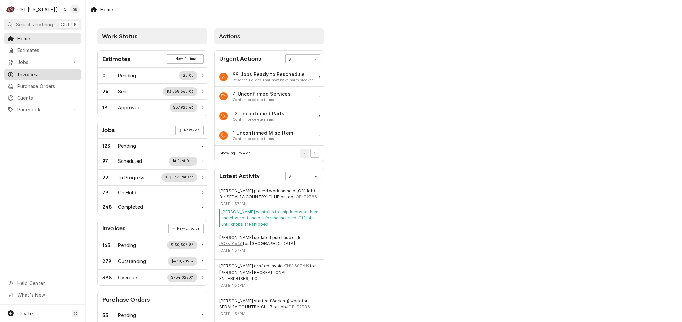
click at [26, 71] on span "Invoices" at bounding box center [47, 74] width 61 height 7
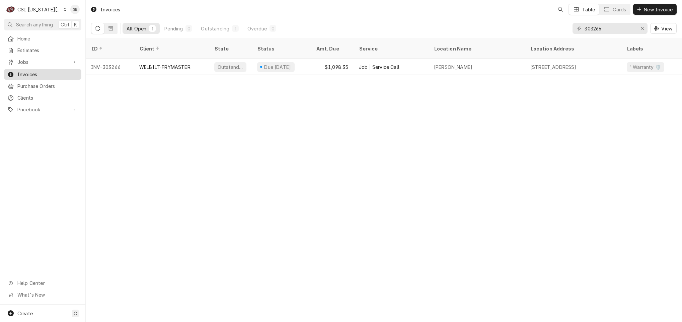
click at [35, 72] on span "Invoices" at bounding box center [47, 74] width 61 height 7
click at [41, 8] on div "CSI [US_STATE][GEOGRAPHIC_DATA]" at bounding box center [39, 9] width 44 height 7
click at [591, 28] on html "C CSI Kansas City SB Search anything Ctrl K Home Estimates Jobs Jobs Job Series…" at bounding box center [341, 161] width 682 height 322
click at [591, 28] on input "303266" at bounding box center [609, 28] width 50 height 11
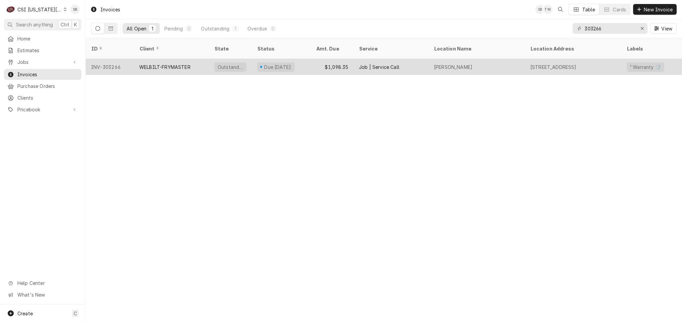
click at [139, 65] on div "WELBILT-FRYMASTER" at bounding box center [171, 67] width 75 height 16
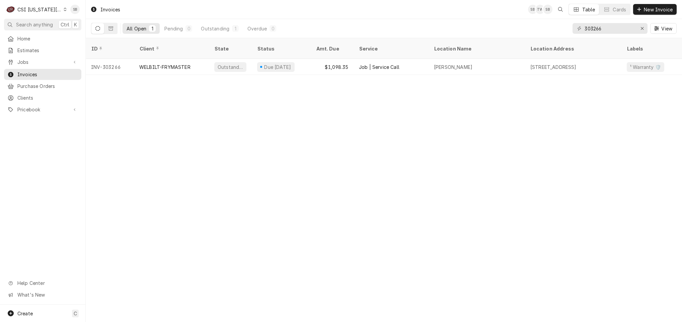
click at [34, 9] on div "CSI [US_STATE][GEOGRAPHIC_DATA]" at bounding box center [39, 9] width 44 height 7
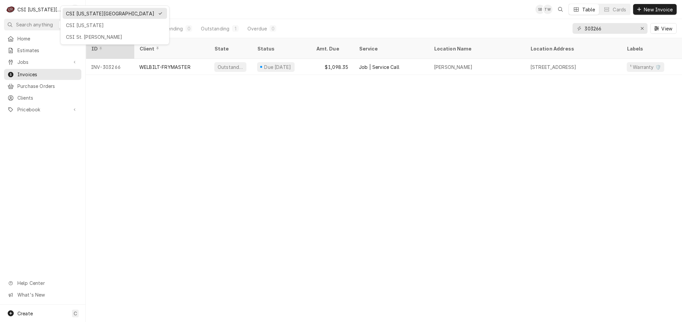
click at [110, 39] on div "CSI St. Louis" at bounding box center [115, 36] width 98 height 7
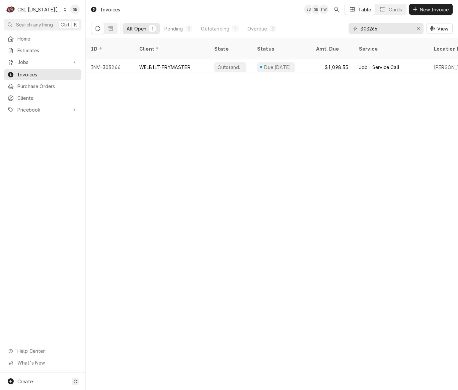
click at [373, 21] on div "303266 View" at bounding box center [400, 28] width 104 height 19
click at [373, 25] on input "303266" at bounding box center [386, 28] width 50 height 11
paste input "81"
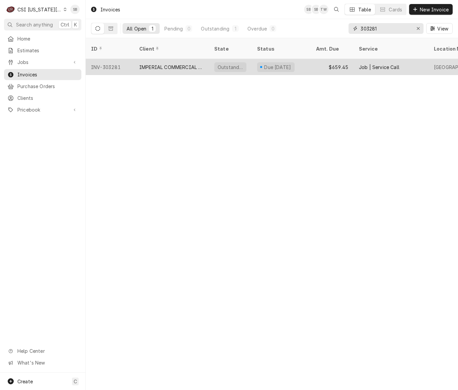
type input "303281"
click at [159, 63] on div "IMPERIAL COMMERCIAL COOKING EQUIP" at bounding box center [171, 67] width 75 height 16
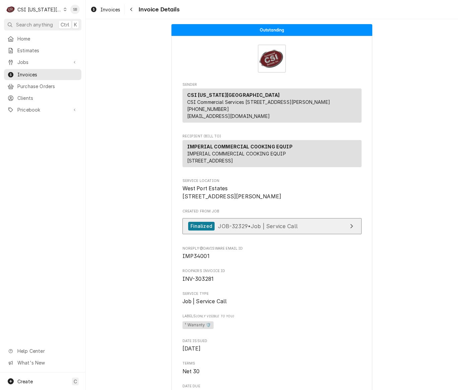
click at [242, 231] on div "Finalized JOB-32329 • Job | Service Call" at bounding box center [242, 226] width 109 height 9
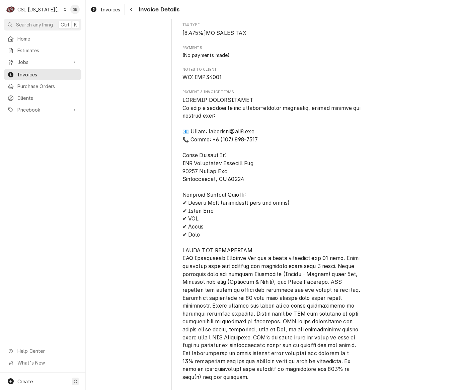
scroll to position [1141, 0]
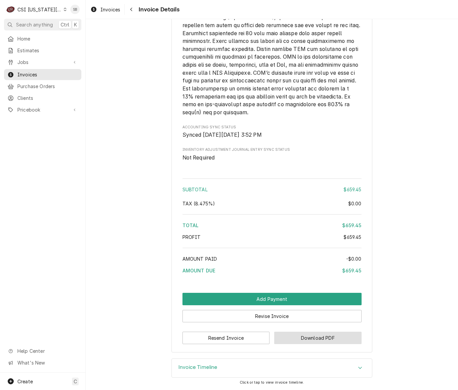
click at [323, 334] on button "Download PDF" at bounding box center [317, 337] width 87 height 12
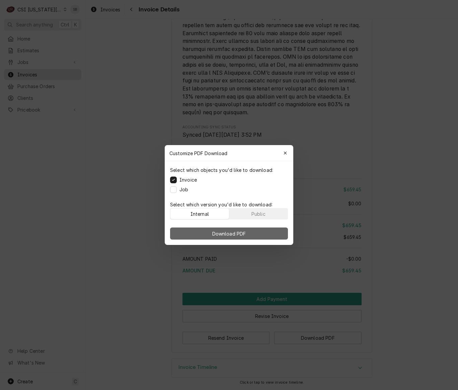
click at [261, 238] on button "Download PDF" at bounding box center [229, 233] width 118 height 12
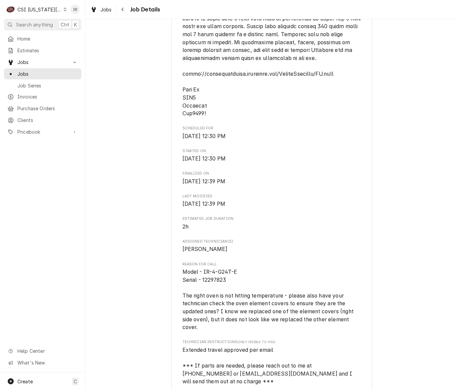
scroll to position [552, 0]
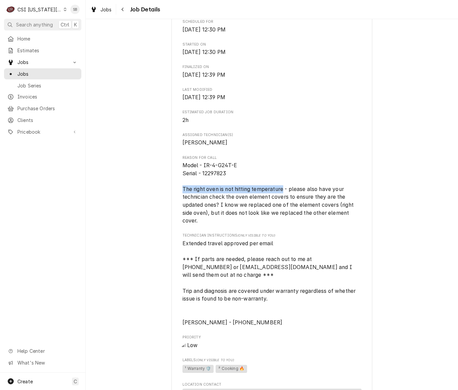
drag, startPoint x: 173, startPoint y: 198, endPoint x: 280, endPoint y: 197, distance: 107.5
click at [280, 197] on div "IMPERIAL COMMERCIAL COOKING EQUIP West Port Estates / [STREET_ADDRESS][PERSON_N…" at bounding box center [271, 77] width 201 height 1173
copy span "The right oven is not hitting temperature"
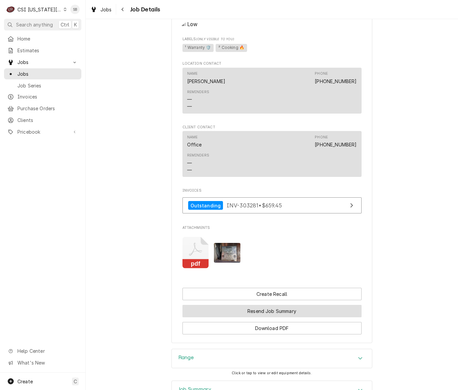
scroll to position [961, 0]
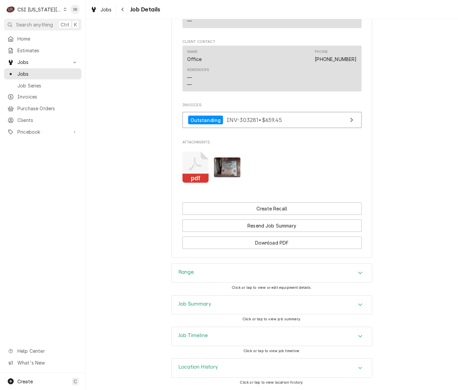
click at [227, 310] on div "Job Summary" at bounding box center [272, 304] width 200 height 19
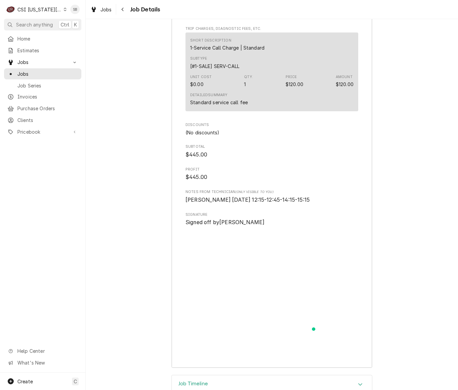
scroll to position [2180, 0]
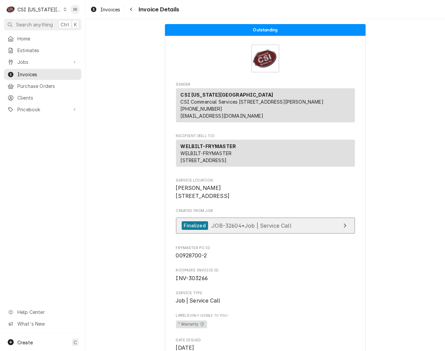
click at [252, 234] on link "Finalized JOB-32604 • Job | Service Call" at bounding box center [265, 226] width 179 height 16
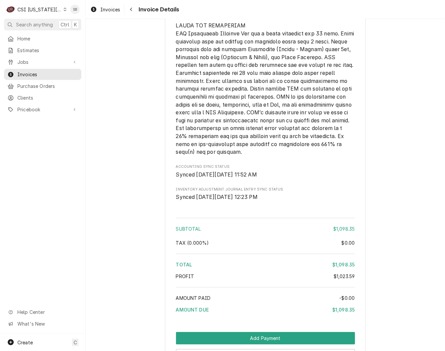
scroll to position [1437, 0]
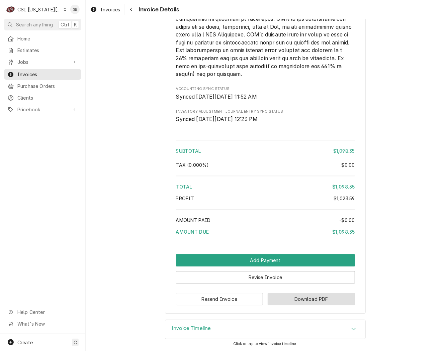
click at [307, 301] on button "Download PDF" at bounding box center [311, 299] width 87 height 12
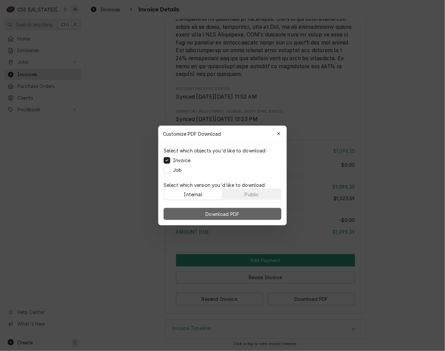
click at [251, 215] on button "Download PDF" at bounding box center [223, 214] width 118 height 12
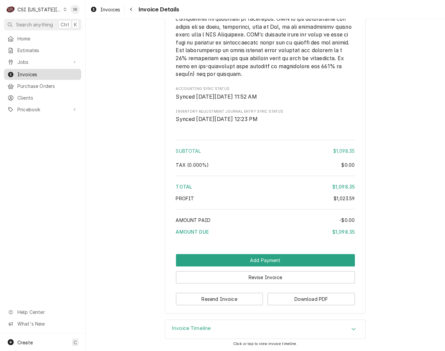
click at [43, 71] on span "Invoices" at bounding box center [47, 74] width 61 height 7
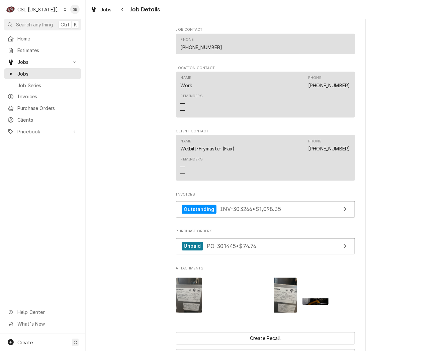
scroll to position [1355, 0]
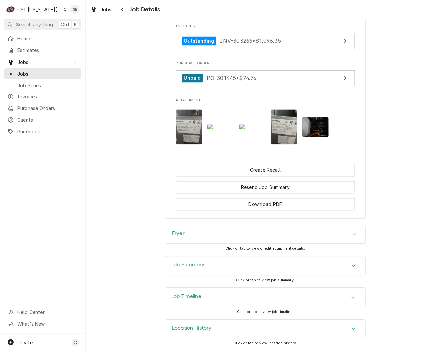
click at [229, 236] on div "Fryer" at bounding box center [265, 235] width 200 height 19
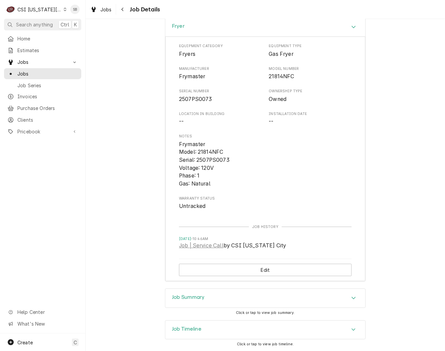
scroll to position [1596, 0]
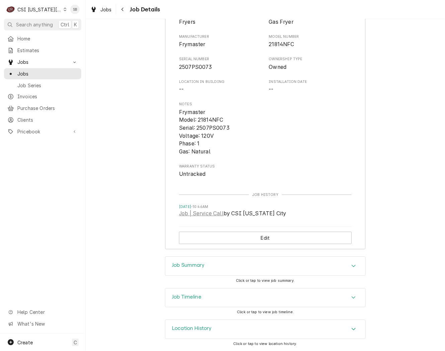
drag, startPoint x: 258, startPoint y: 263, endPoint x: 262, endPoint y: 263, distance: 4.4
click at [258, 263] on div "Job Summary" at bounding box center [265, 266] width 200 height 19
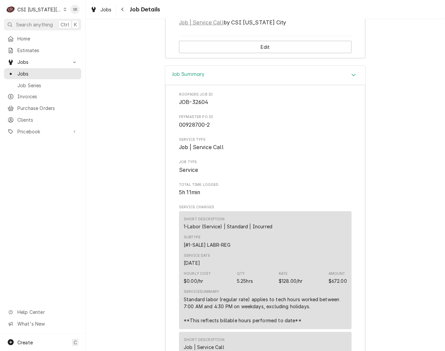
scroll to position [2048, 0]
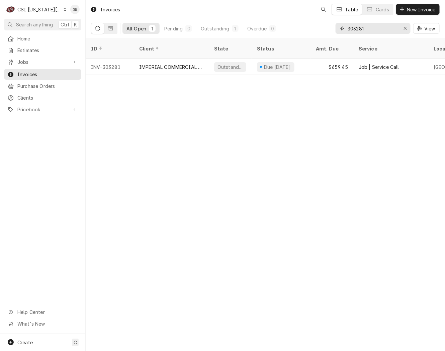
click at [357, 28] on input "303281" at bounding box center [373, 28] width 50 height 11
paste input "[PERSON_NAME]"
type input "Freddys Belton"
click at [110, 26] on icon "Dynamic Content Wrapper" at bounding box center [110, 28] width 5 height 4
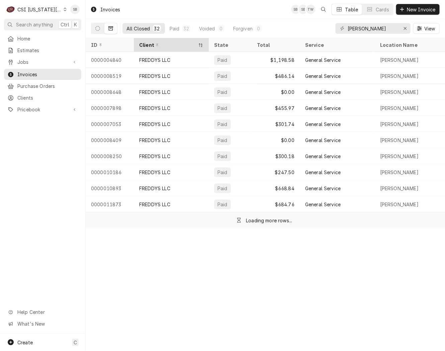
click at [162, 46] on div "Client" at bounding box center [168, 45] width 58 height 7
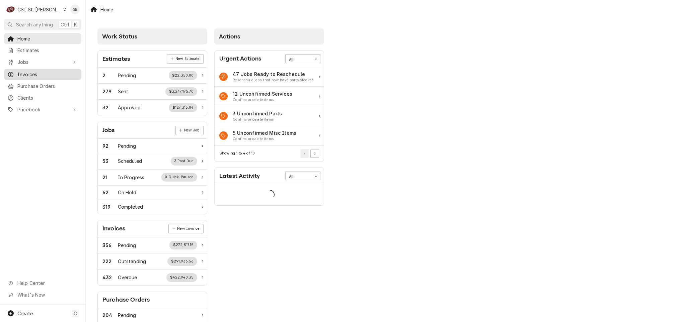
click at [36, 74] on span "Invoices" at bounding box center [47, 74] width 61 height 7
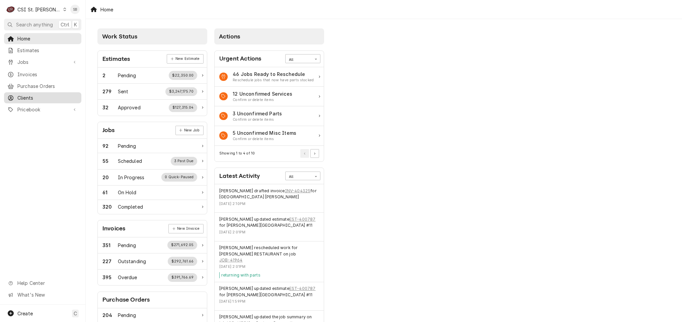
click at [45, 94] on span "Clients" at bounding box center [47, 97] width 61 height 7
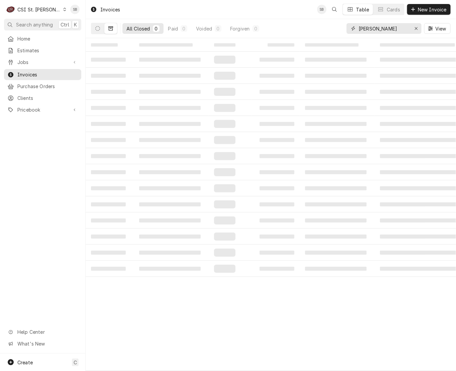
drag, startPoint x: 402, startPoint y: 26, endPoint x: 307, endPoint y: 31, distance: 95.5
click at [307, 31] on div "All Closed 0 Paid 0 Voided 0 Forgiven 0 Freddys Belton View" at bounding box center [271, 28] width 360 height 19
paste input "403962"
type input "403962"
click at [93, 30] on button "Dynamic Content Wrapper" at bounding box center [97, 28] width 13 height 11
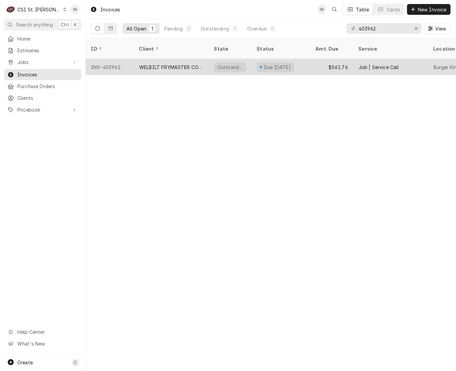
click at [178, 64] on div "WELBILT FRYMASTER CORPORATION" at bounding box center [171, 67] width 64 height 7
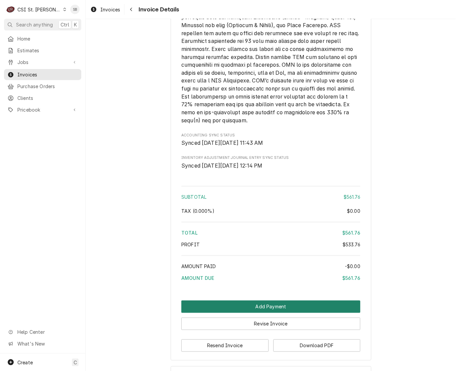
scroll to position [1247, 0]
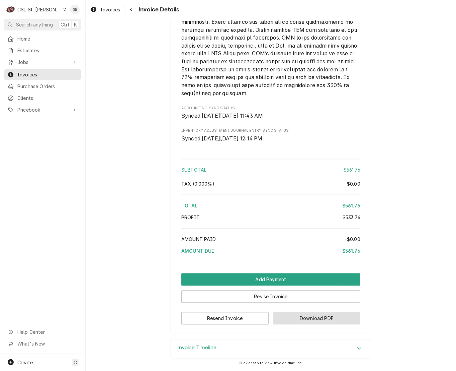
click at [304, 319] on button "Download PDF" at bounding box center [316, 318] width 87 height 12
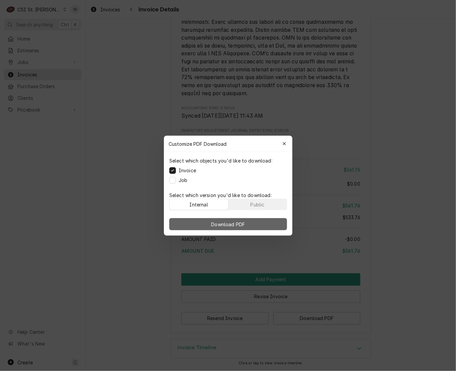
click at [230, 224] on span "Download PDF" at bounding box center [228, 223] width 36 height 7
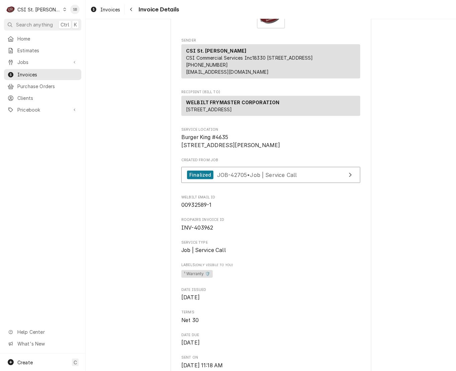
scroll to position [0, 0]
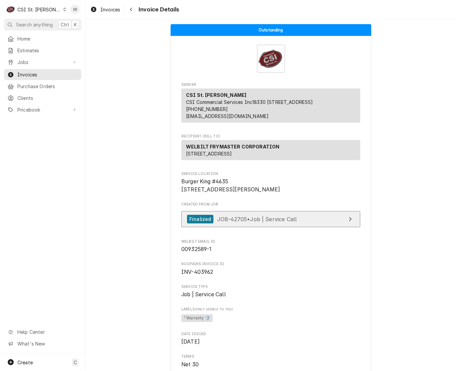
click at [234, 227] on link "Finalized JOB-42705 • Job | Service Call" at bounding box center [270, 219] width 179 height 16
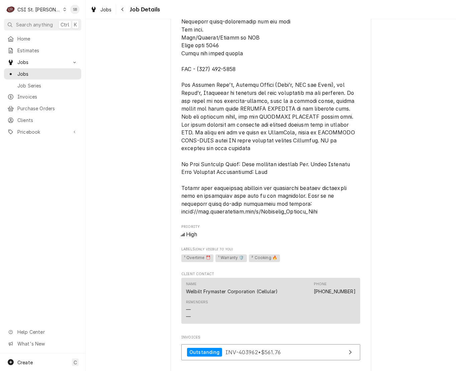
scroll to position [782, 0]
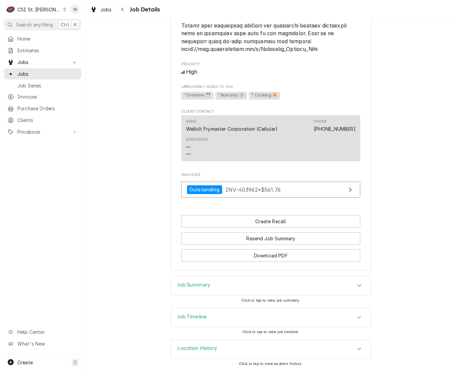
click at [229, 322] on div "Job Timeline" at bounding box center [271, 317] width 200 height 19
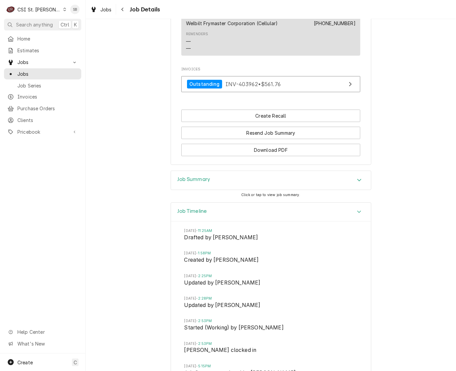
scroll to position [1024, 0]
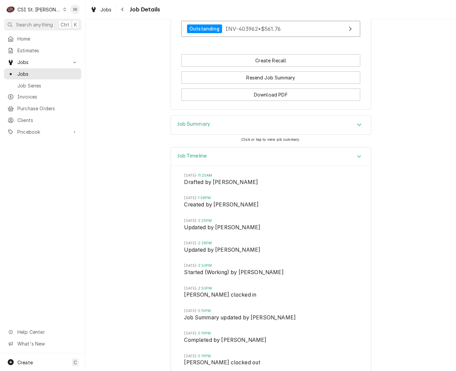
click at [225, 134] on div "Job Summary" at bounding box center [271, 124] width 200 height 19
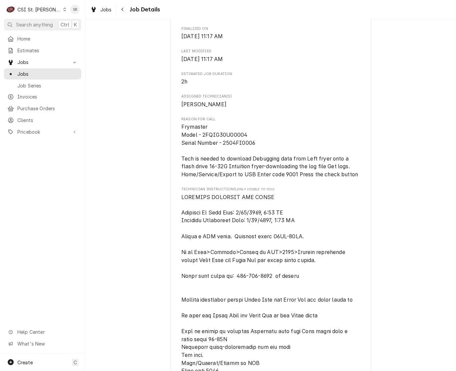
scroll to position [193, 0]
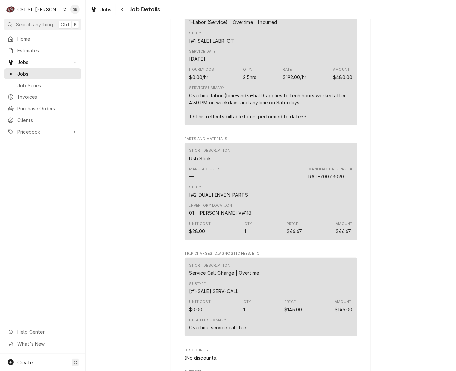
drag, startPoint x: 183, startPoint y: 111, endPoint x: 186, endPoint y: 218, distance: 106.8
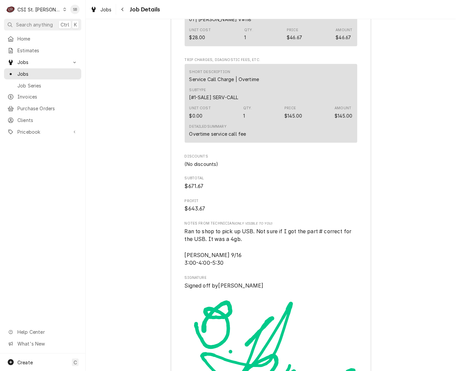
scroll to position [1958, 0]
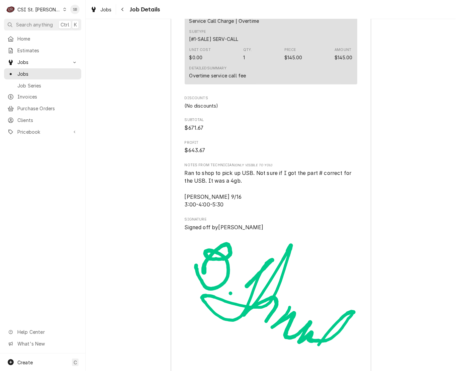
drag, startPoint x: 173, startPoint y: 214, endPoint x: 174, endPoint y: 218, distance: 4.1
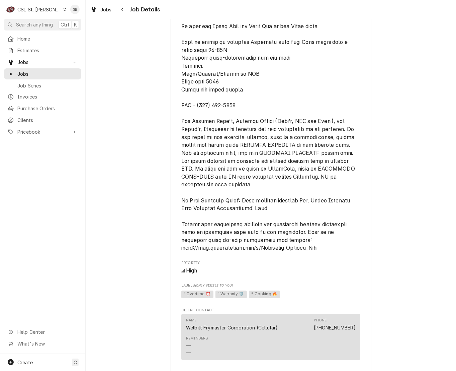
scroll to position [803, 0]
